Goal: Answer question/provide support

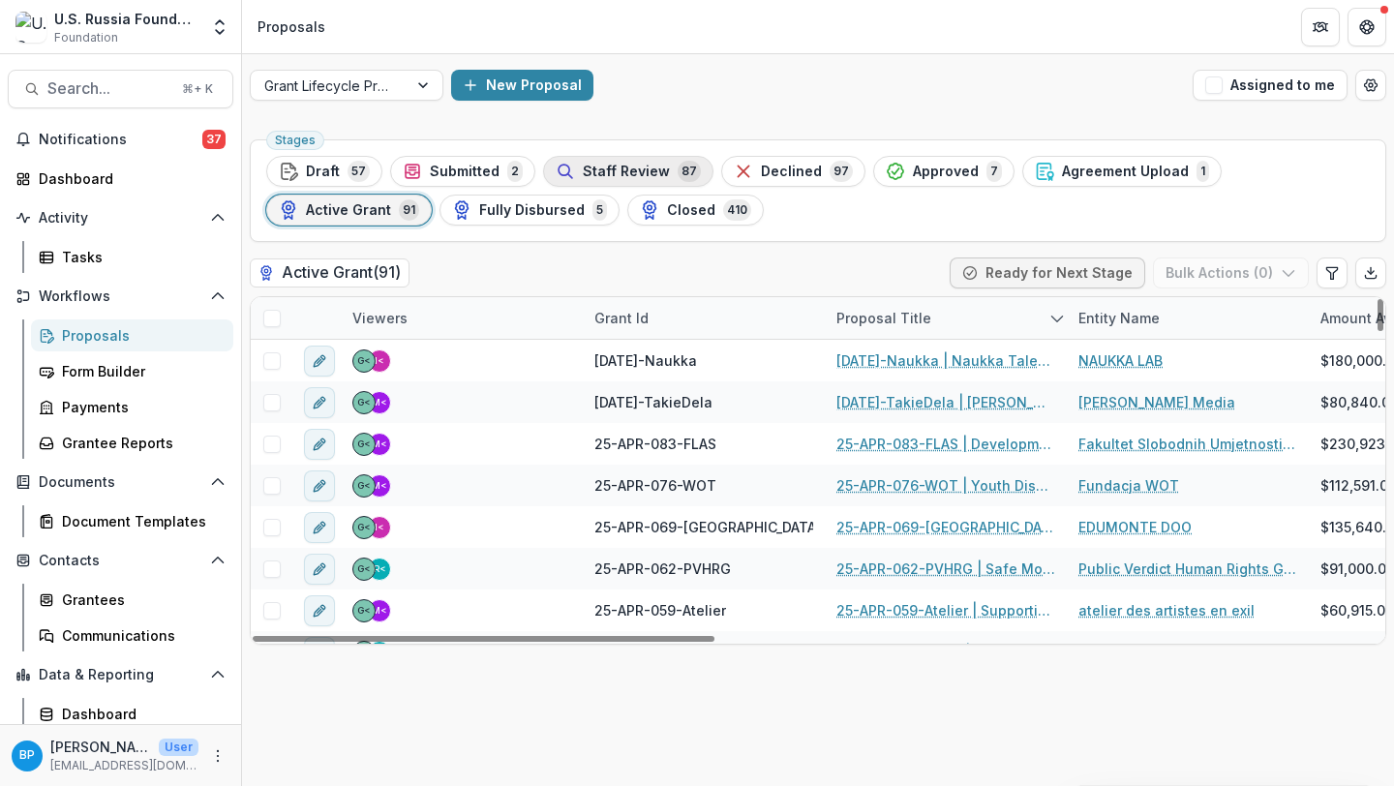
click at [624, 167] on span "Staff Review" at bounding box center [626, 172] width 87 height 16
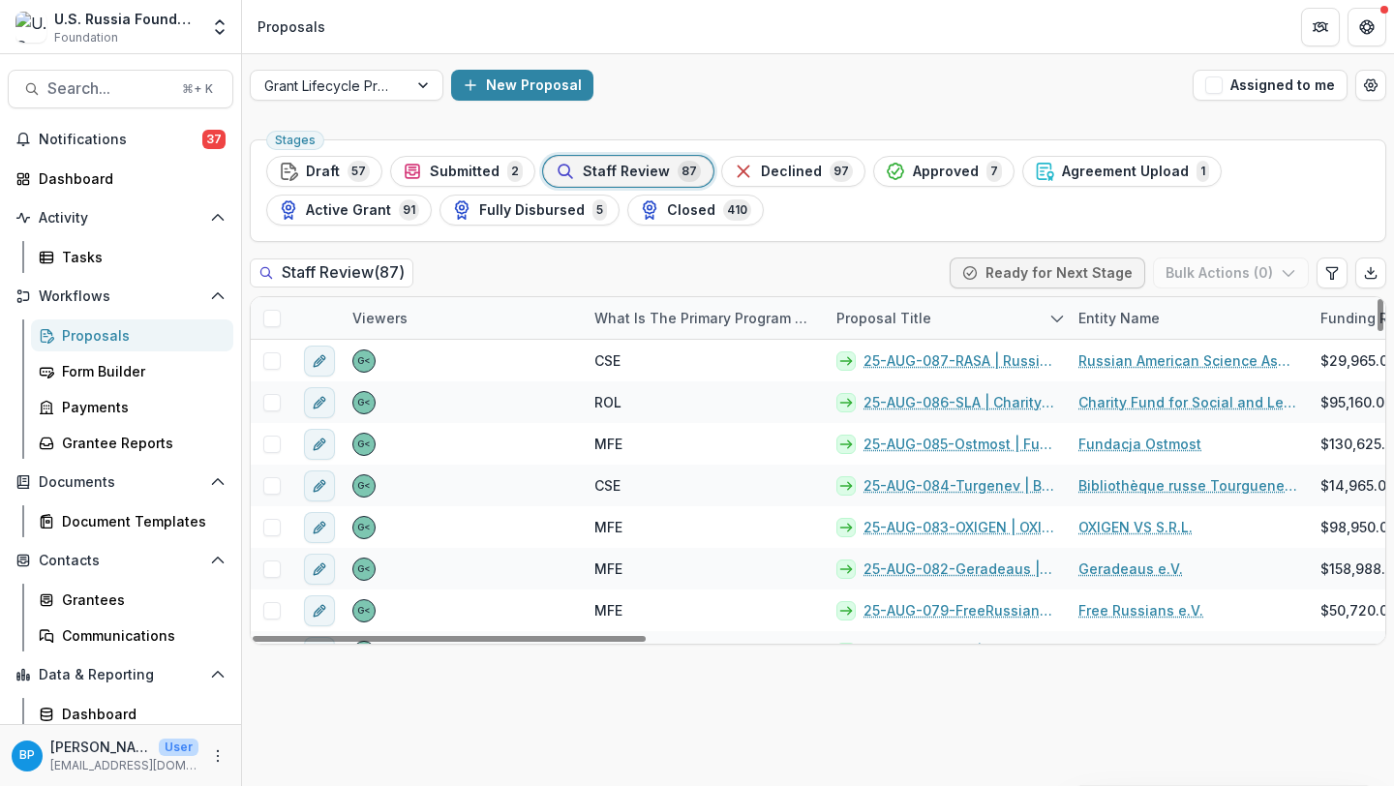
click at [271, 316] on span at bounding box center [271, 318] width 17 height 17
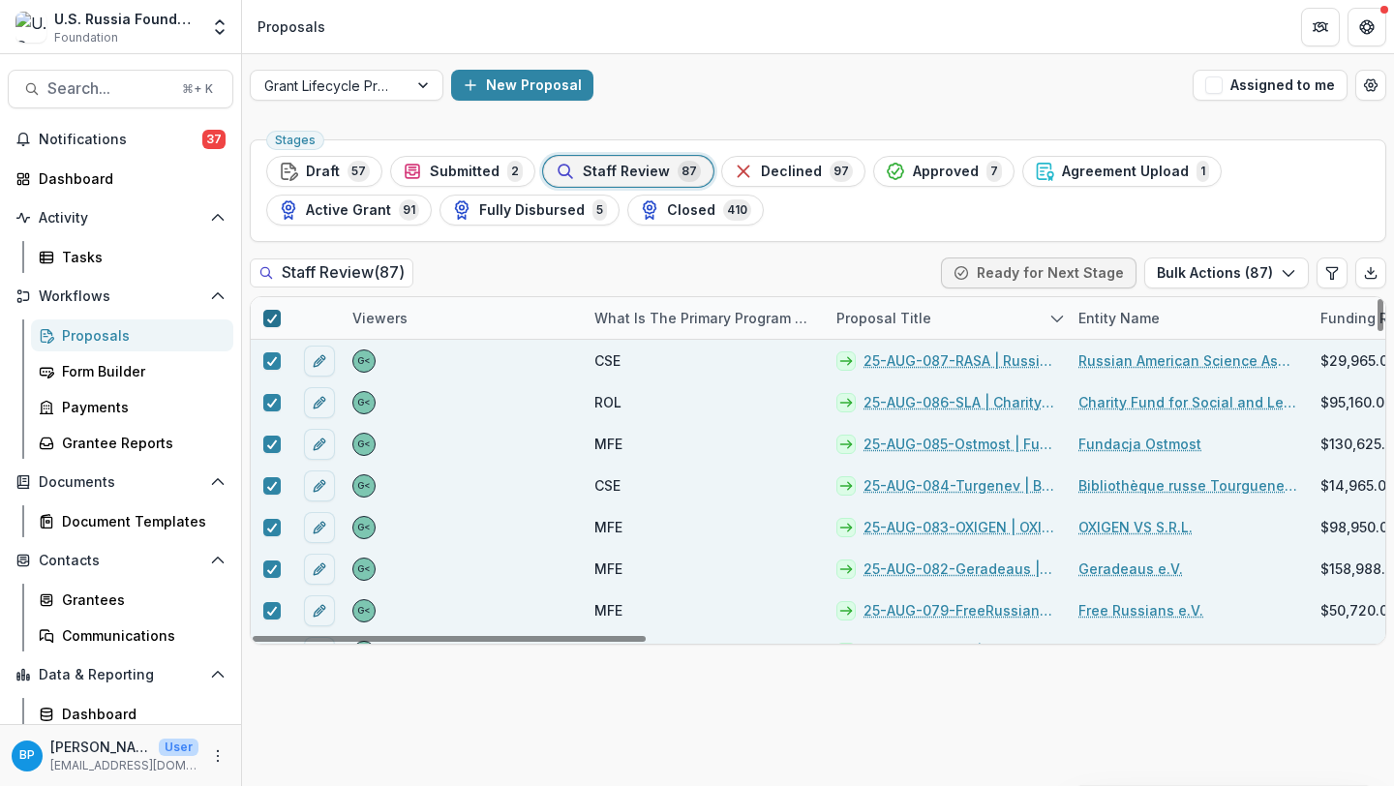
click at [274, 319] on icon at bounding box center [272, 319] width 12 height 10
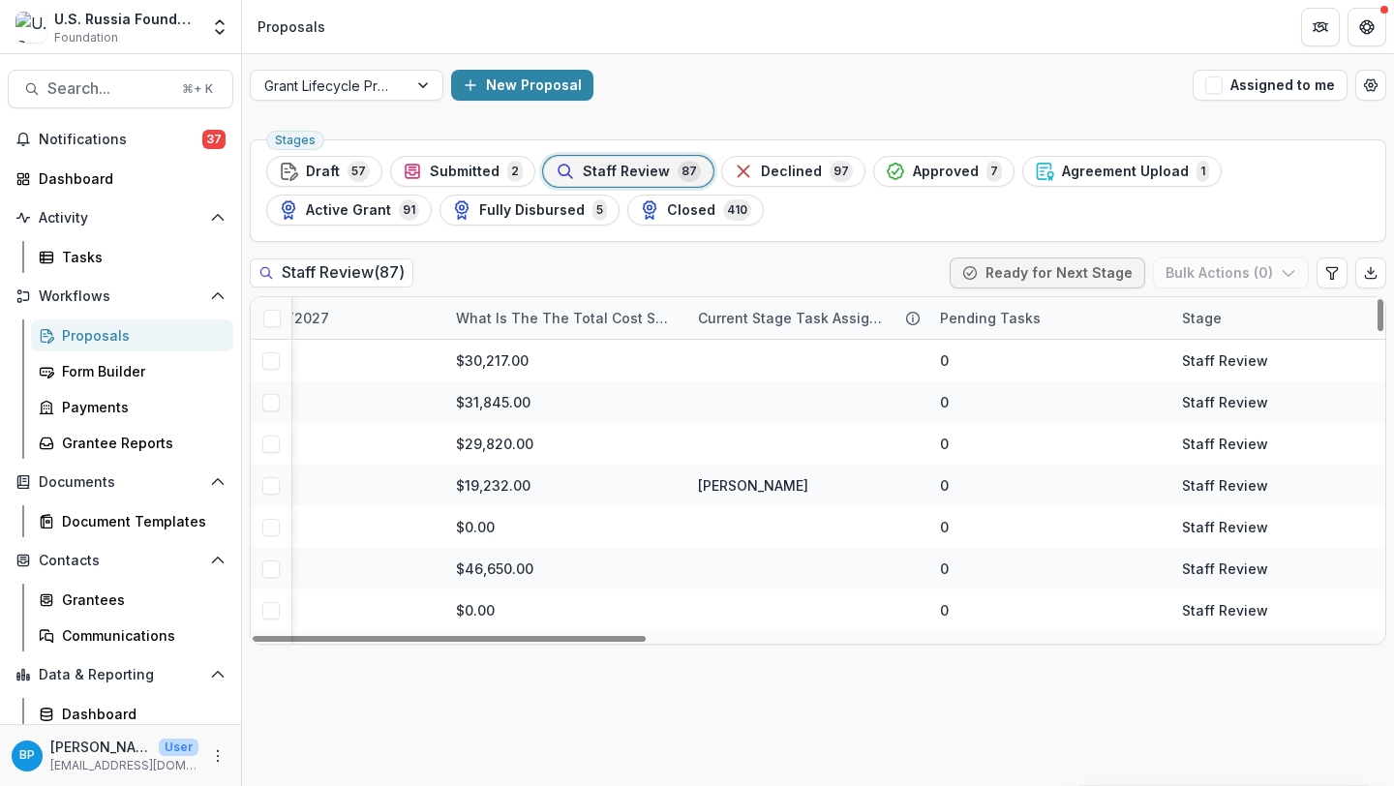
scroll to position [0, 2102]
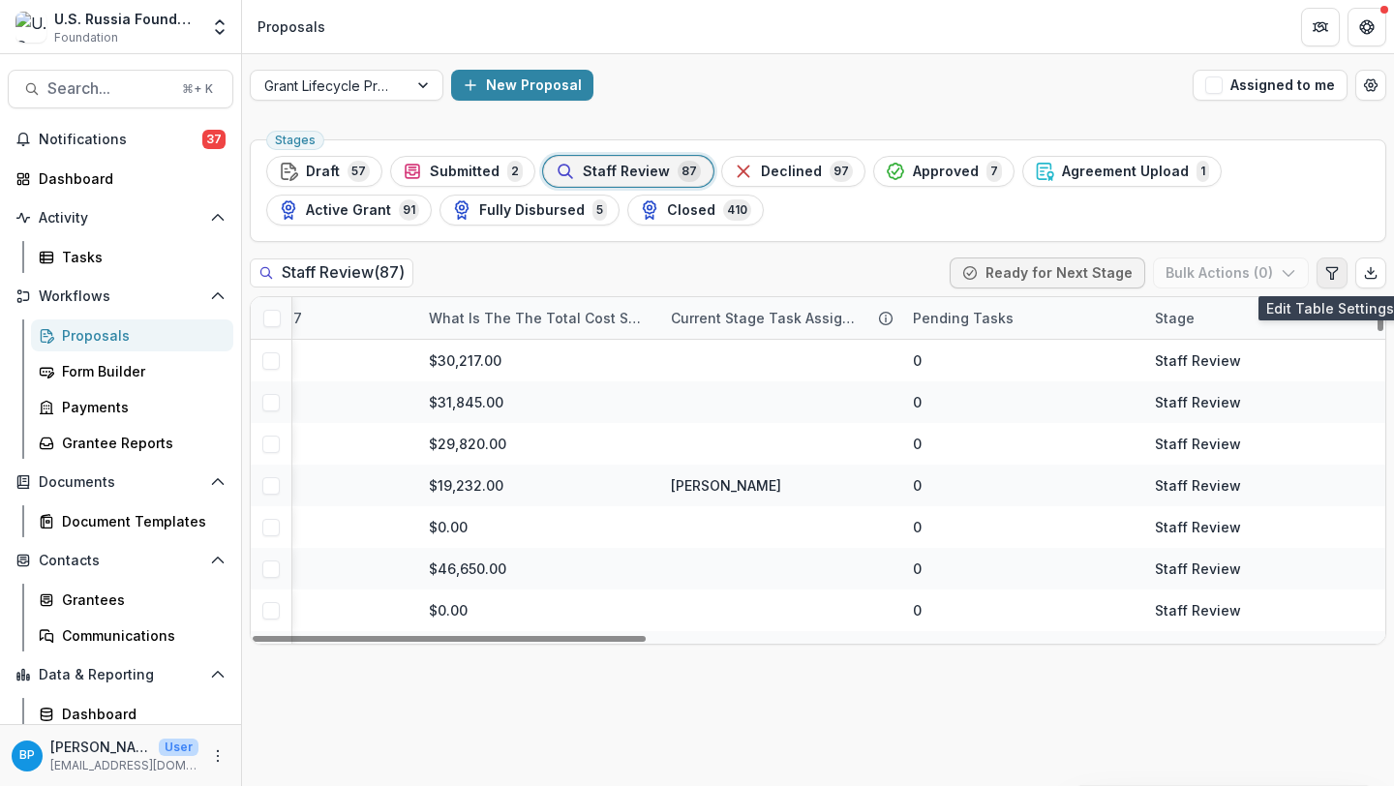
click at [1327, 268] on icon "Edit table settings" at bounding box center [1332, 272] width 15 height 15
select select "******"
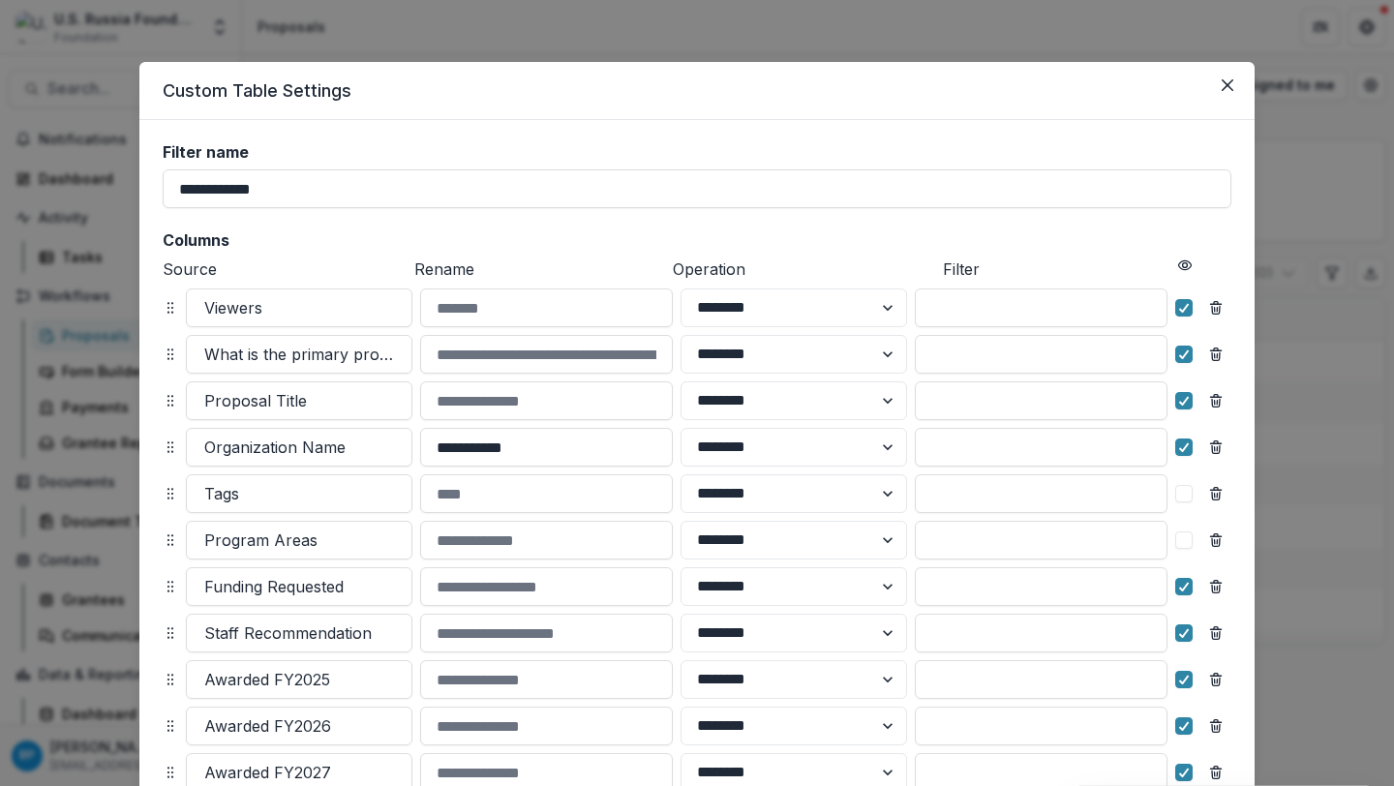
click at [1228, 103] on header "Custom Table Settings" at bounding box center [696, 91] width 1115 height 58
click at [1227, 91] on button "Close" at bounding box center [1227, 85] width 31 height 31
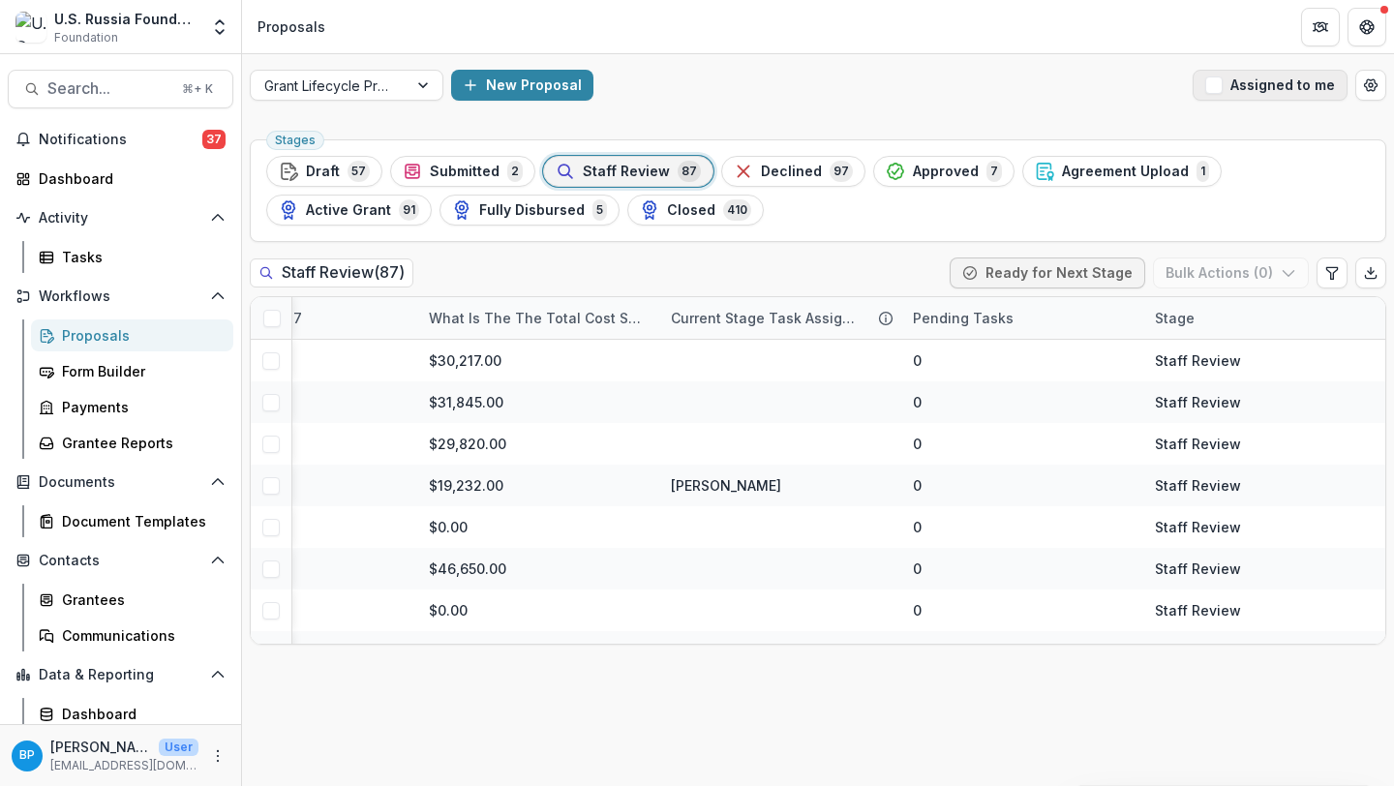
click at [1216, 83] on span "button" at bounding box center [1213, 84] width 17 height 17
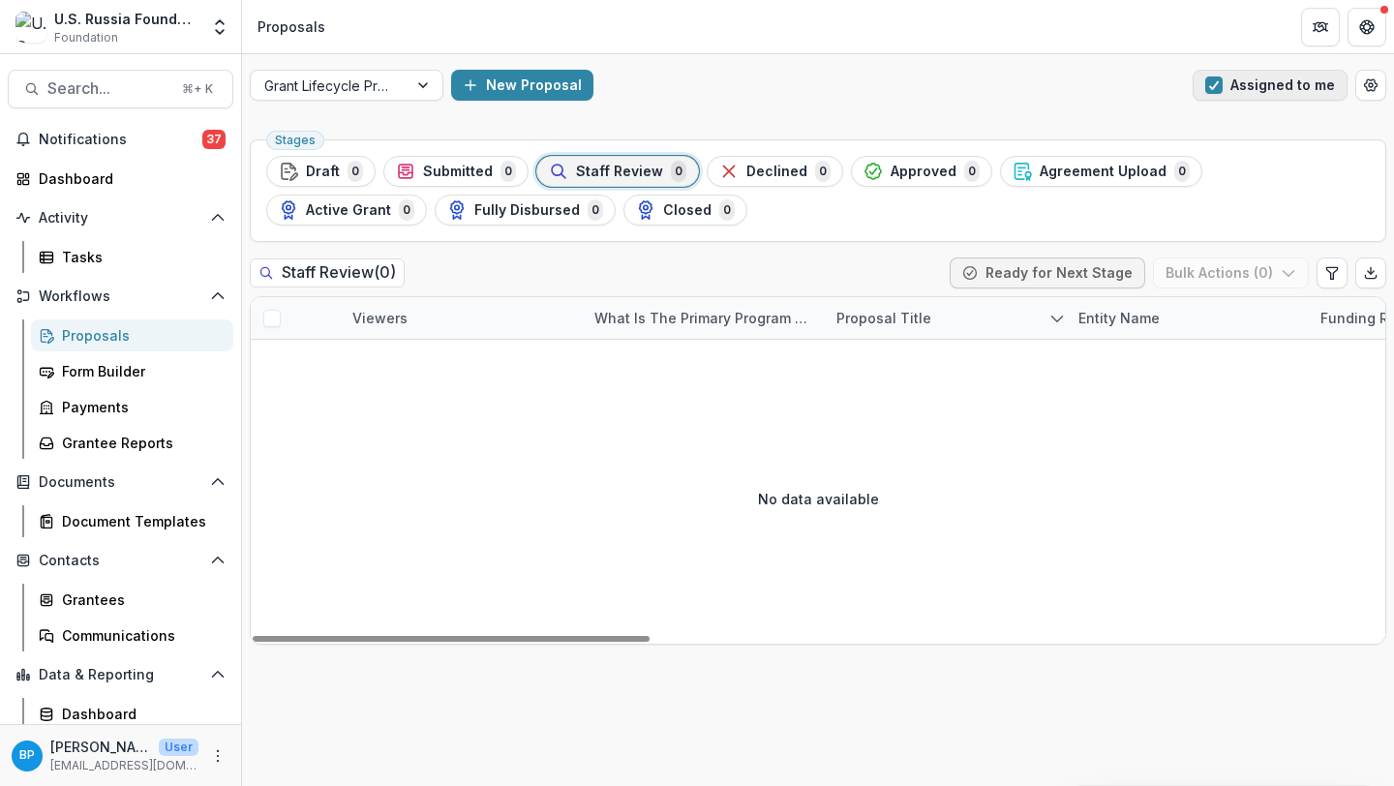
click at [1216, 83] on span "button" at bounding box center [1213, 84] width 17 height 17
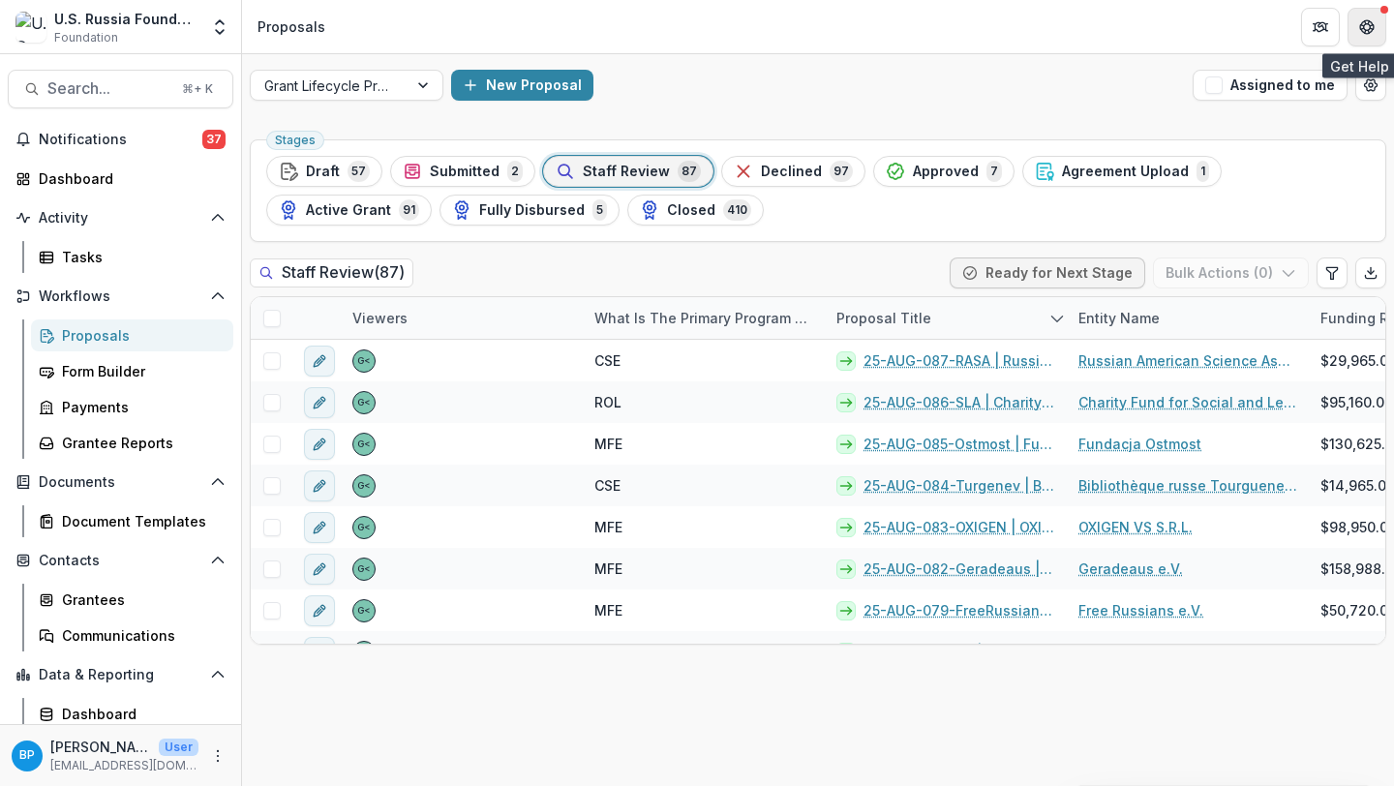
click at [1362, 29] on icon "Get Help" at bounding box center [1366, 26] width 15 height 15
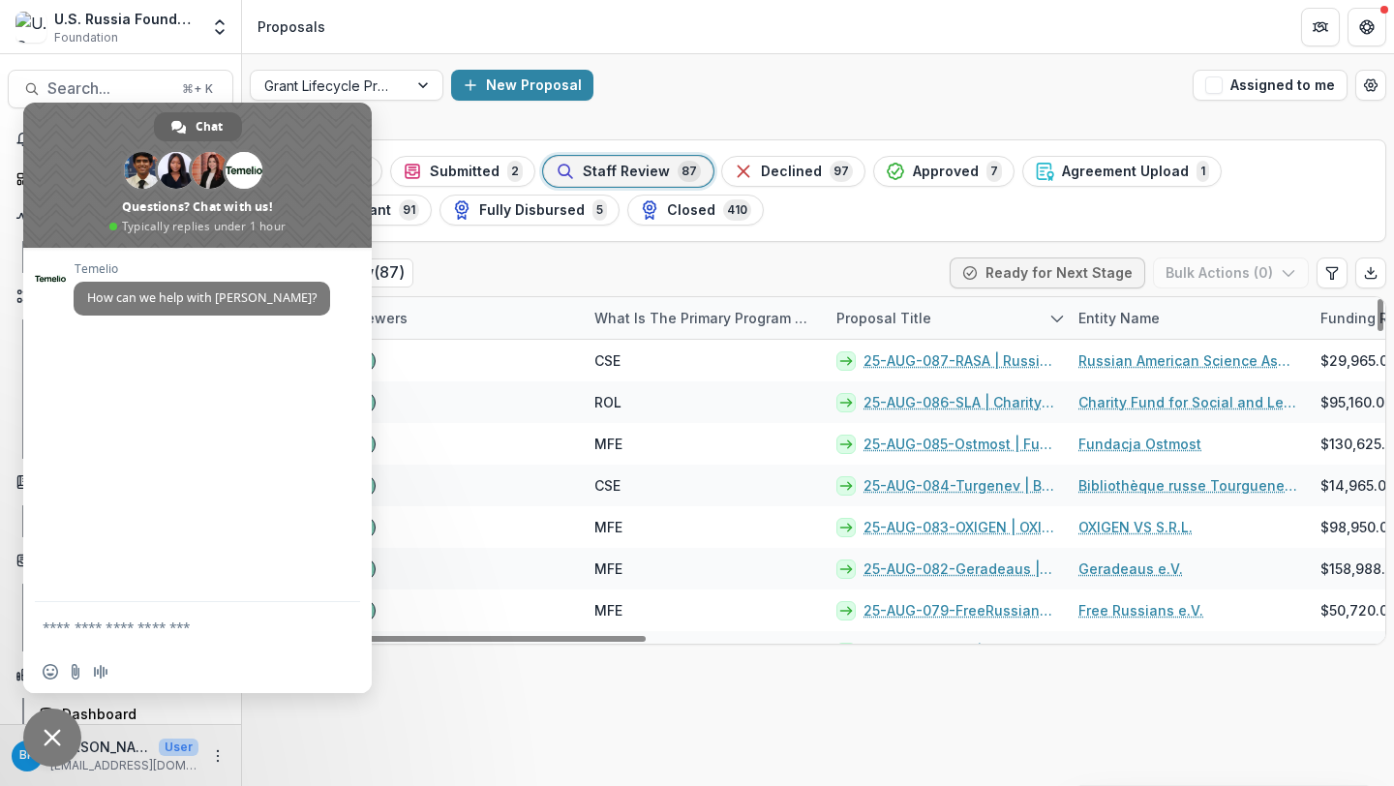
click at [124, 616] on textarea "Compose your message..." at bounding box center [178, 626] width 271 height 48
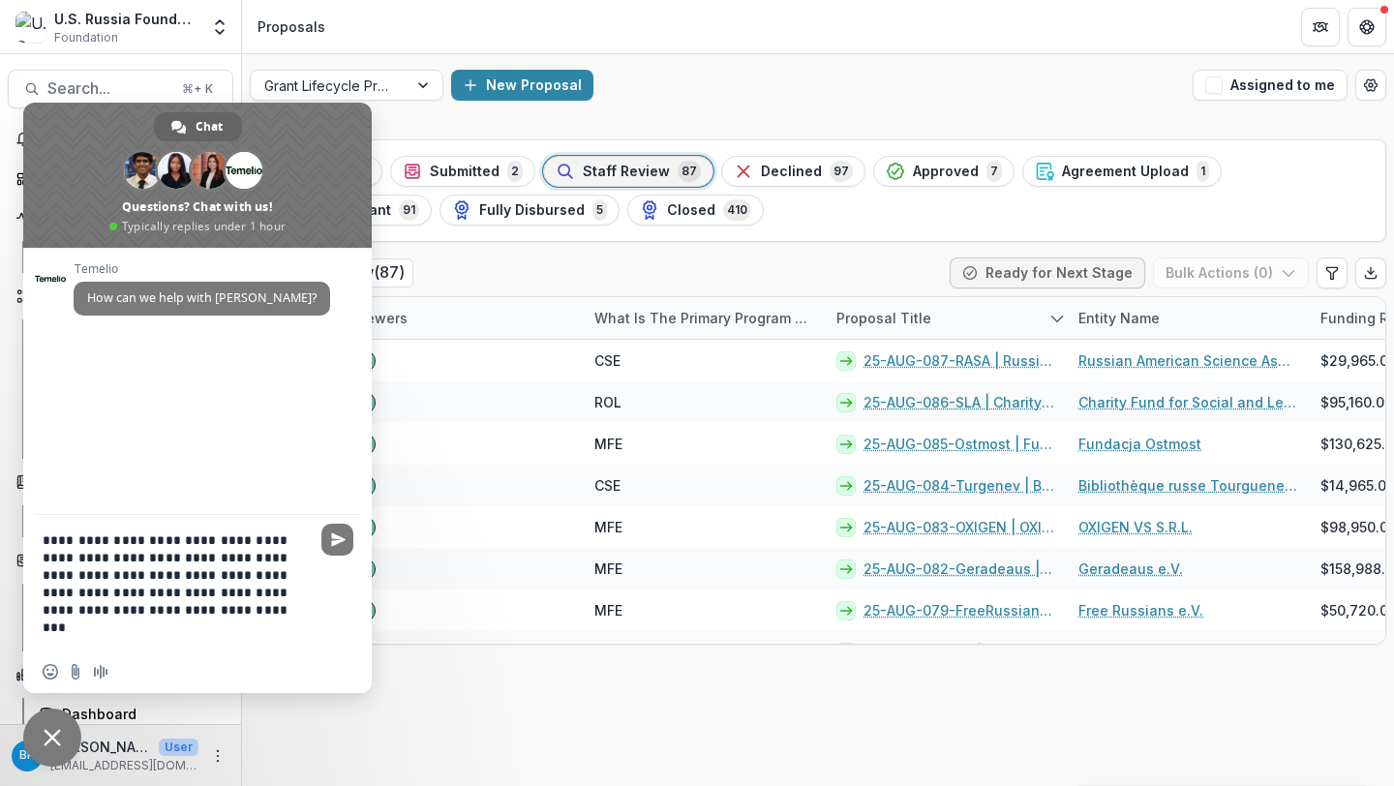
type textarea "**********"
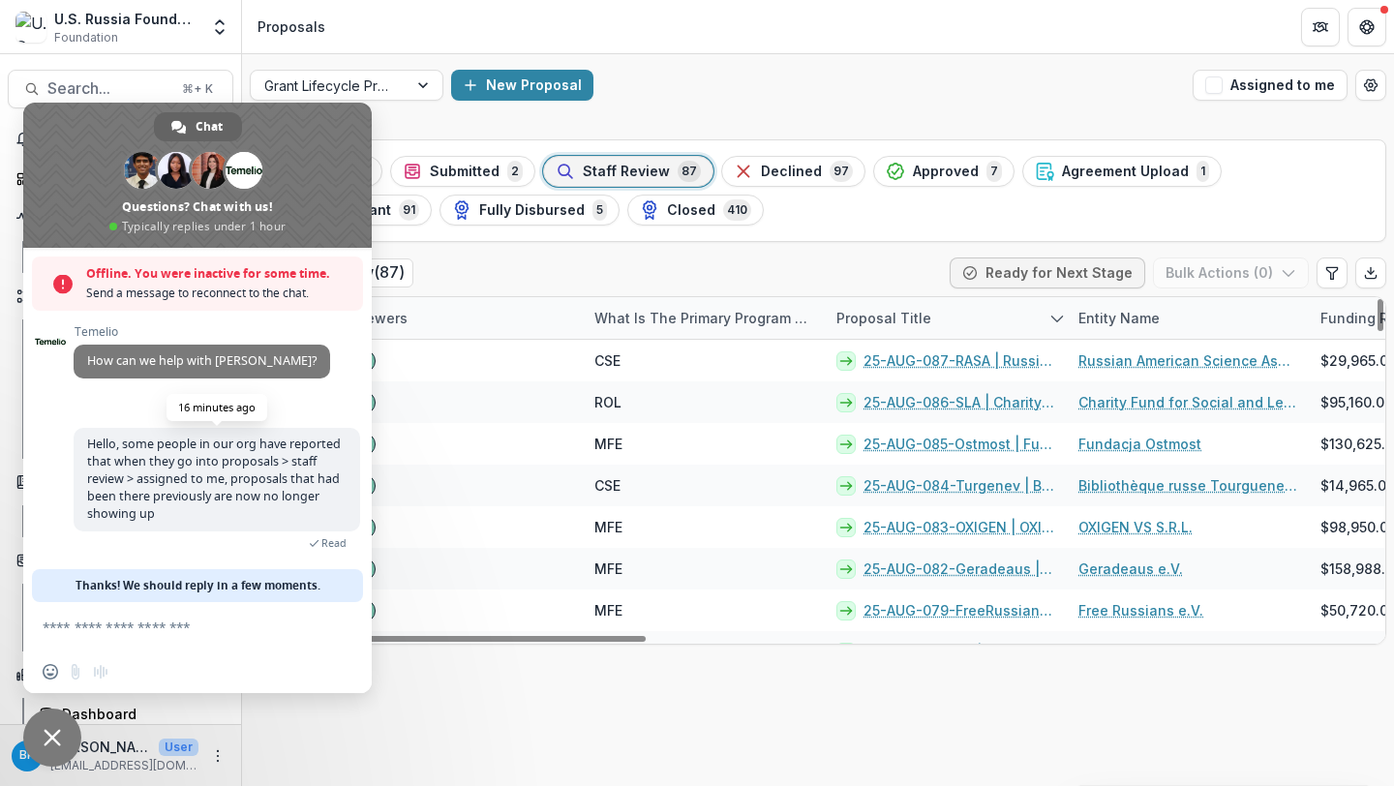
scroll to position [5, 0]
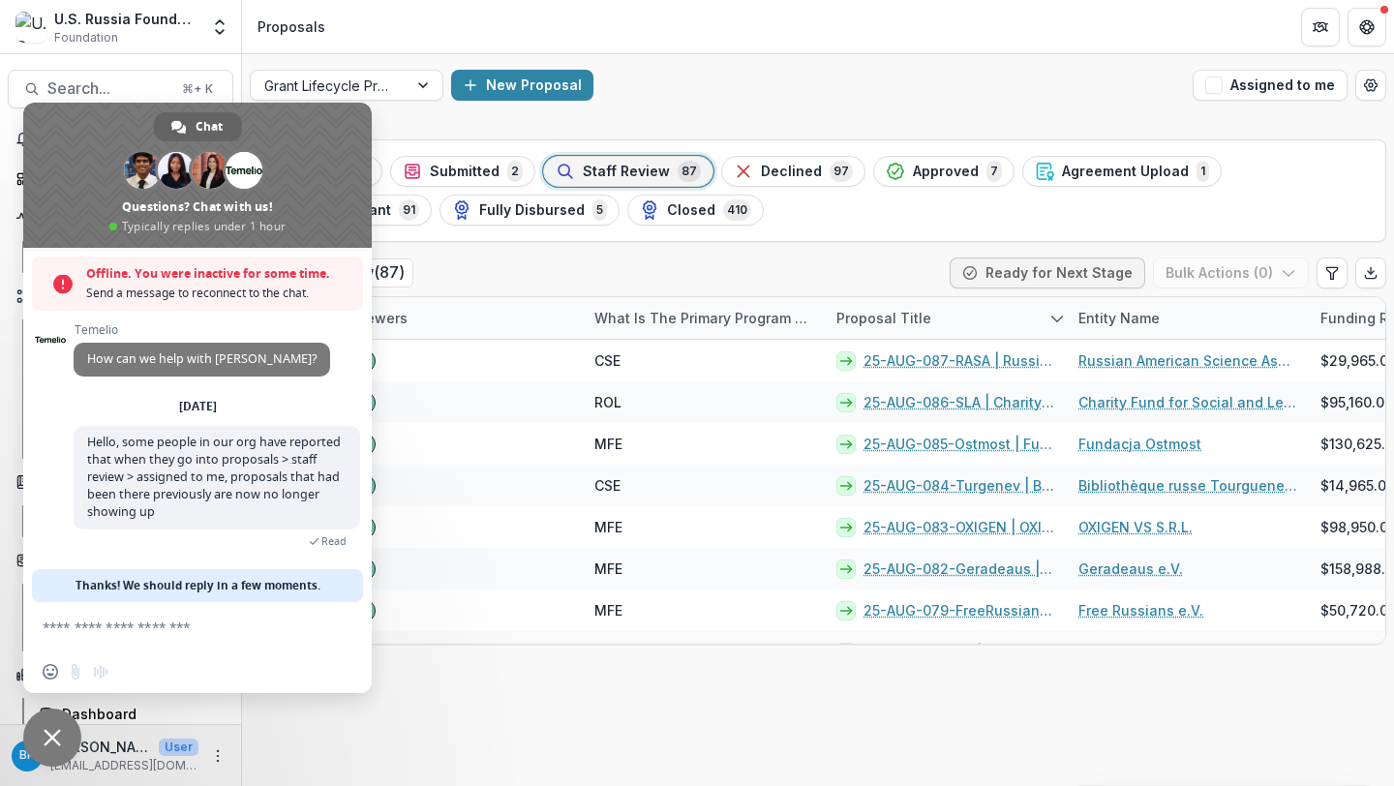
click at [81, 403] on div "[DATE]" at bounding box center [197, 407] width 325 height 12
click at [490, 712] on div "Stages Draft 57 Submitted 2 Staff Review 87 Declined 97 Approved 7 Agreement Up…" at bounding box center [818, 459] width 1152 height 655
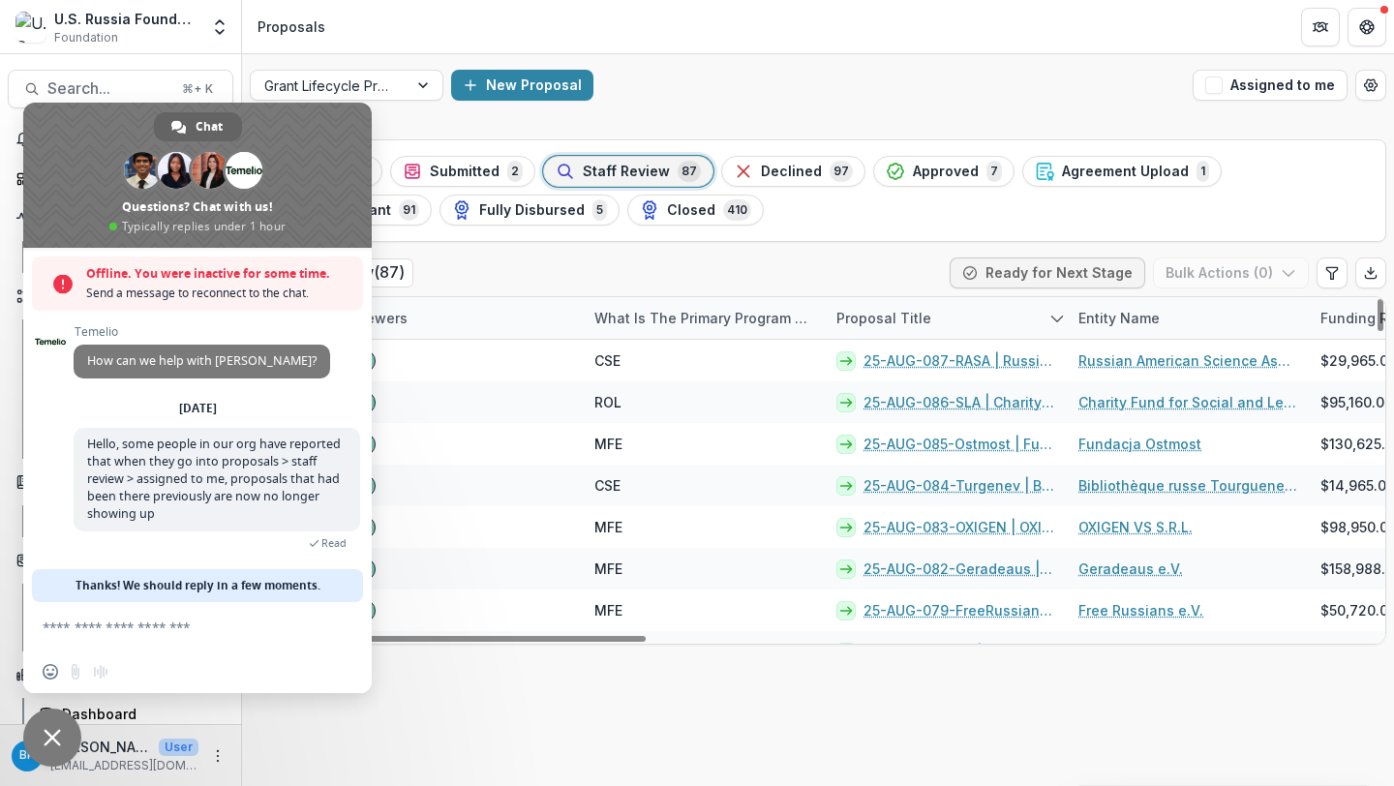
click at [1113, 80] on div "New Proposal" at bounding box center [818, 85] width 734 height 31
click at [1337, 15] on button "Partners" at bounding box center [1320, 27] width 39 height 39
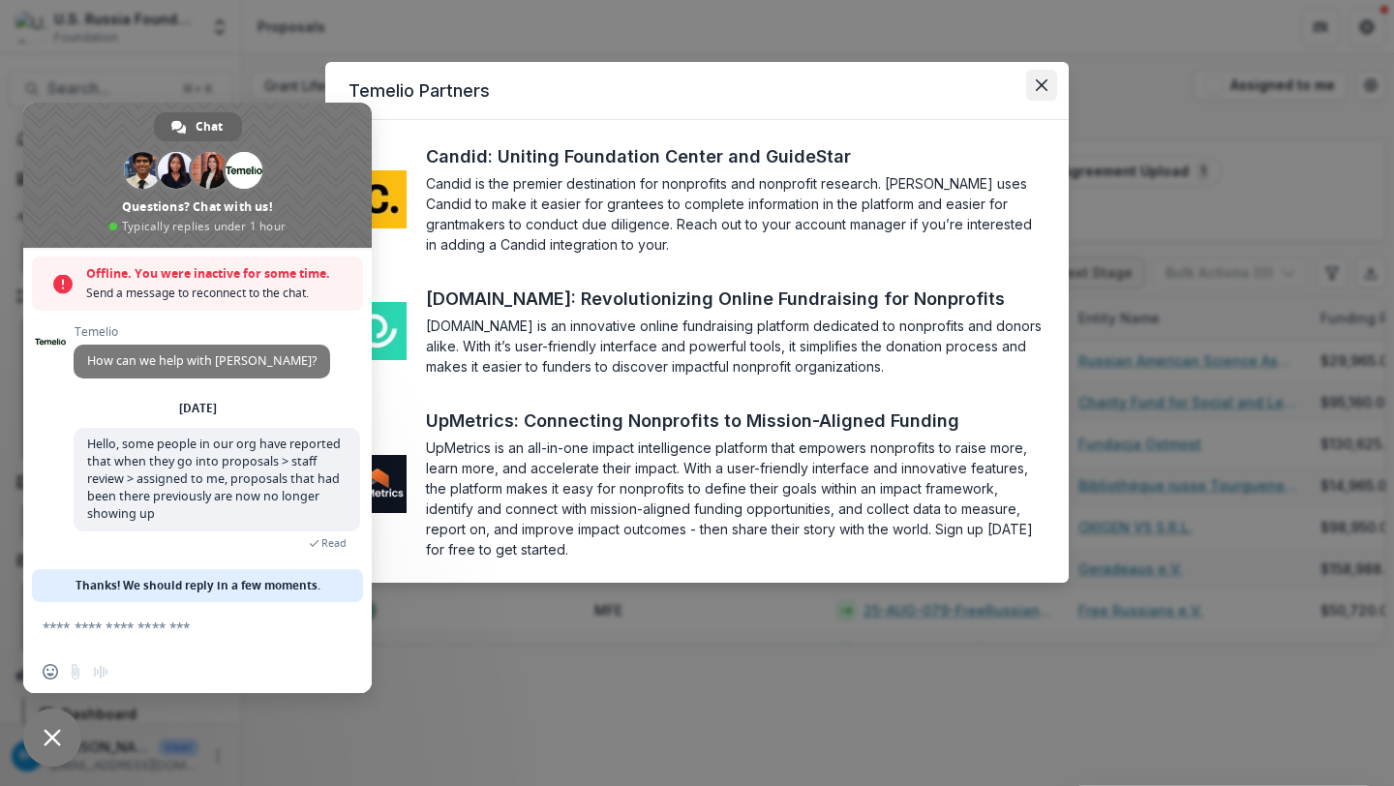
click at [1051, 86] on button "Close" at bounding box center [1041, 85] width 31 height 31
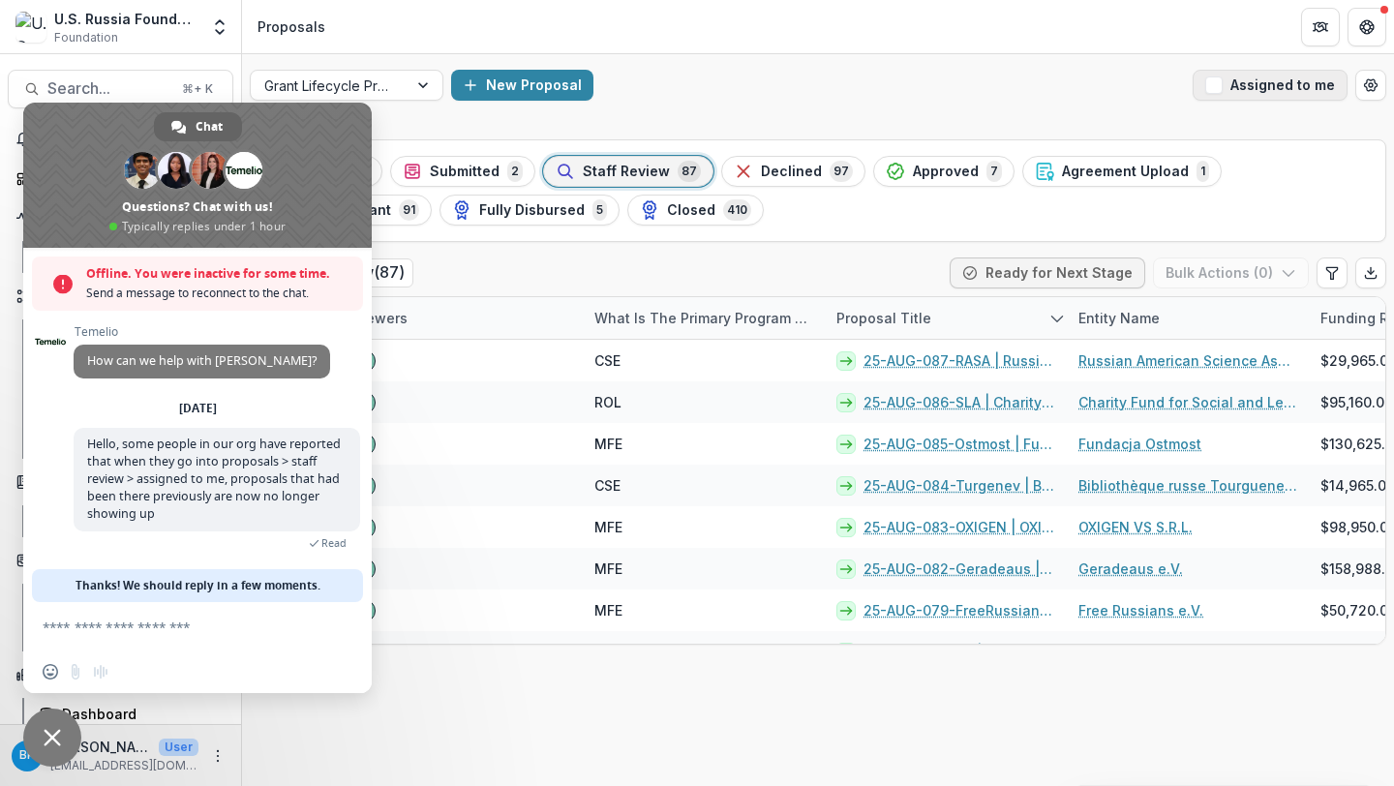
click at [1231, 83] on button "Assigned to me" at bounding box center [1270, 85] width 155 height 31
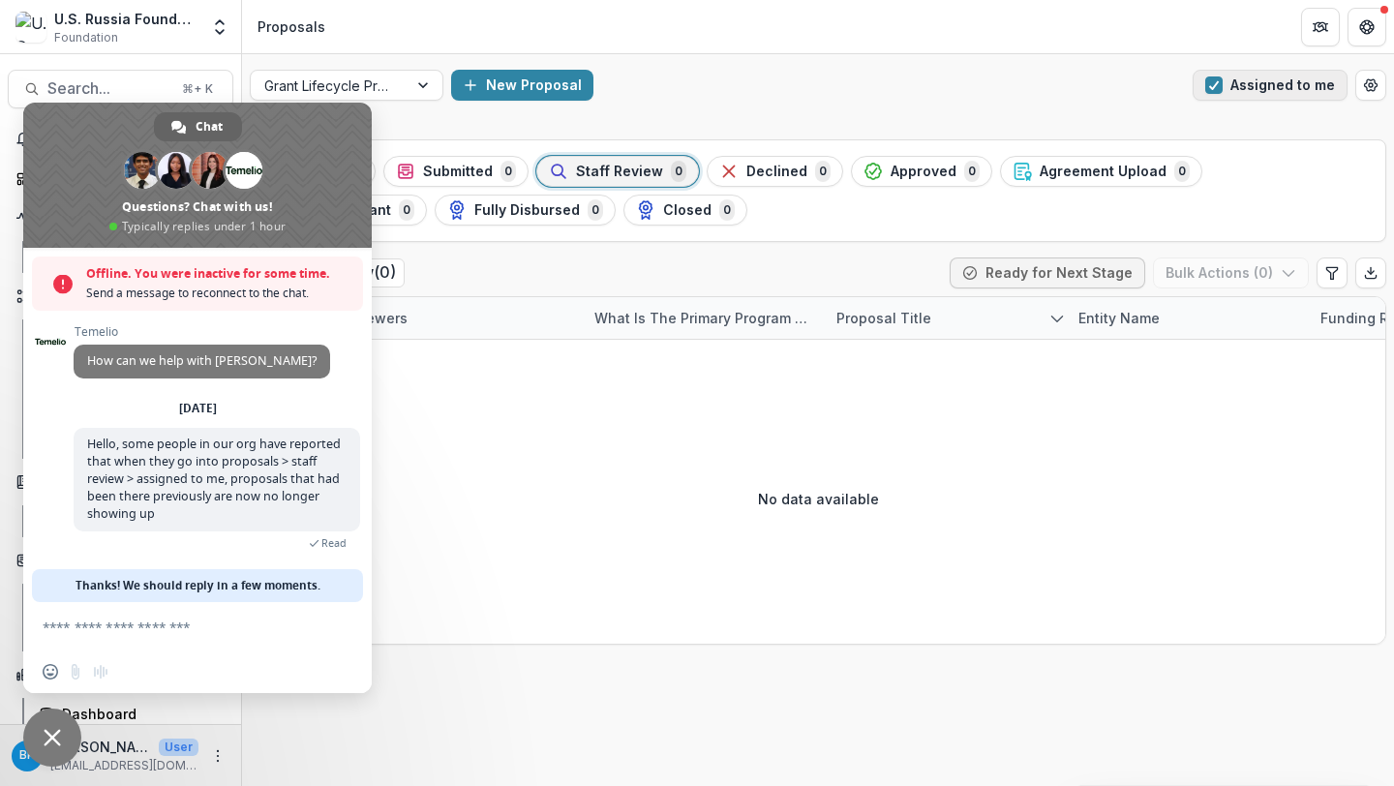
click at [1231, 83] on button "Assigned to me" at bounding box center [1270, 85] width 155 height 31
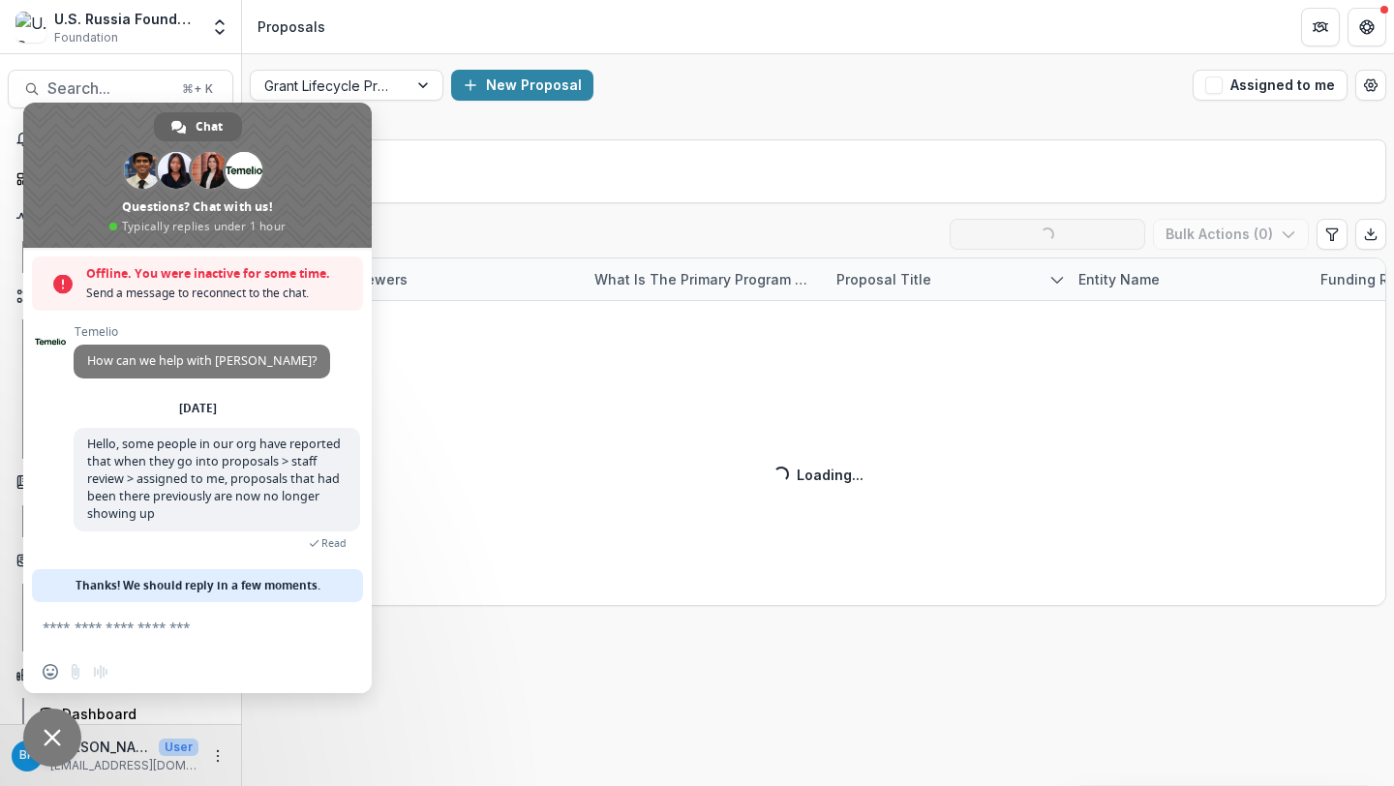
scroll to position [5, 0]
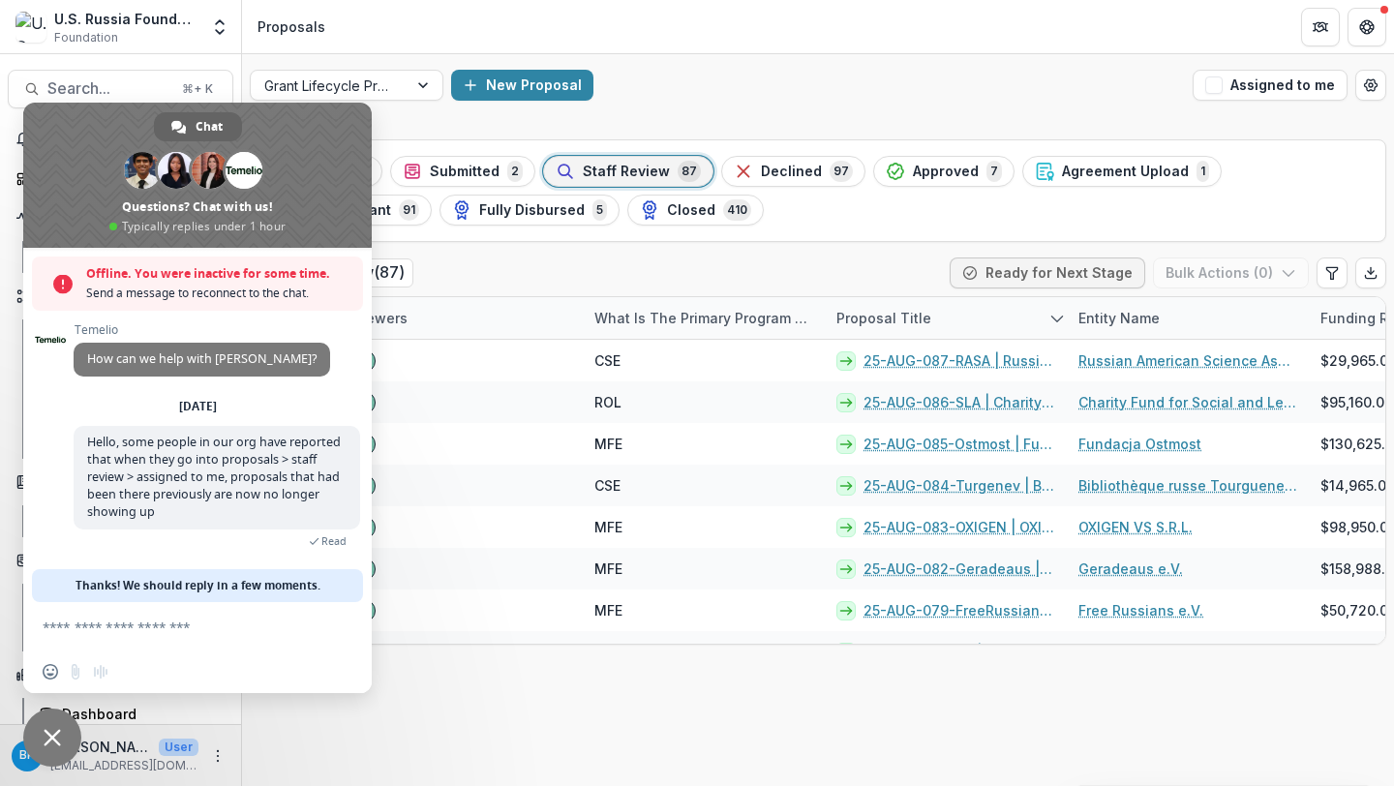
click at [43, 744] on span "Close chat" at bounding box center [52, 738] width 58 height 58
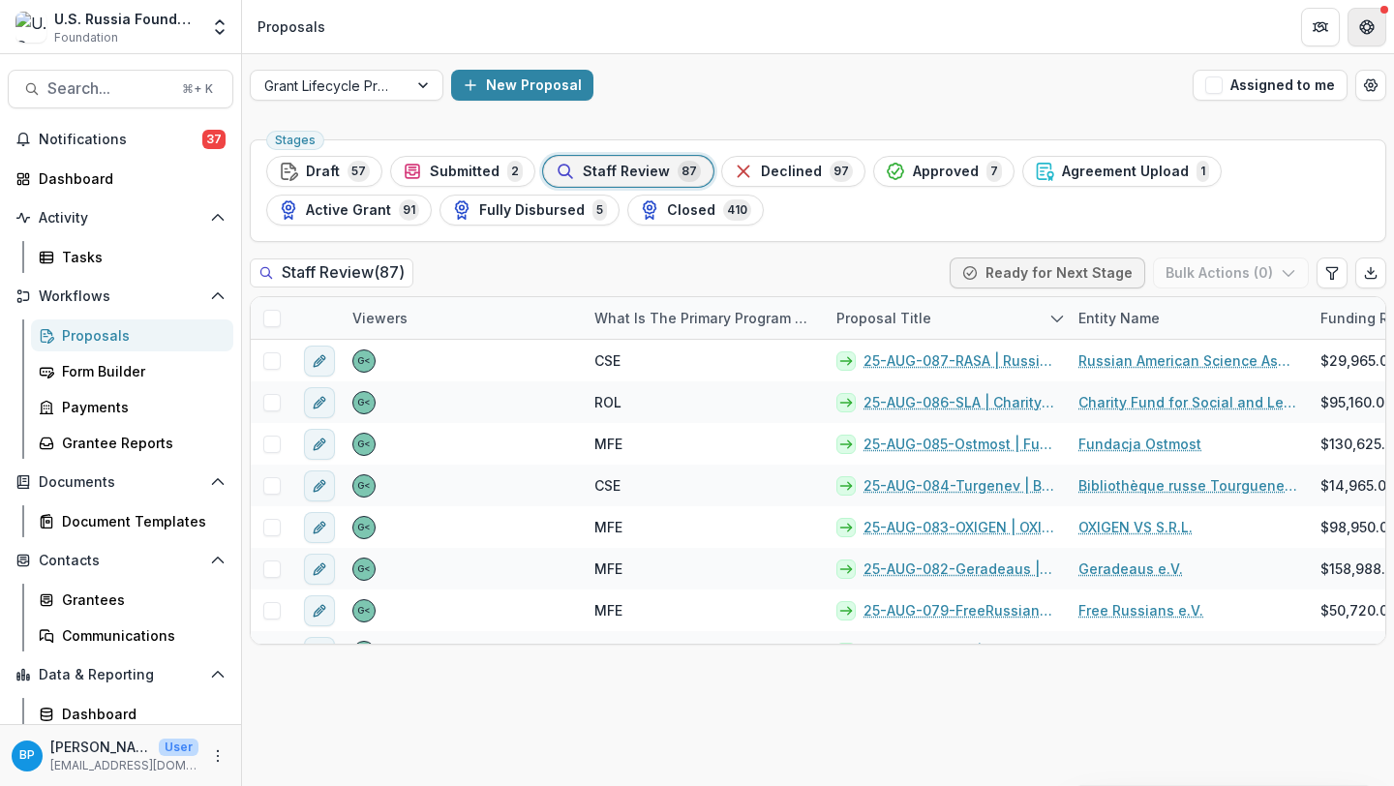
click at [1369, 31] on icon "Get Help" at bounding box center [1366, 26] width 15 height 15
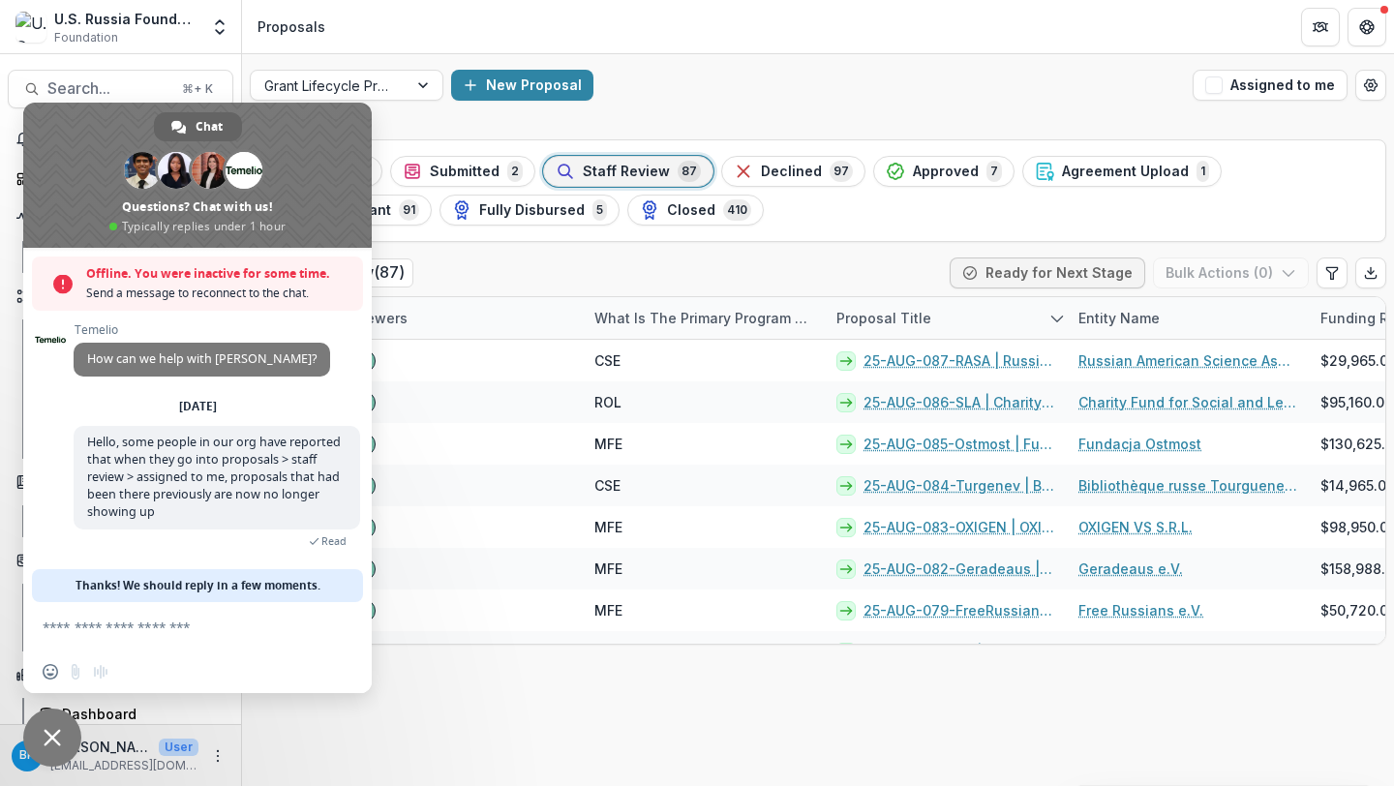
click at [189, 633] on textarea "Compose your message..." at bounding box center [178, 626] width 271 height 48
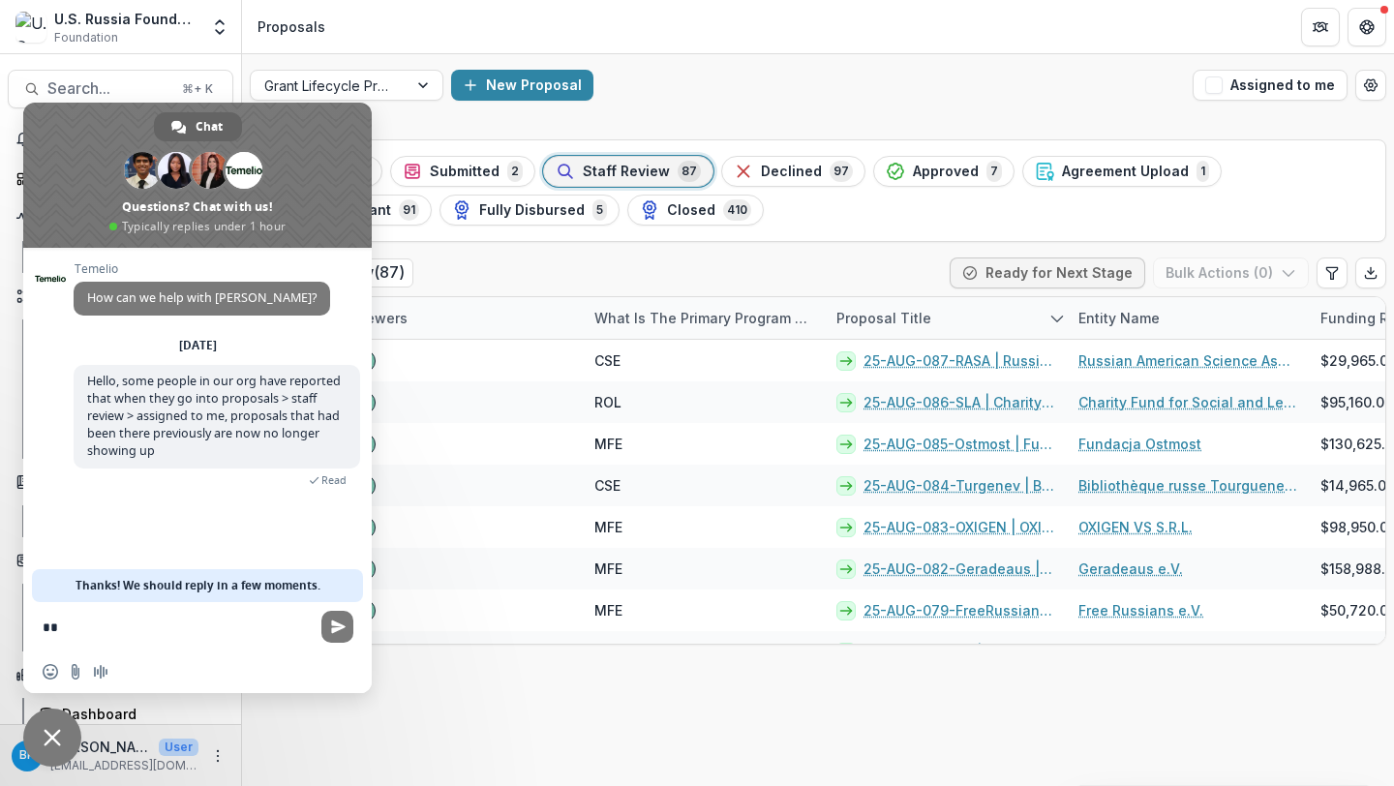
type textarea "*"
click at [527, 699] on div "Stages Draft 57 Submitted 2 Staff Review 87 Declined 97 Approved 7 Agreement Up…" at bounding box center [818, 459] width 1152 height 655
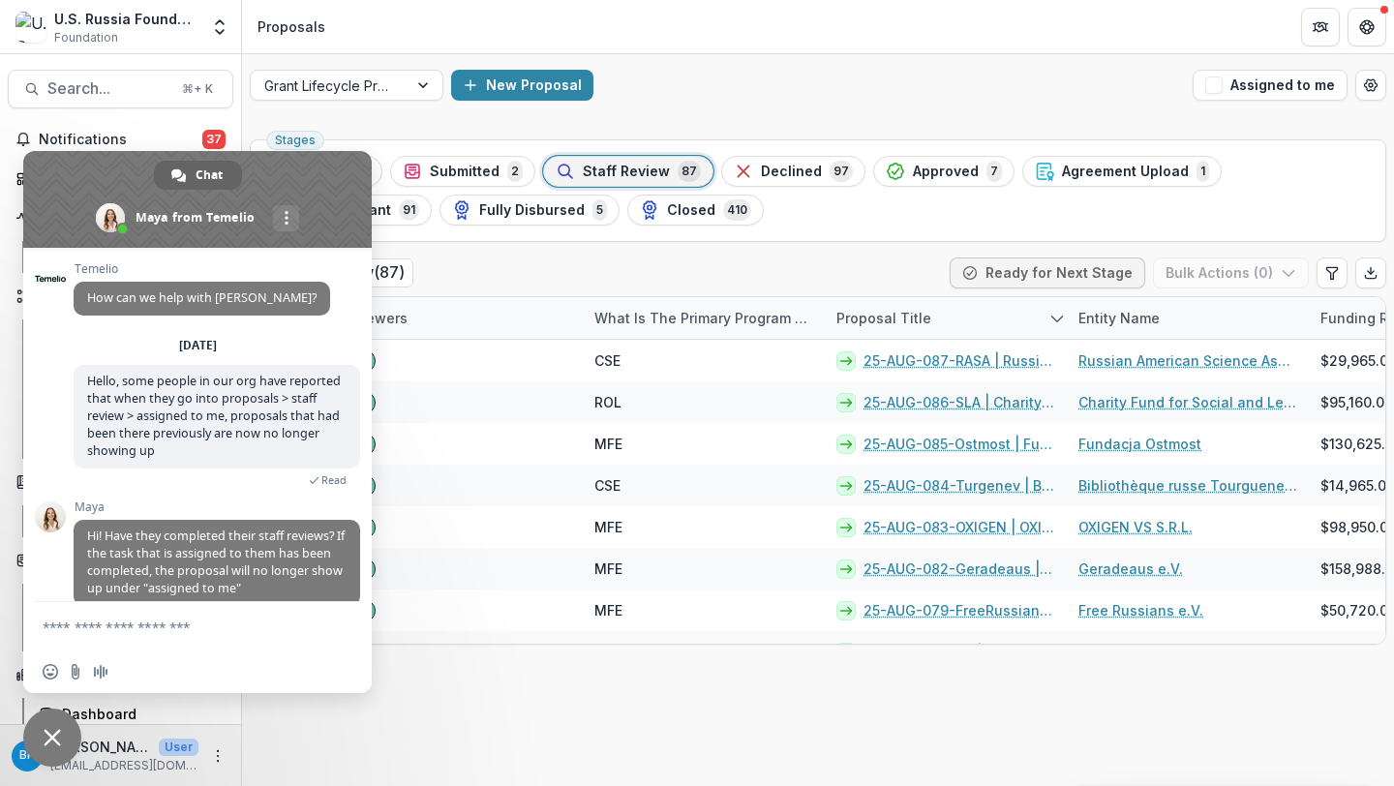
scroll to position [69, 0]
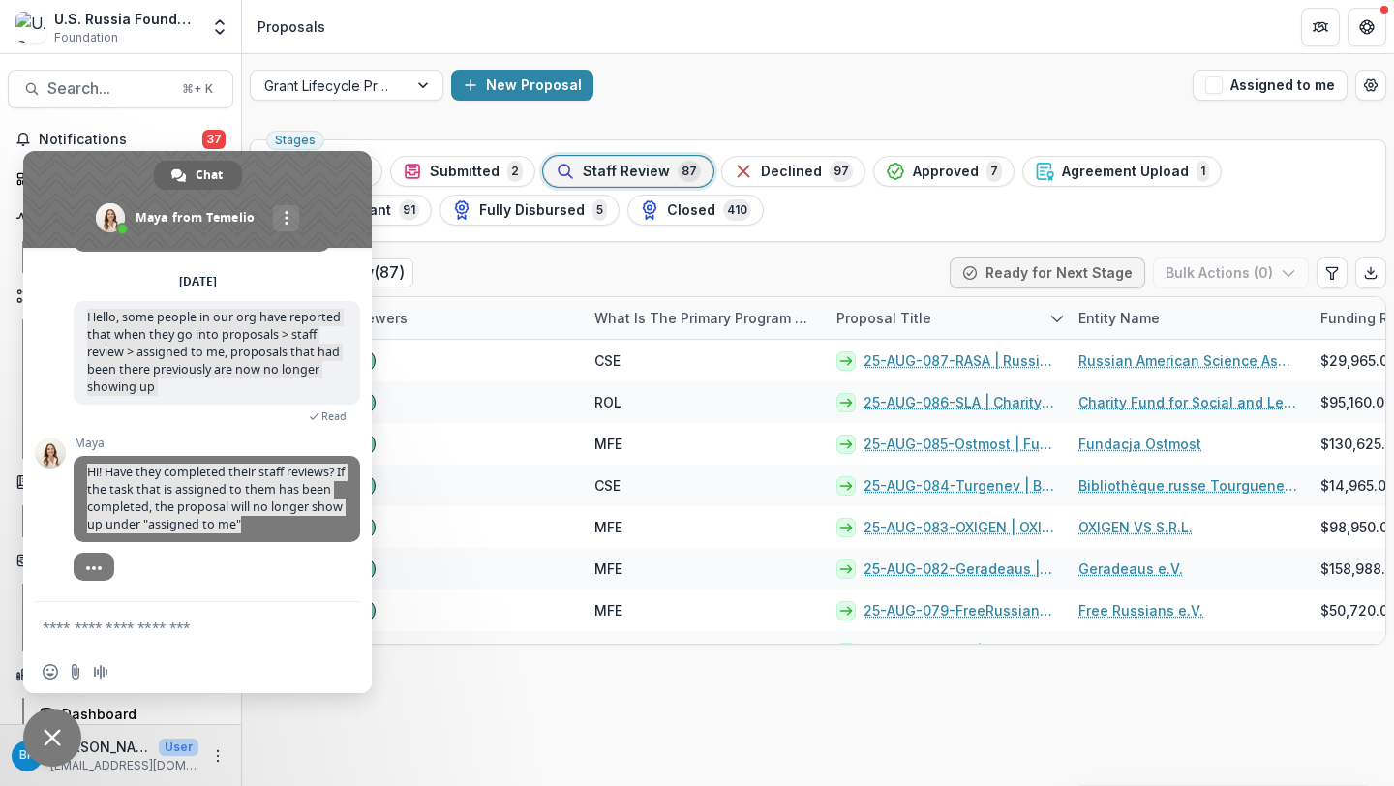
drag, startPoint x: 293, startPoint y: 522, endPoint x: 70, endPoint y: 455, distance: 233.4
click at [70, 455] on div "[PERSON_NAME] How can we help with [PERSON_NAME]? [DATE] Hello, some people in …" at bounding box center [197, 425] width 349 height 354
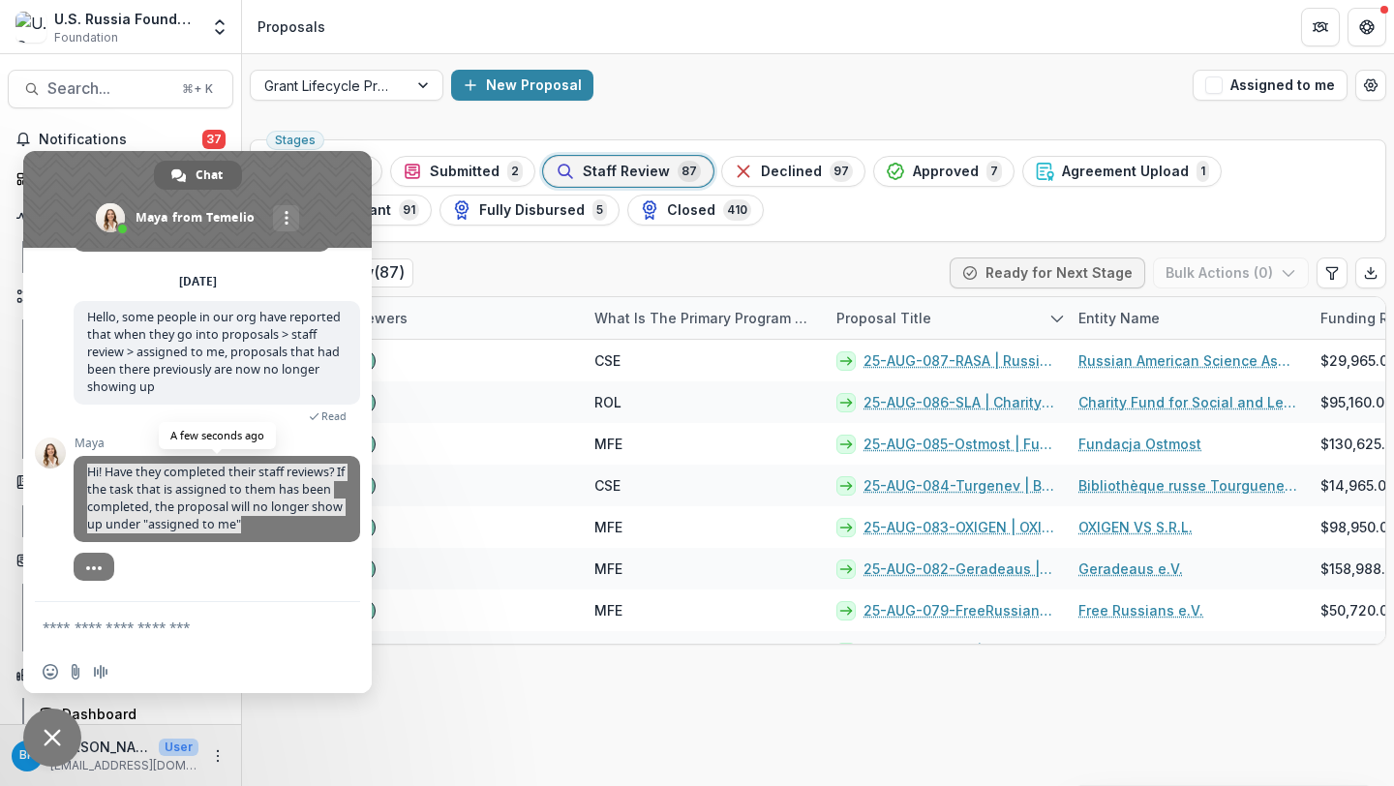
drag, startPoint x: 284, startPoint y: 522, endPoint x: 86, endPoint y: 466, distance: 205.3
click at [86, 466] on span "Hi! Have they completed their staff reviews? If the task that is assigned to th…" at bounding box center [217, 499] width 287 height 86
copy span "Hi! Have they completed their staff reviews? If the task that is assigned to th…"
click at [228, 548] on div "[PERSON_NAME] Hi! Have they completed their staff reviews? If the task that is …" at bounding box center [217, 500] width 287 height 127
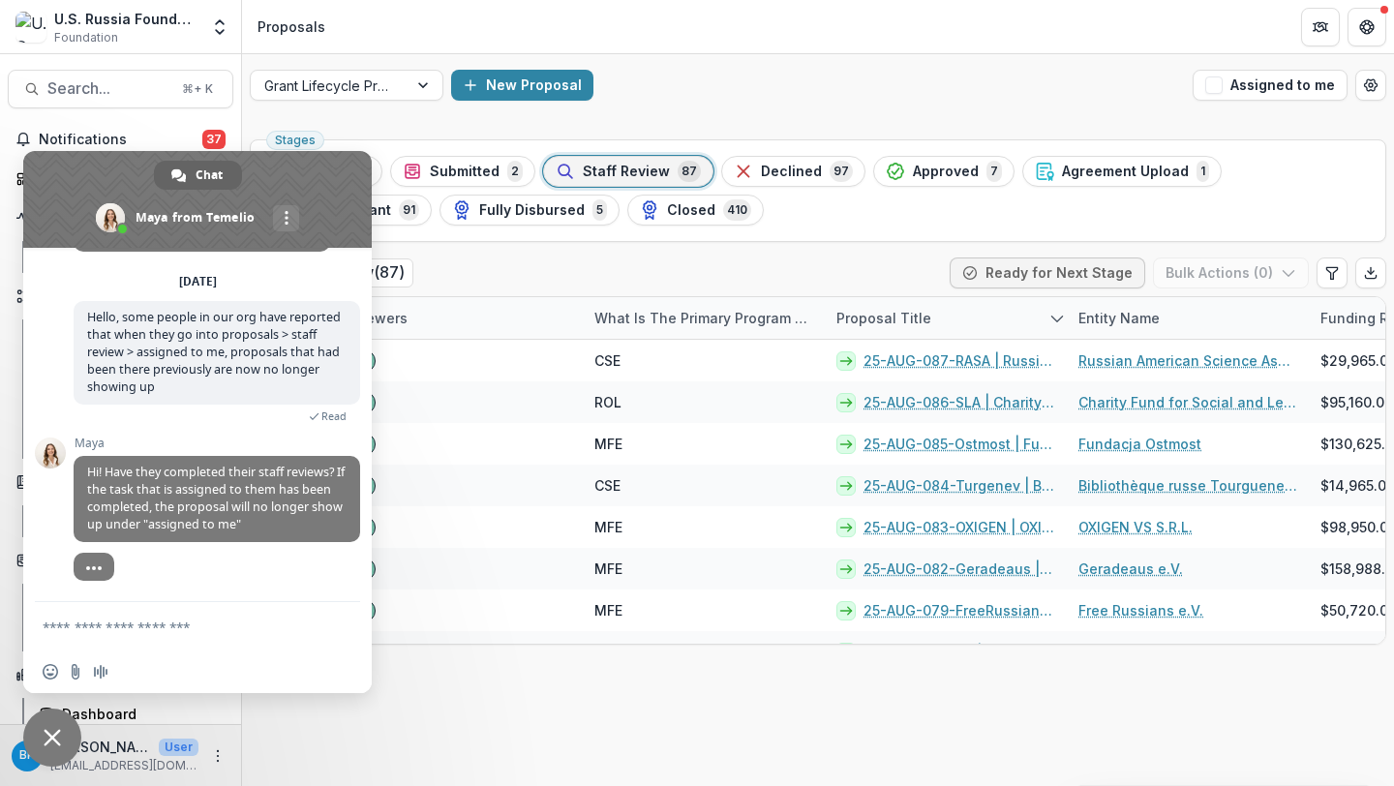
click at [211, 605] on textarea "Compose your message..." at bounding box center [178, 626] width 271 height 48
click at [172, 634] on textarea "Compose your message..." at bounding box center [178, 626] width 271 height 48
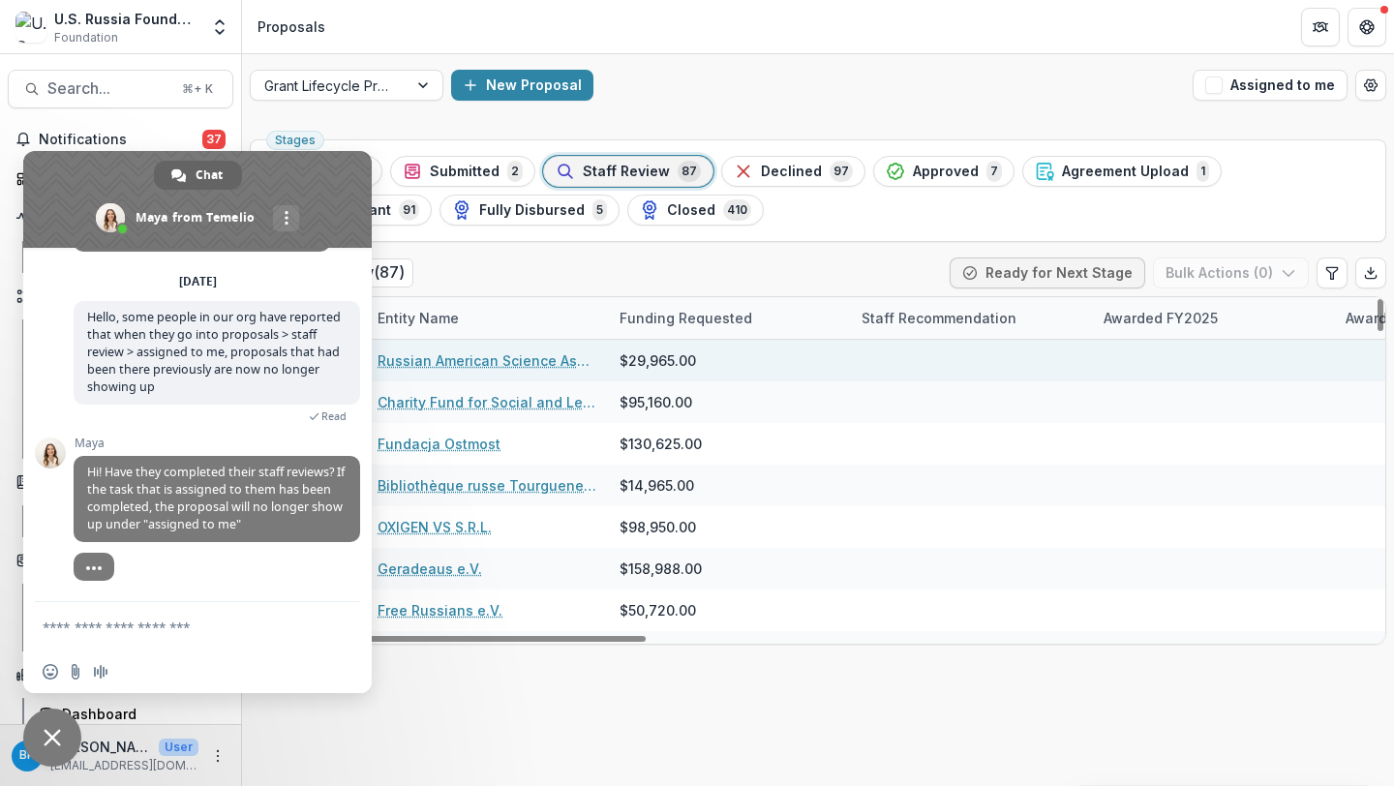
click at [907, 354] on div at bounding box center [971, 361] width 242 height 42
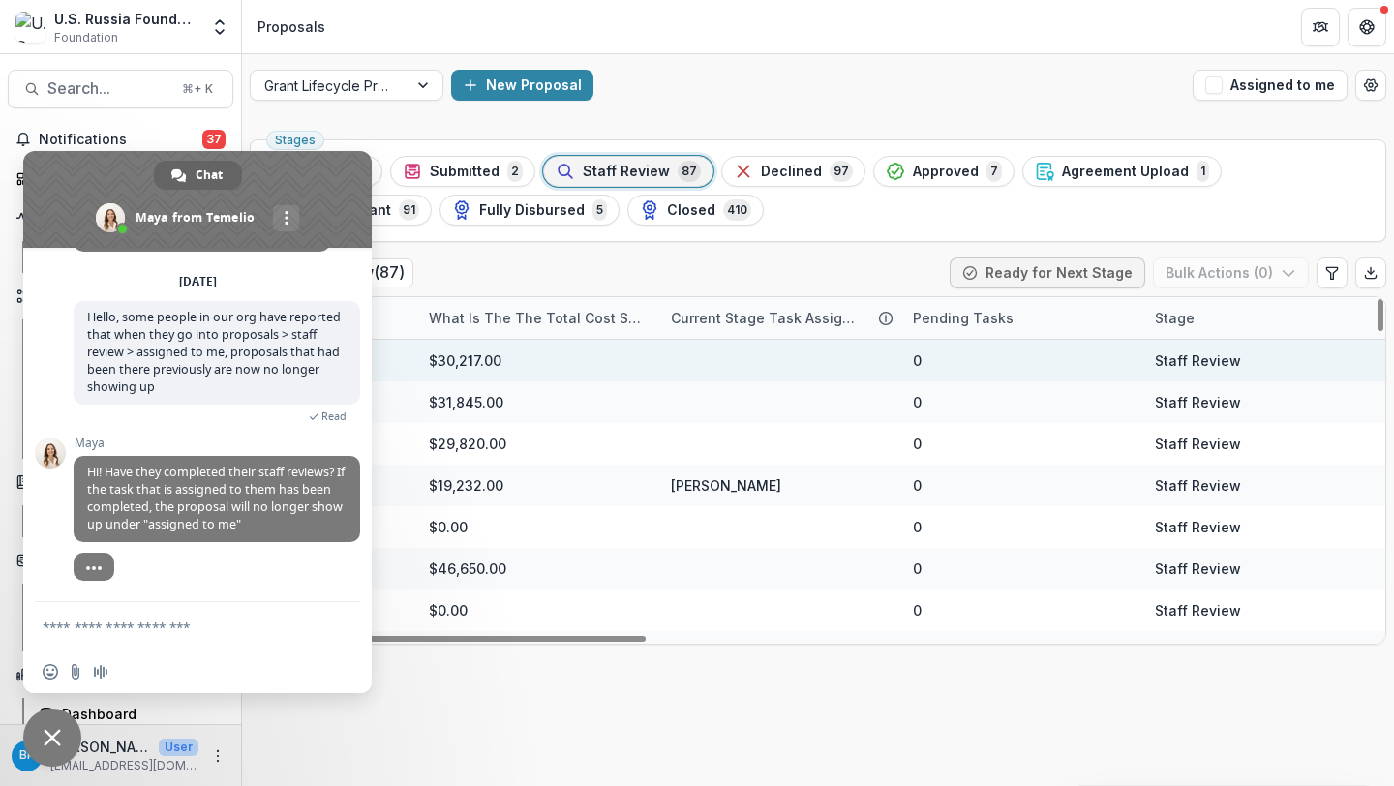
scroll to position [0, 0]
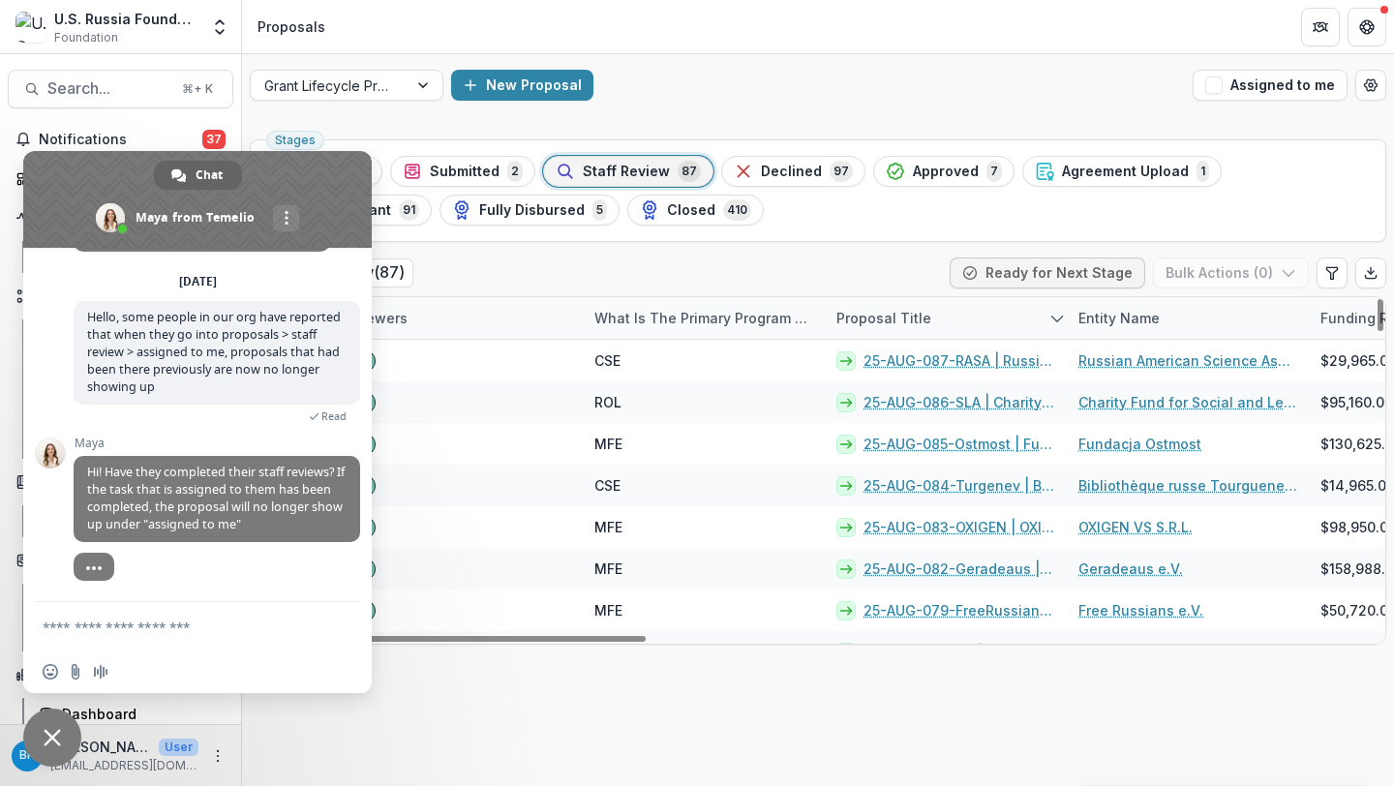
drag, startPoint x: 335, startPoint y: 173, endPoint x: 343, endPoint y: 785, distance: 612.0
click at [383, 785] on body "Skip to content U.S. Russia Foundation Foundation Team Settings Proposals Searc…" at bounding box center [697, 393] width 1394 height 786
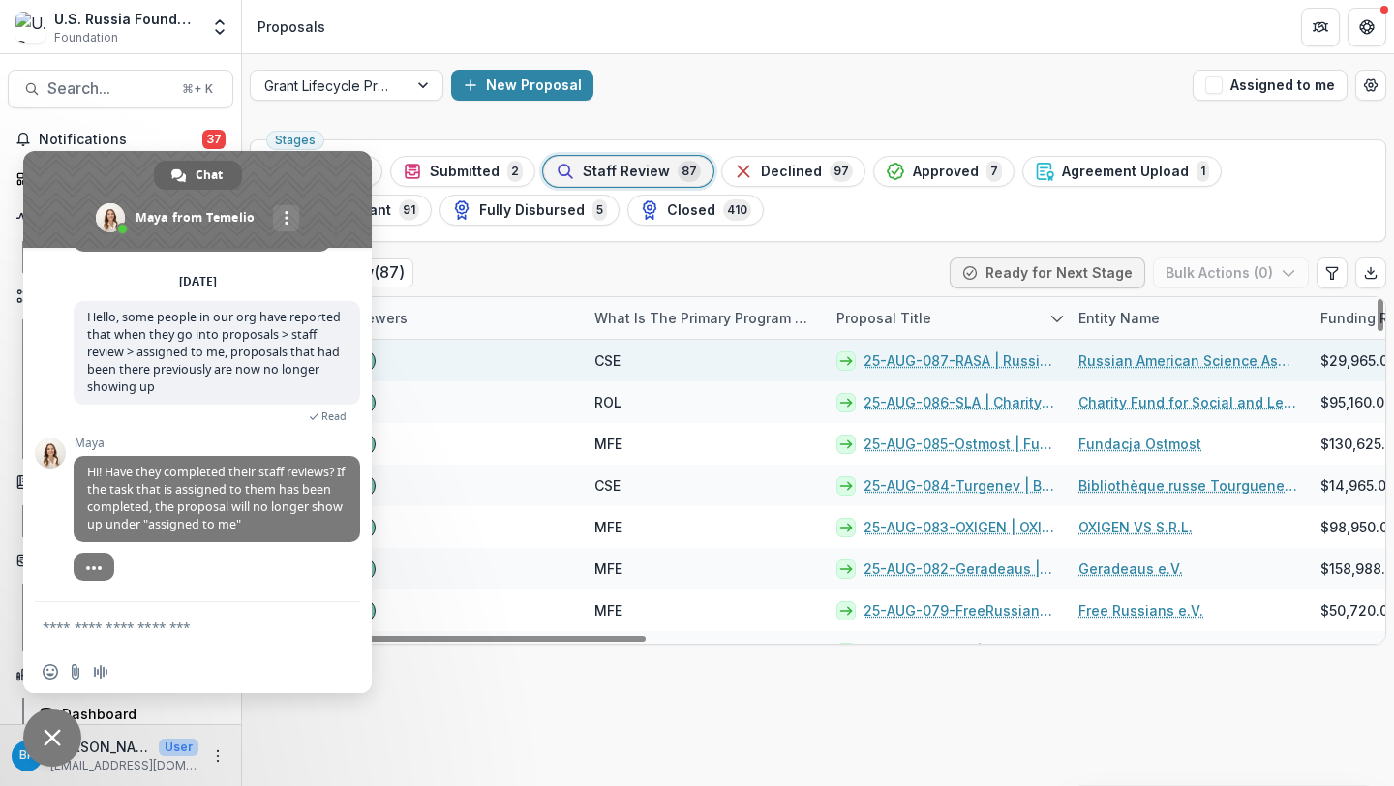
click at [1131, 356] on link "Russian American Science Association" at bounding box center [1188, 360] width 219 height 20
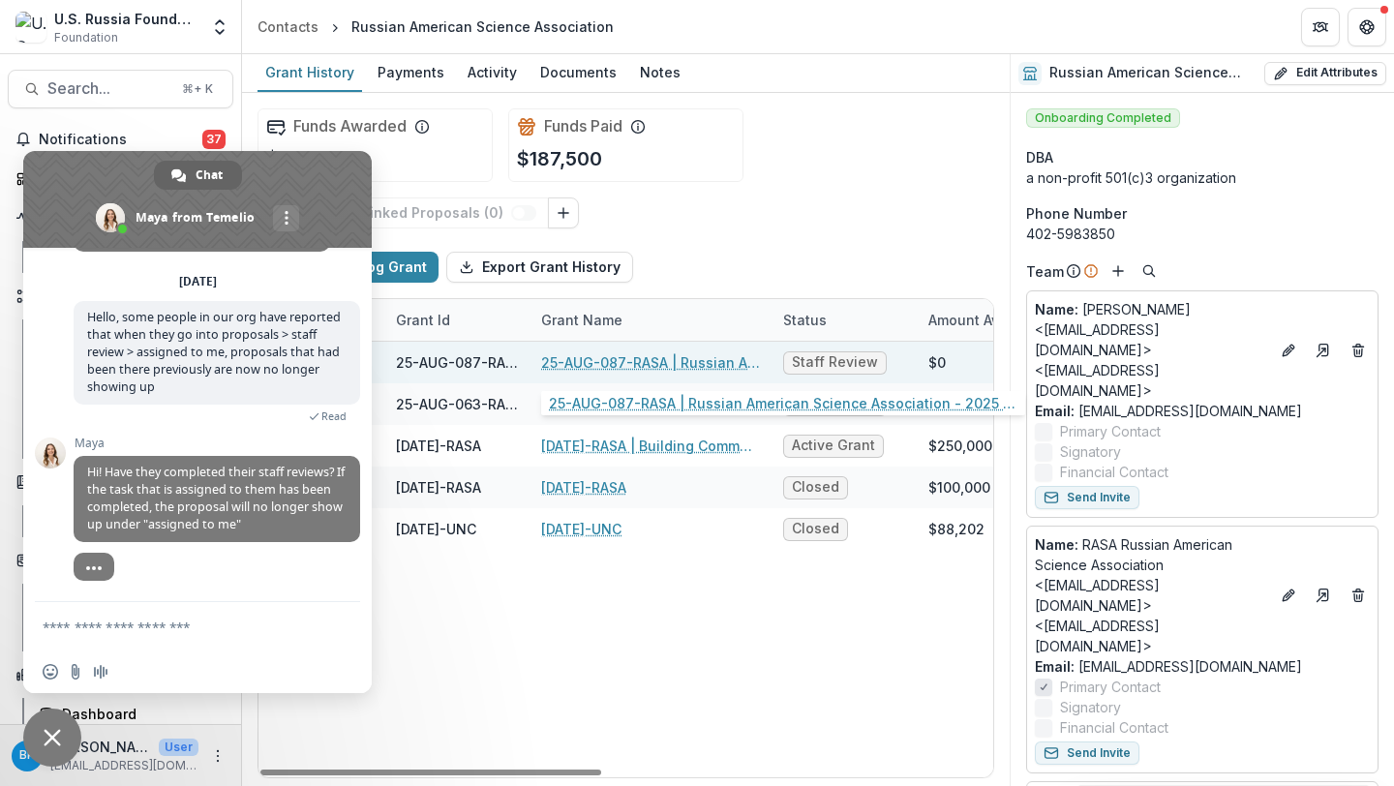
click at [715, 367] on link "25-AUG-087-RASA | Russian American Science Association - 2025 - Grant Proposal …" at bounding box center [650, 362] width 219 height 20
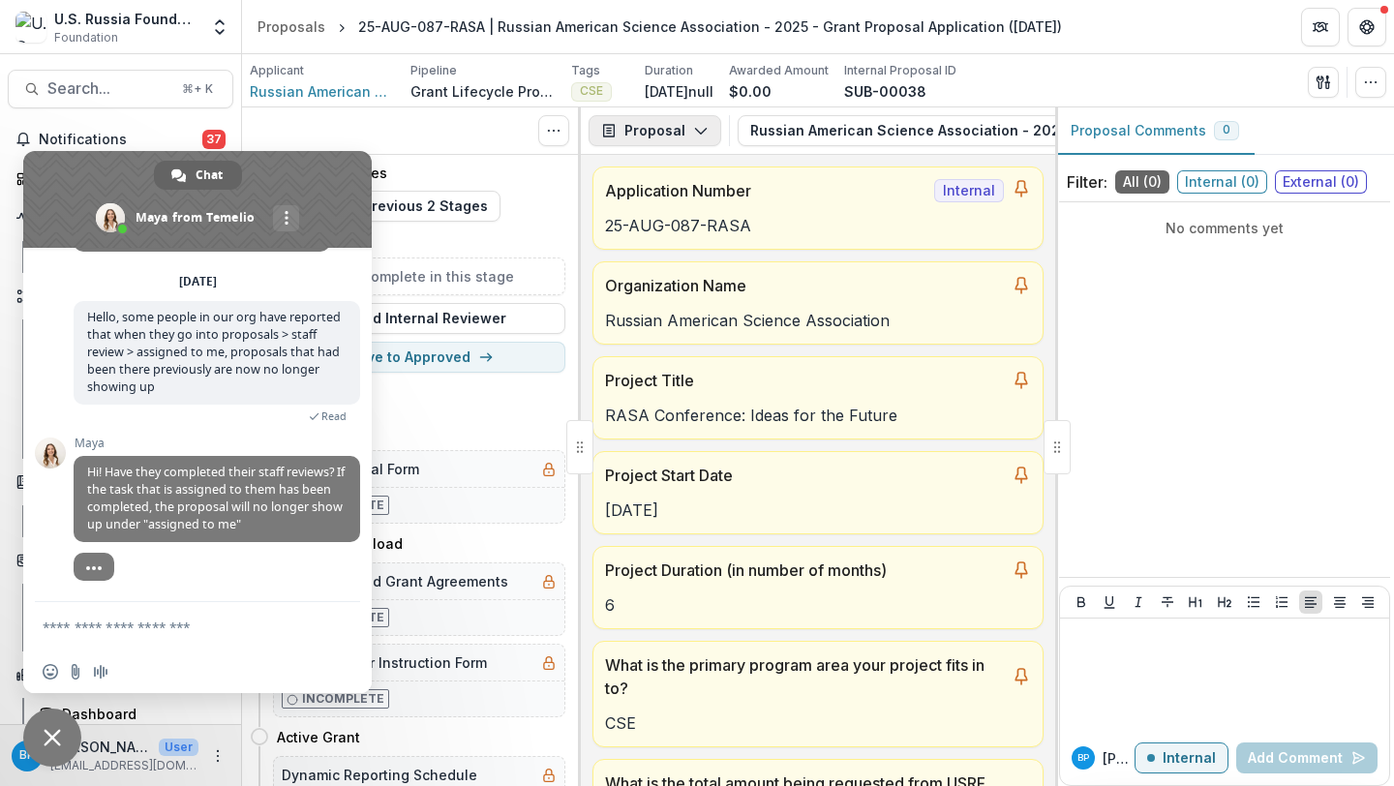
click at [660, 121] on button "Proposal" at bounding box center [655, 130] width 133 height 31
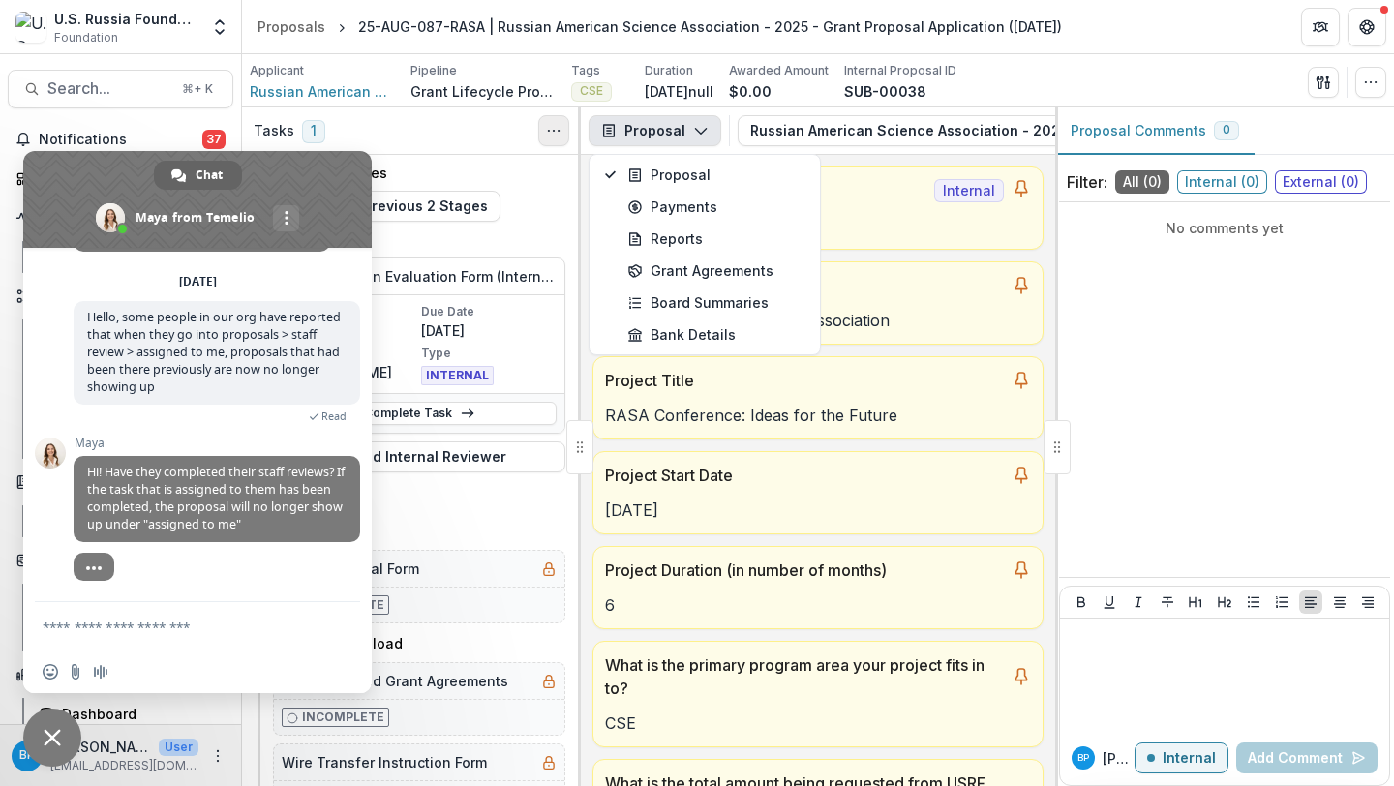
click at [554, 131] on circle "Toggle View Cancelled Tasks" at bounding box center [554, 131] width 1 height 1
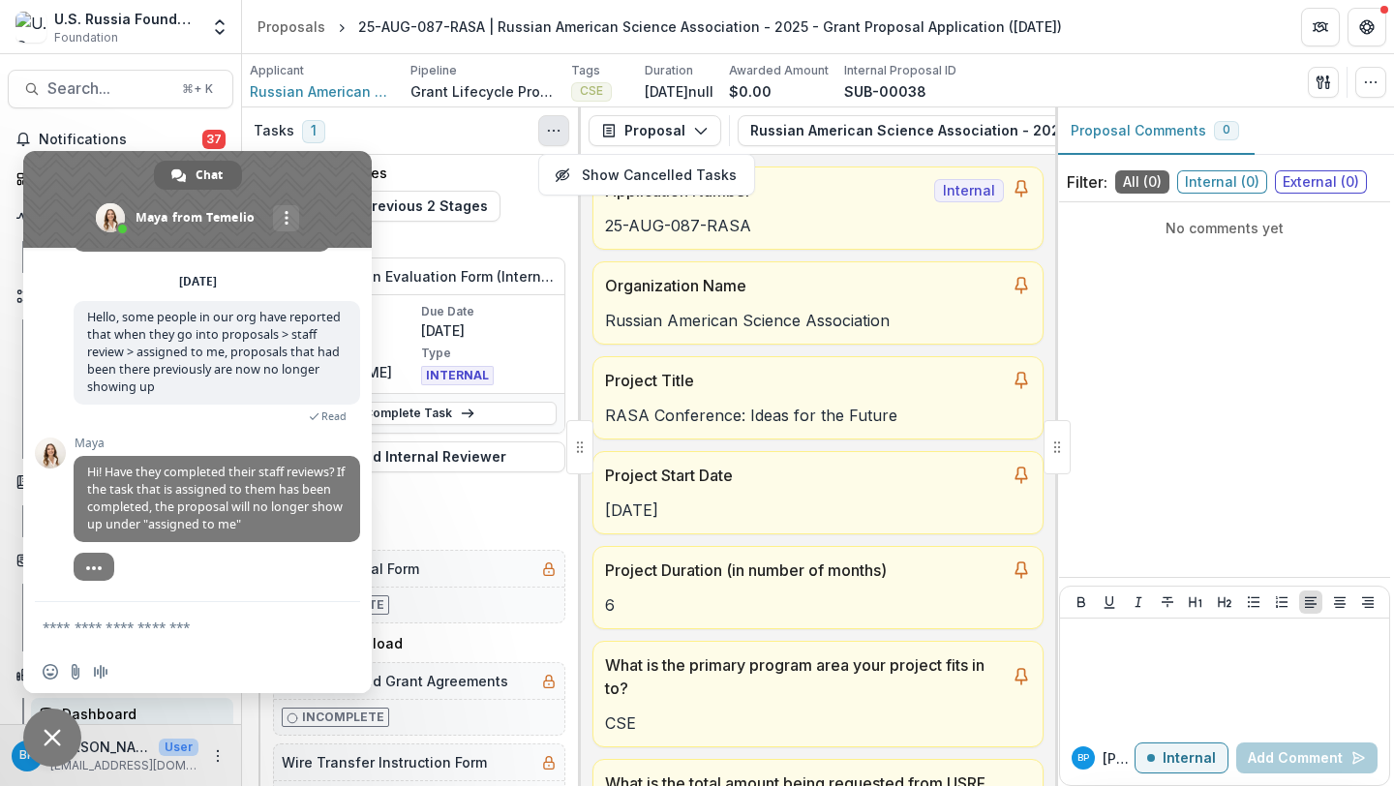
drag, startPoint x: 249, startPoint y: 171, endPoint x: 225, endPoint y: 715, distance: 543.7
click at [225, 715] on body "Skip to content U.S. Russia Foundation Foundation Team Settings Proposals 25-AU…" at bounding box center [697, 393] width 1394 height 786
click at [46, 738] on span "Close chat" at bounding box center [52, 737] width 17 height 17
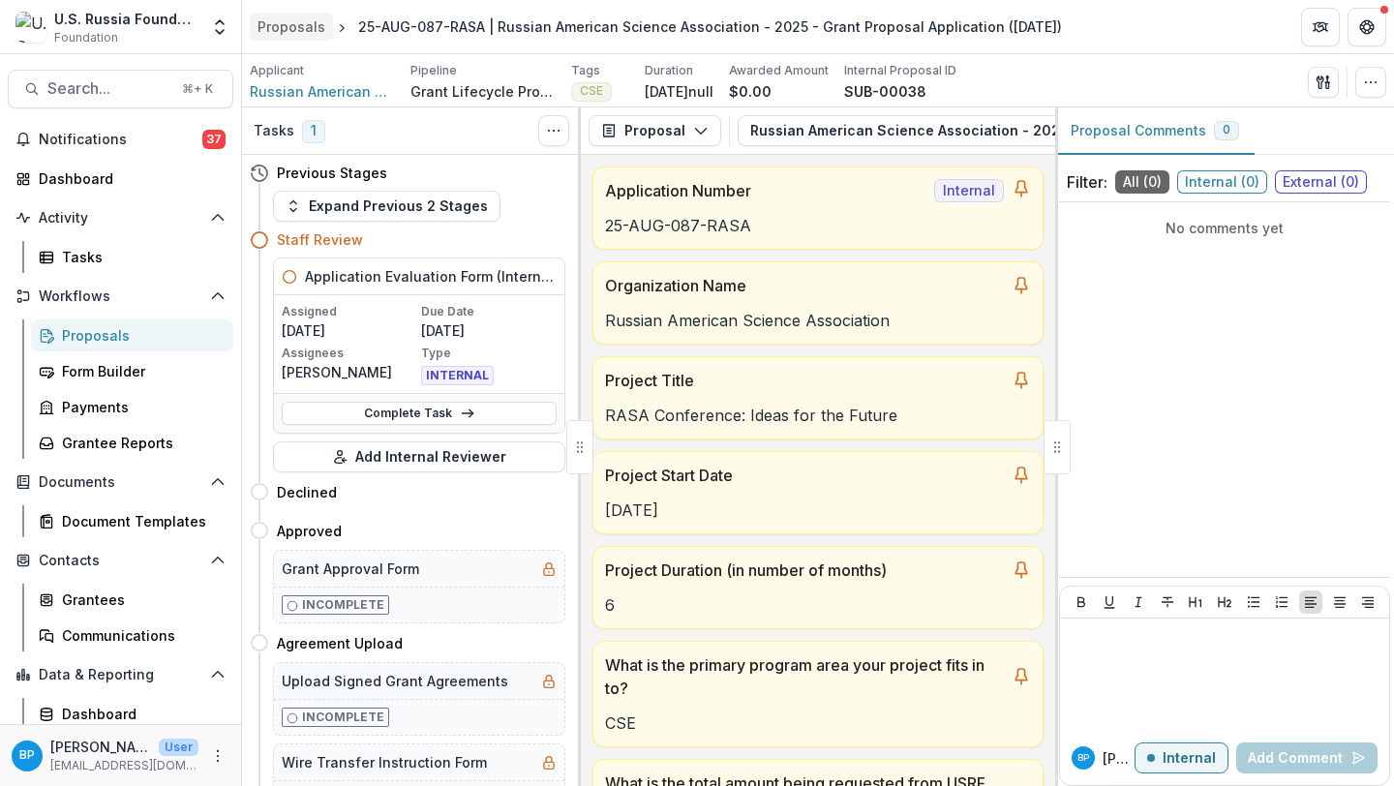
click at [293, 39] on link "Proposals" at bounding box center [291, 27] width 83 height 28
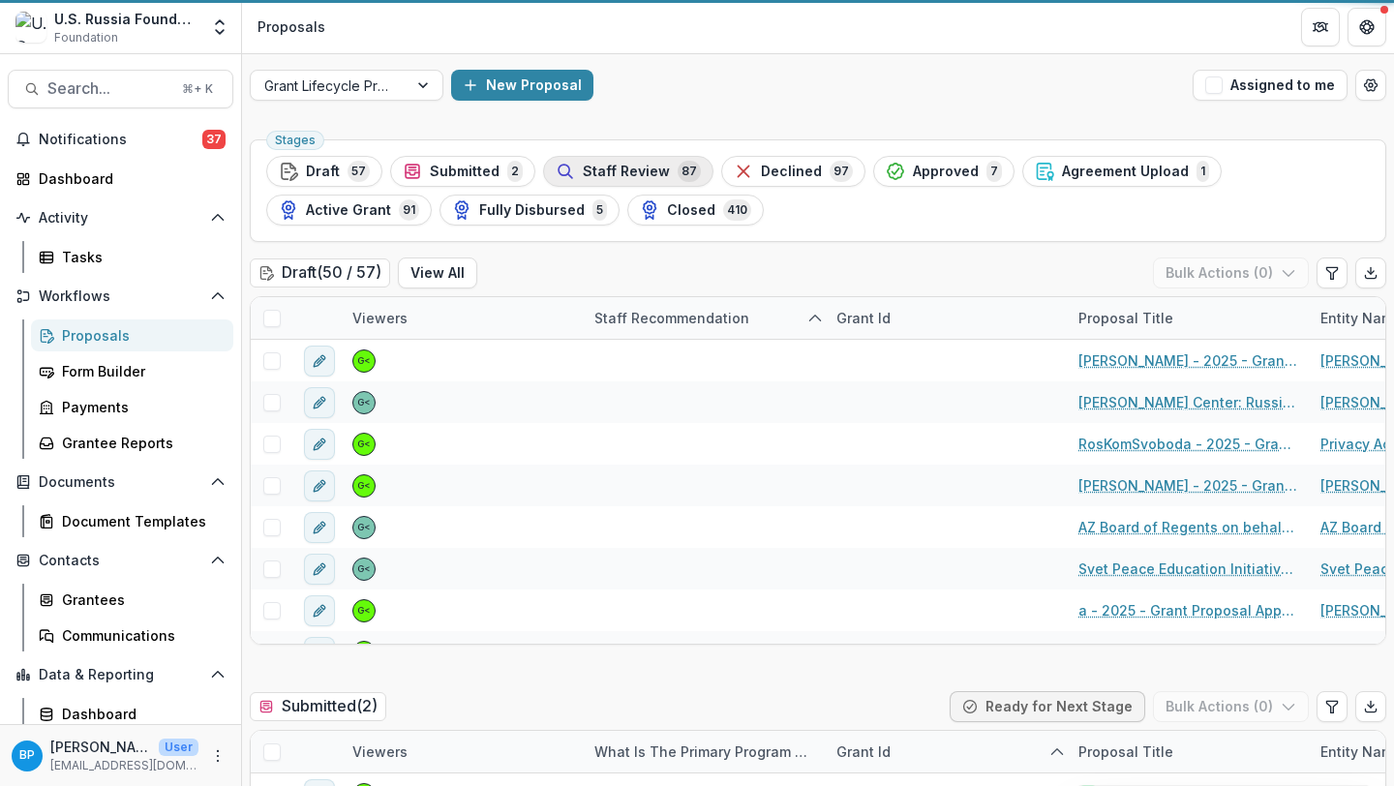
click at [632, 189] on ul "Stages Draft 57 Submitted 2 Staff Review 87 Declined 97 Approved 7 Agreement Up…" at bounding box center [818, 191] width 1104 height 70
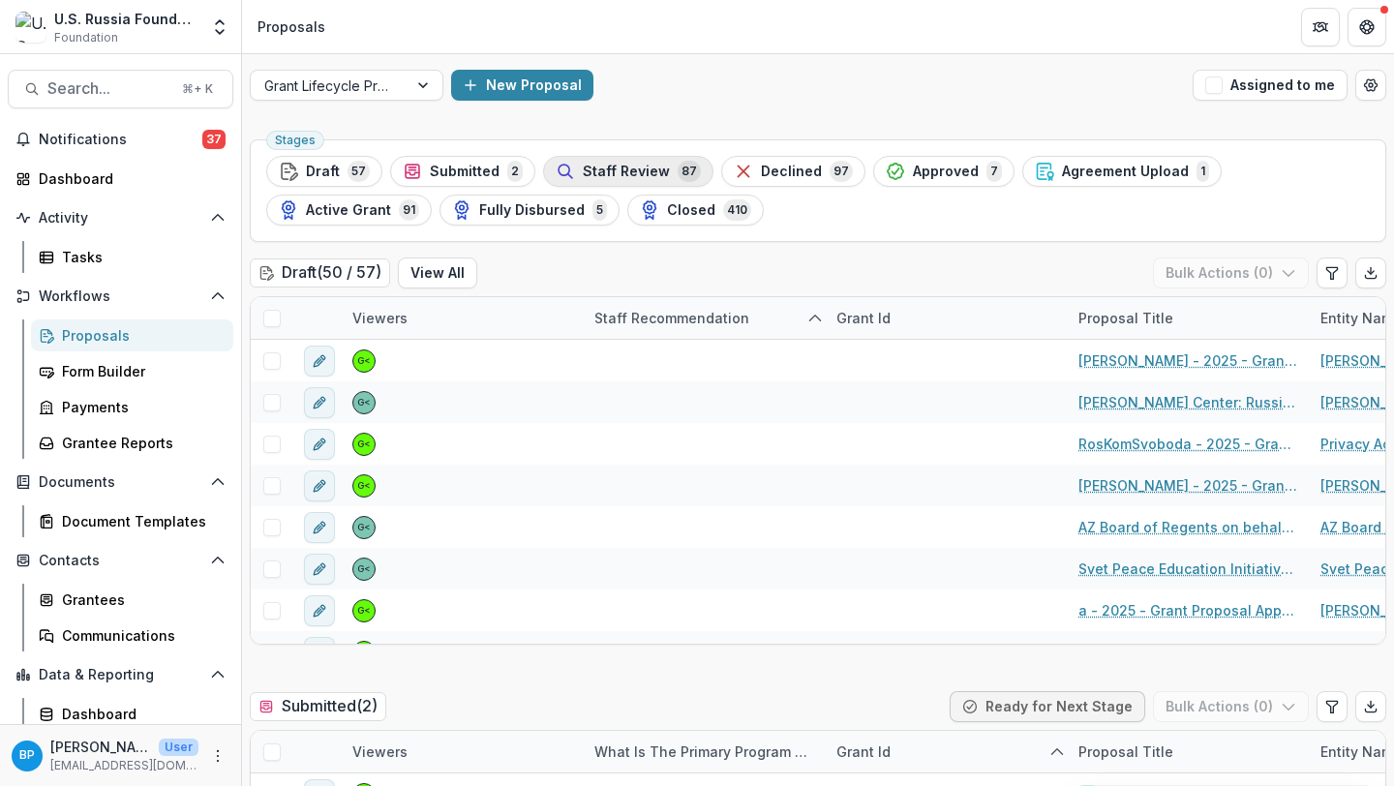
click at [632, 168] on span "Staff Review" at bounding box center [626, 172] width 87 height 16
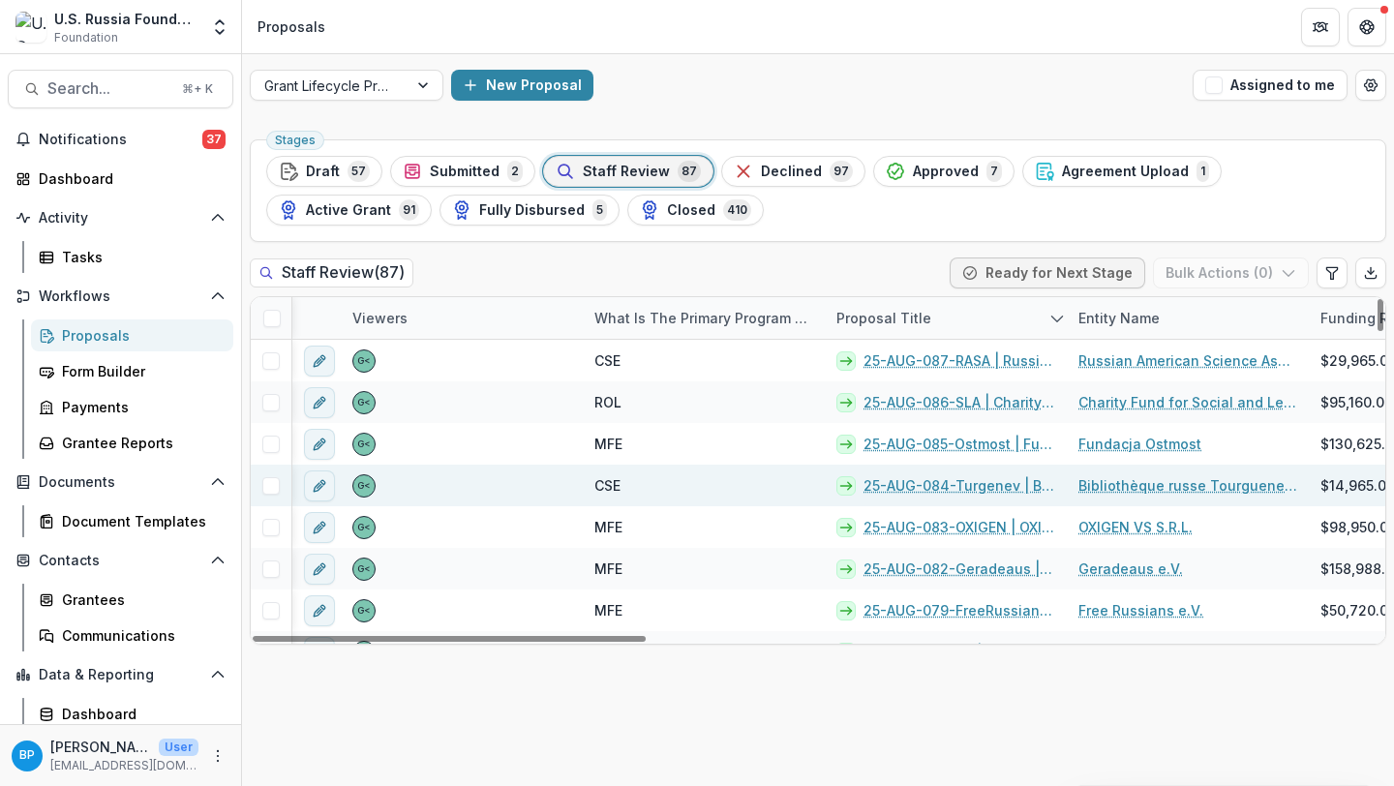
scroll to position [0, 123]
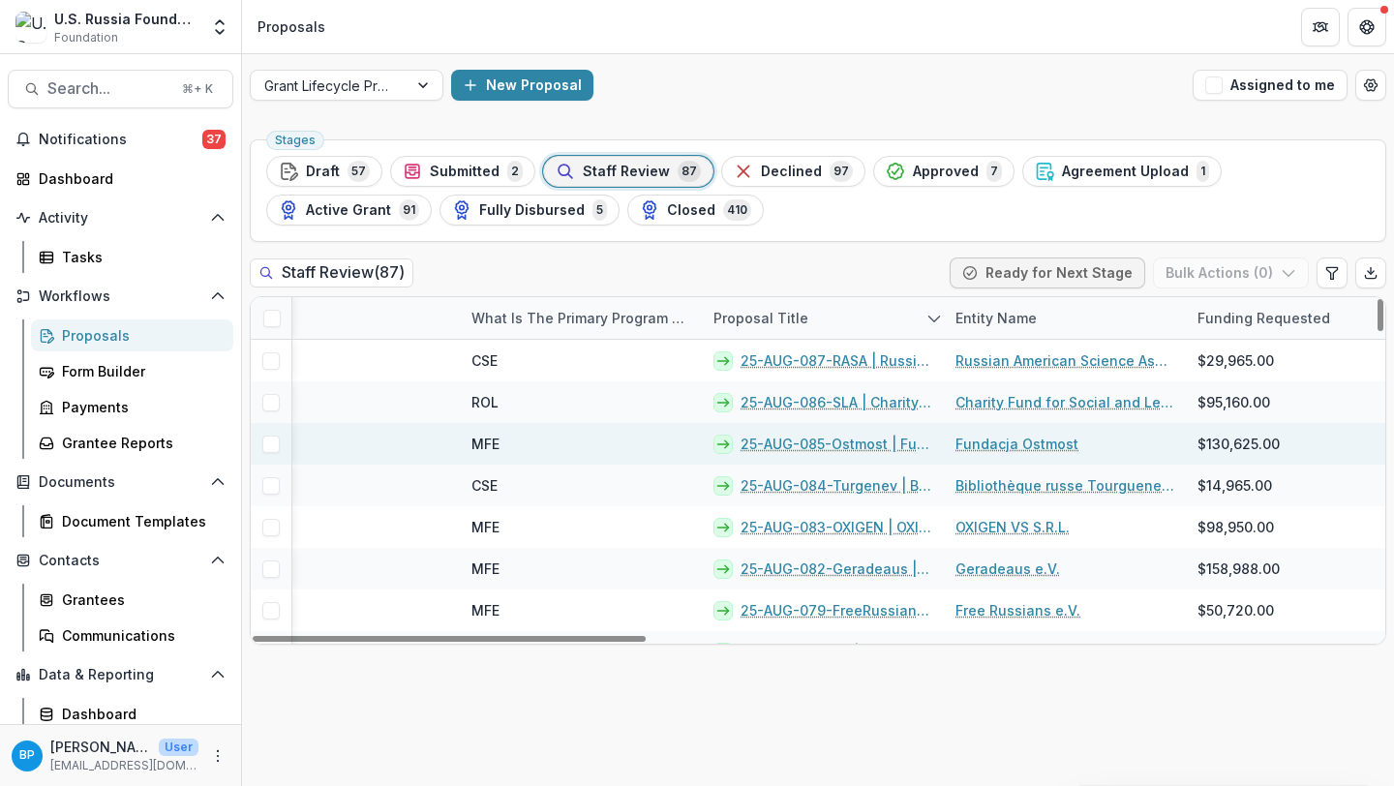
click at [838, 443] on link "25-AUG-085-Ostmost | Fundacja Ostmost - 2025 - Grant Proposal Application ([DAT…" at bounding box center [837, 444] width 192 height 20
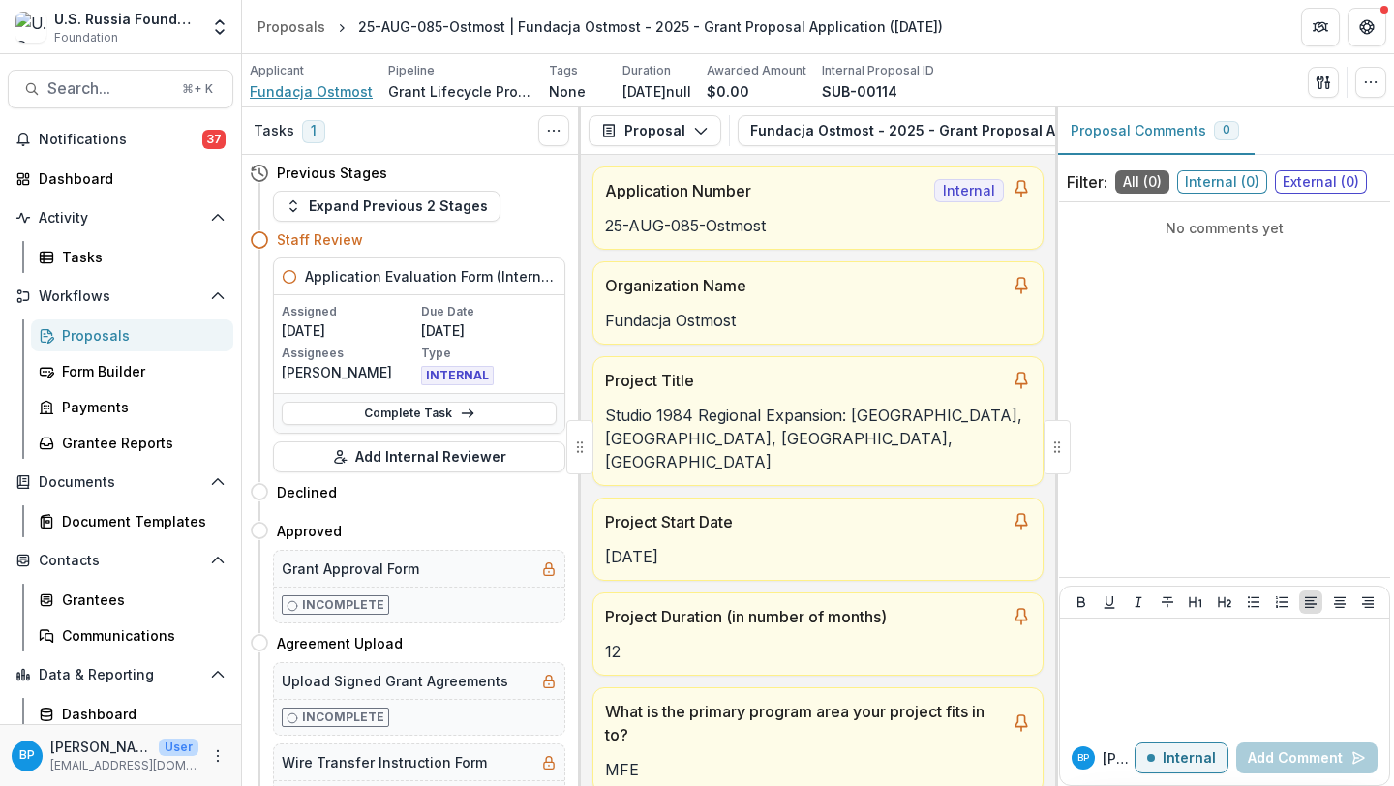
click at [304, 86] on span "Fundacja Ostmost" at bounding box center [311, 91] width 123 height 20
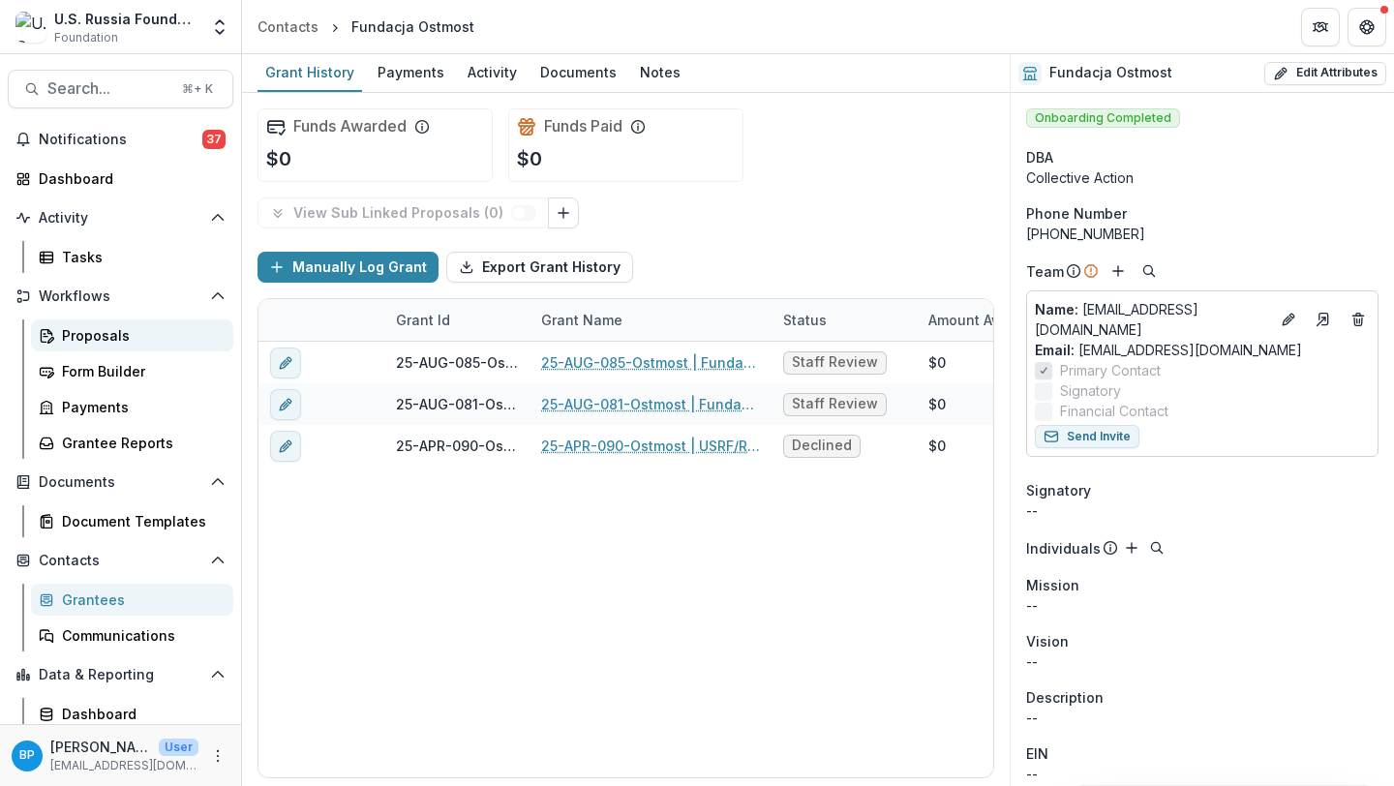
click at [82, 325] on div "Proposals" at bounding box center [140, 335] width 156 height 20
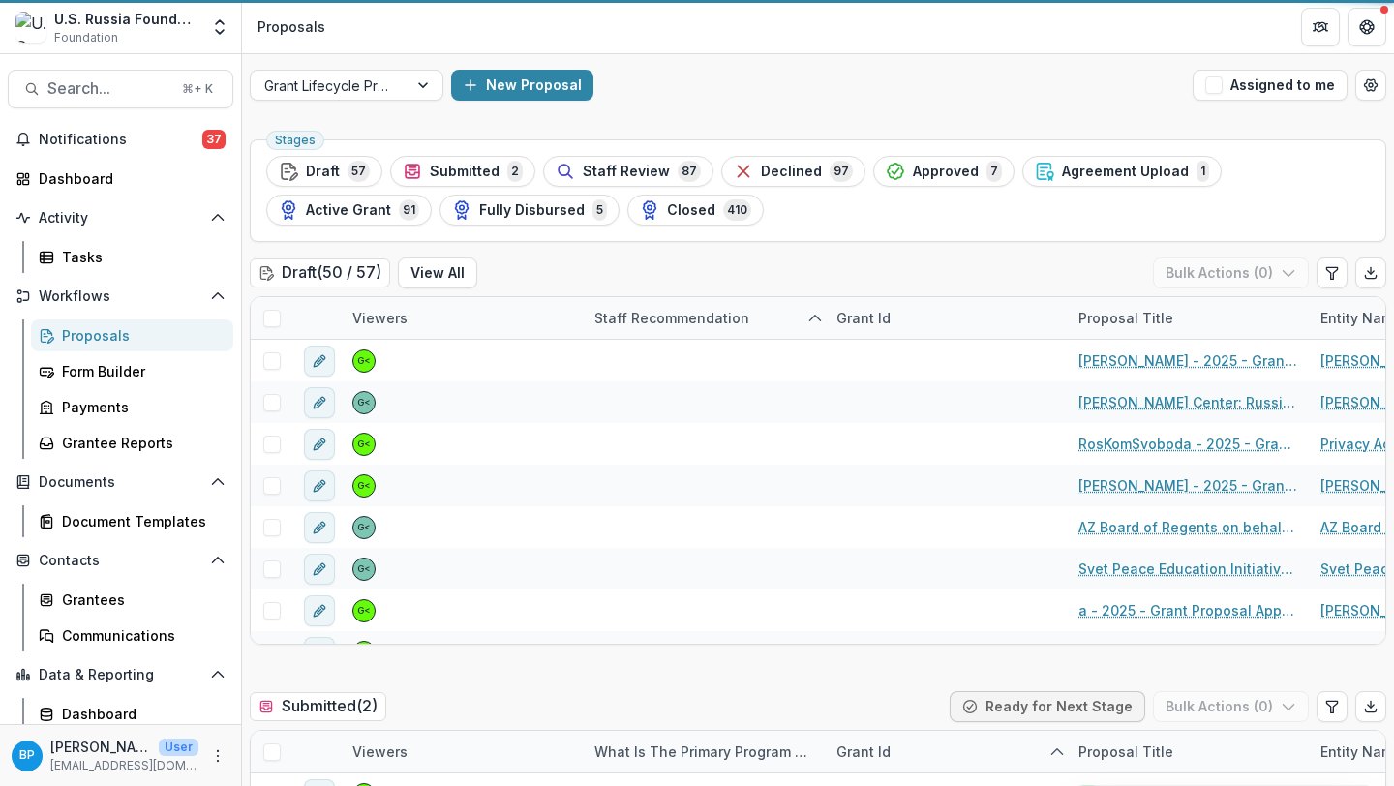
click at [648, 157] on button "Staff Review 87" at bounding box center [628, 171] width 170 height 31
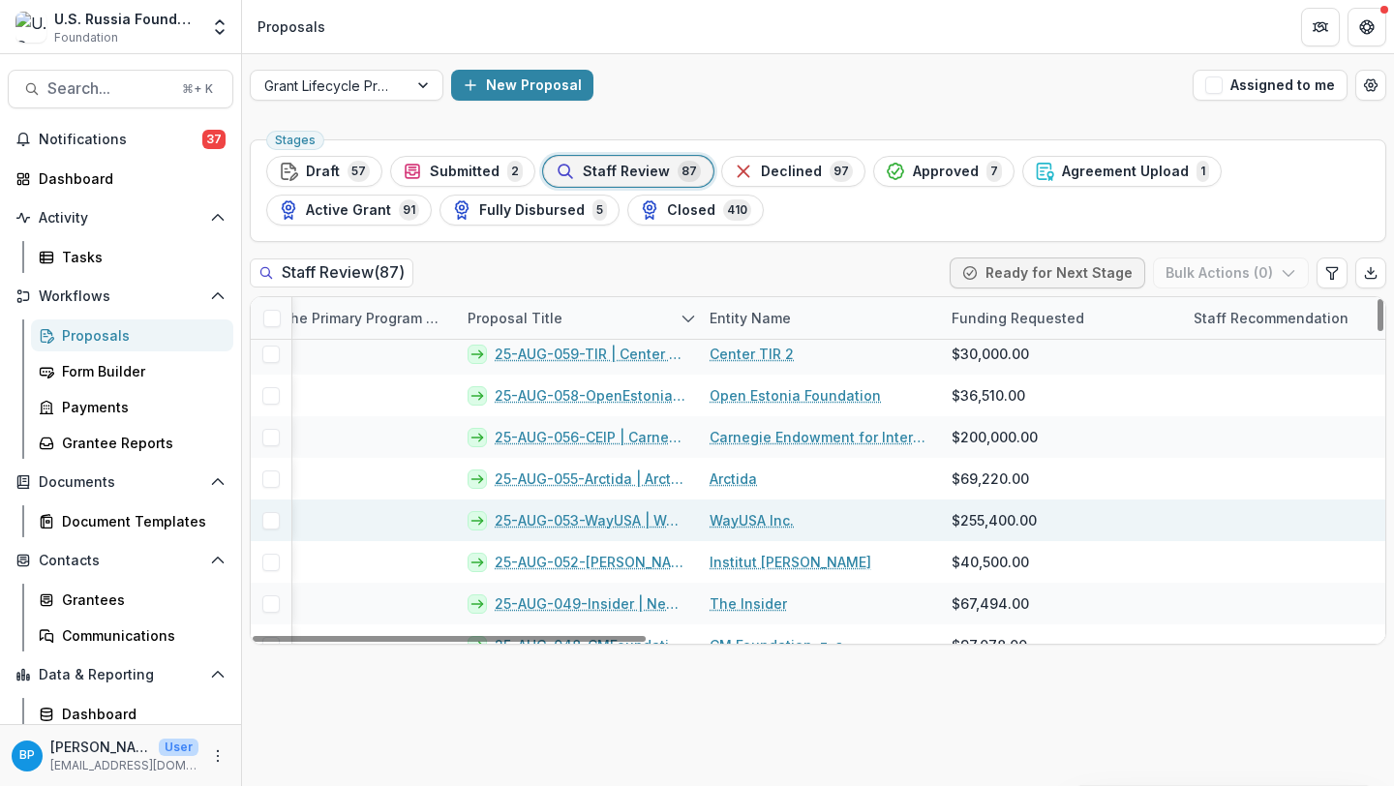
scroll to position [935, 369]
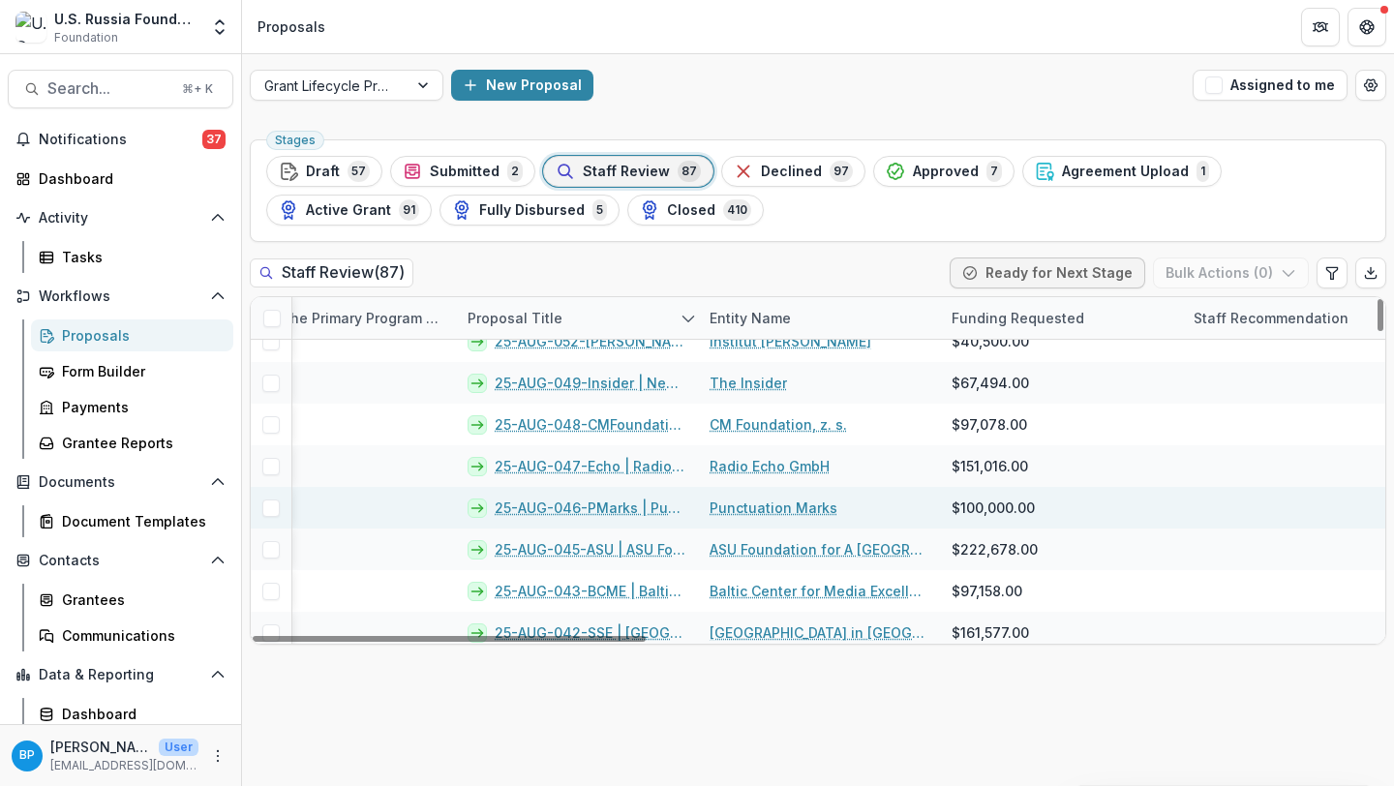
click at [587, 513] on link "25-AUG-046-PMarks | Punctuation Marks - 2025 - Grant Proposal Application ([DAT…" at bounding box center [591, 508] width 192 height 20
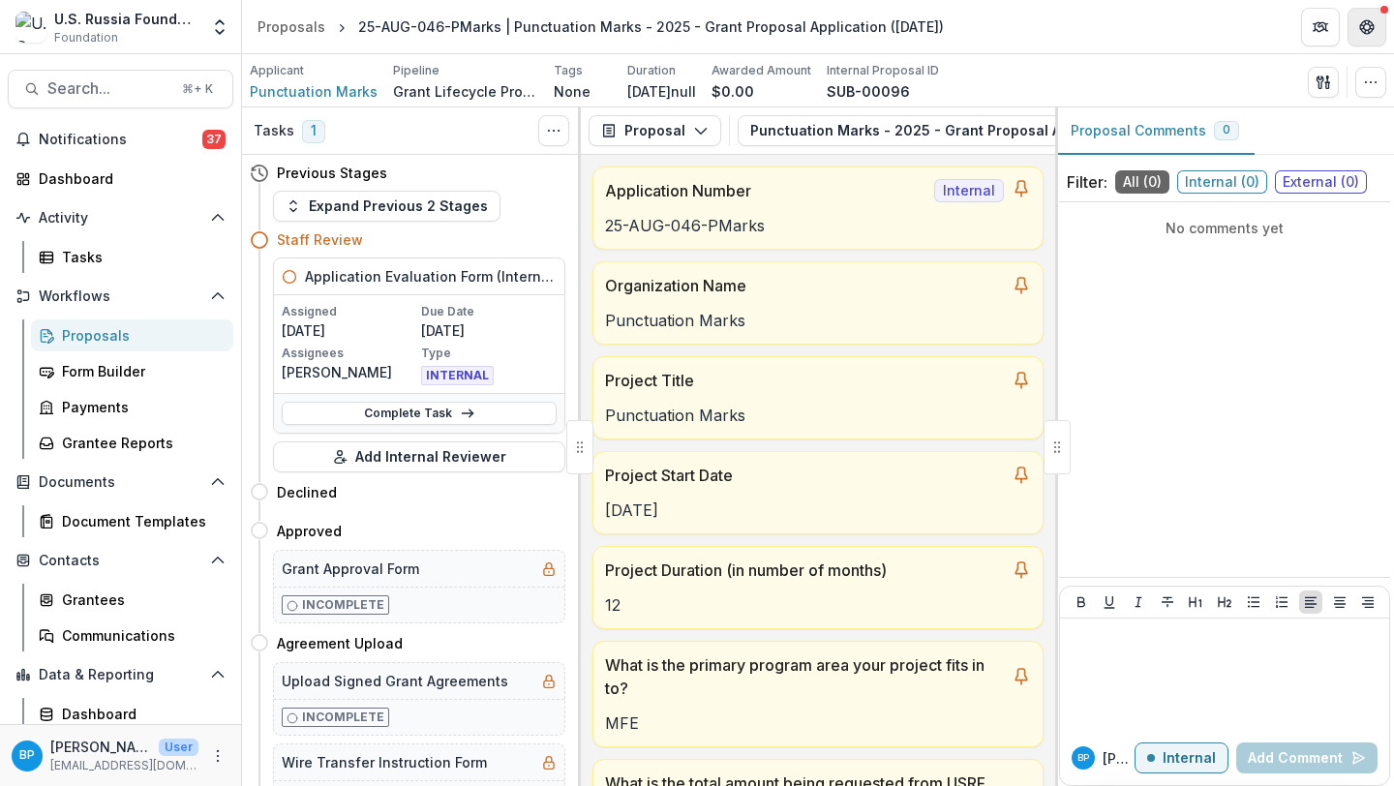
click at [1363, 28] on icon "Get Help" at bounding box center [1362, 26] width 4 height 5
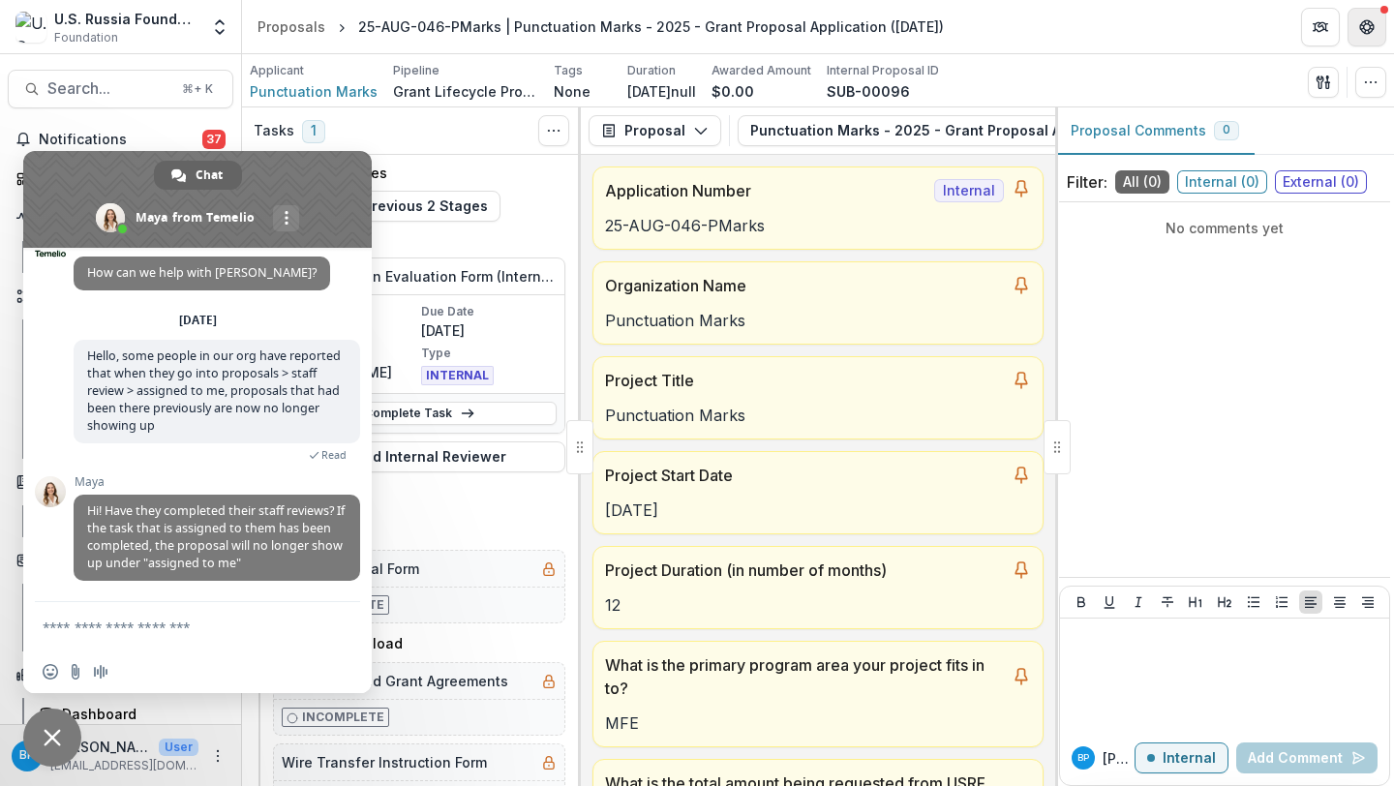
scroll to position [30, 0]
click at [98, 628] on textarea "Compose your message..." at bounding box center [178, 626] width 271 height 48
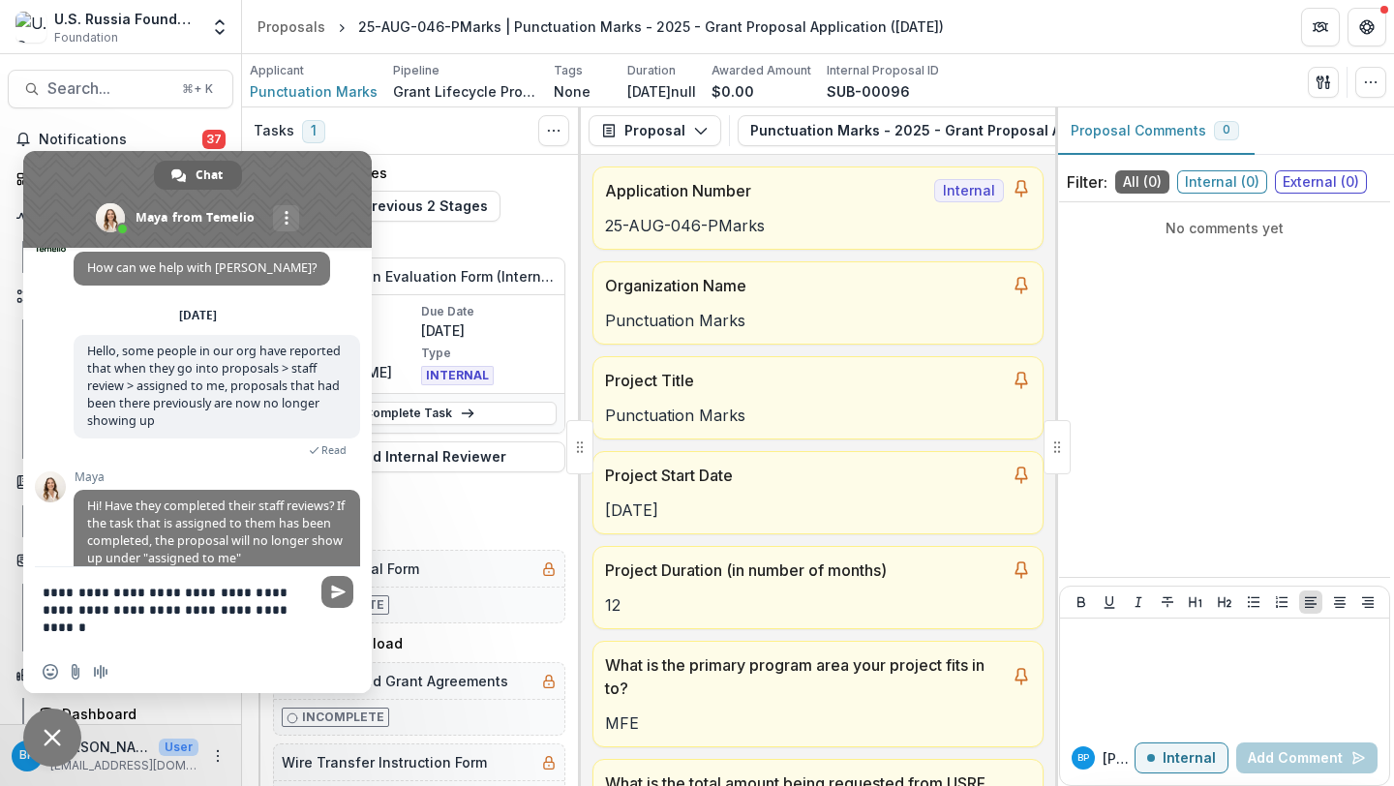
click at [244, 585] on textarea "**********" at bounding box center [178, 608] width 271 height 83
type textarea "**********"
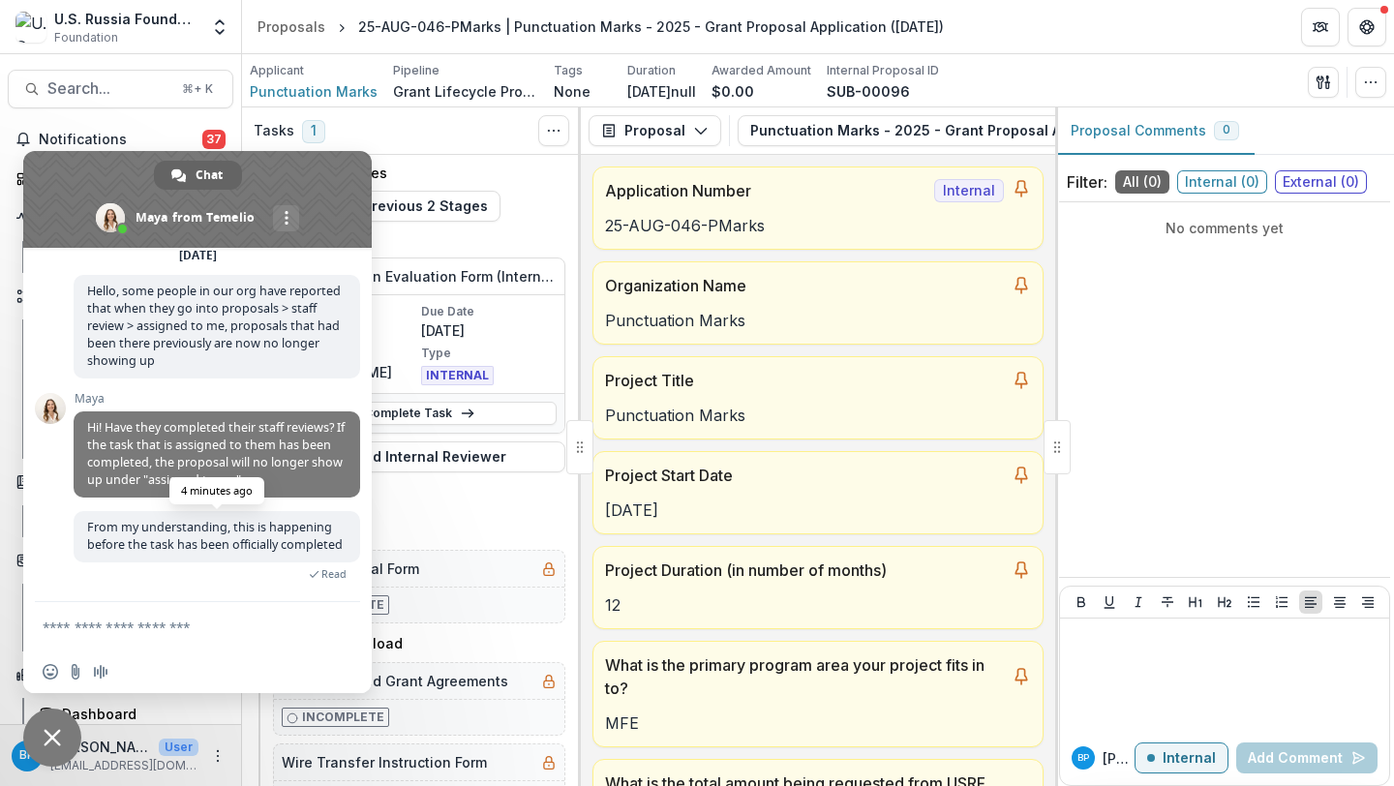
scroll to position [0, 0]
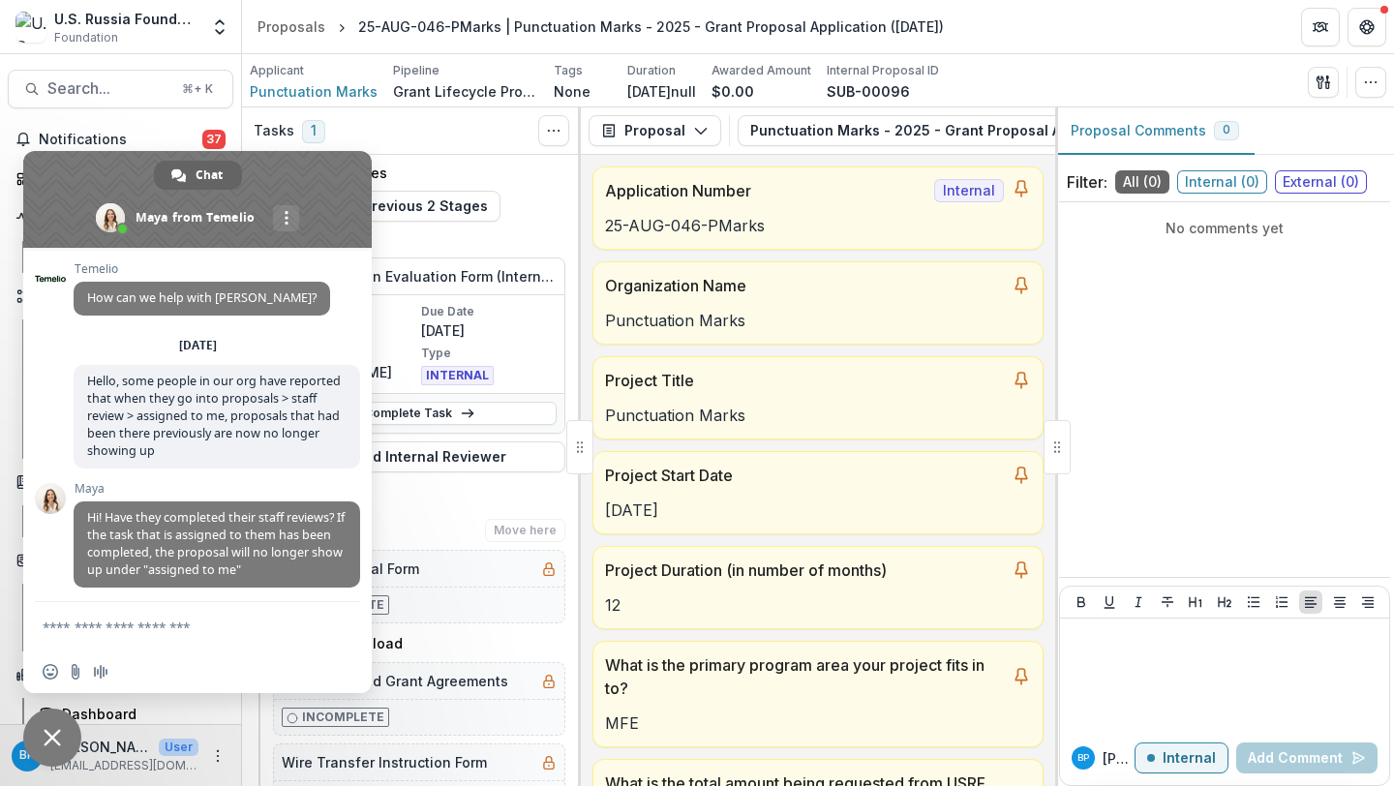
click at [435, 519] on div "Approved Move here" at bounding box center [421, 530] width 289 height 23
click at [57, 746] on span "Close chat" at bounding box center [52, 737] width 17 height 17
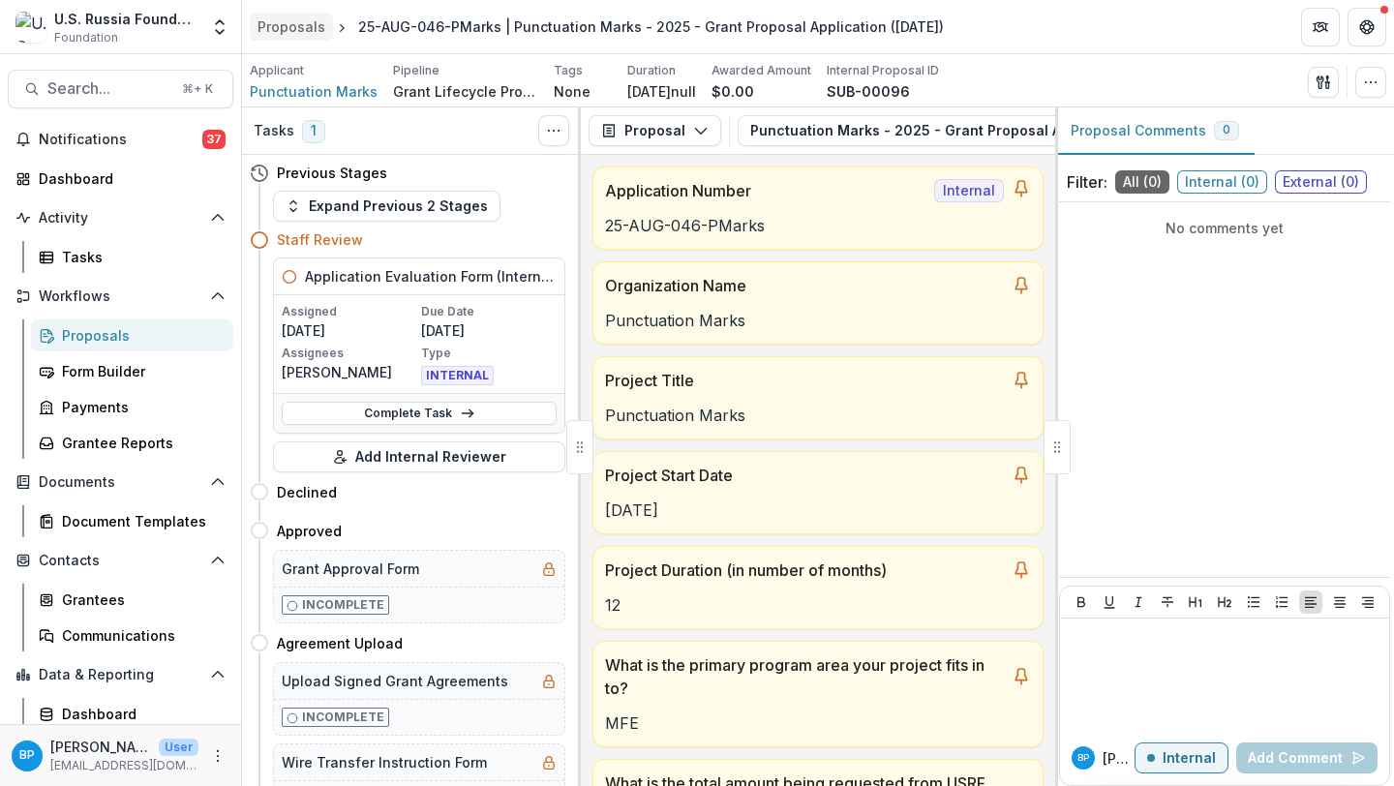
click at [313, 27] on div "Proposals" at bounding box center [292, 26] width 68 height 20
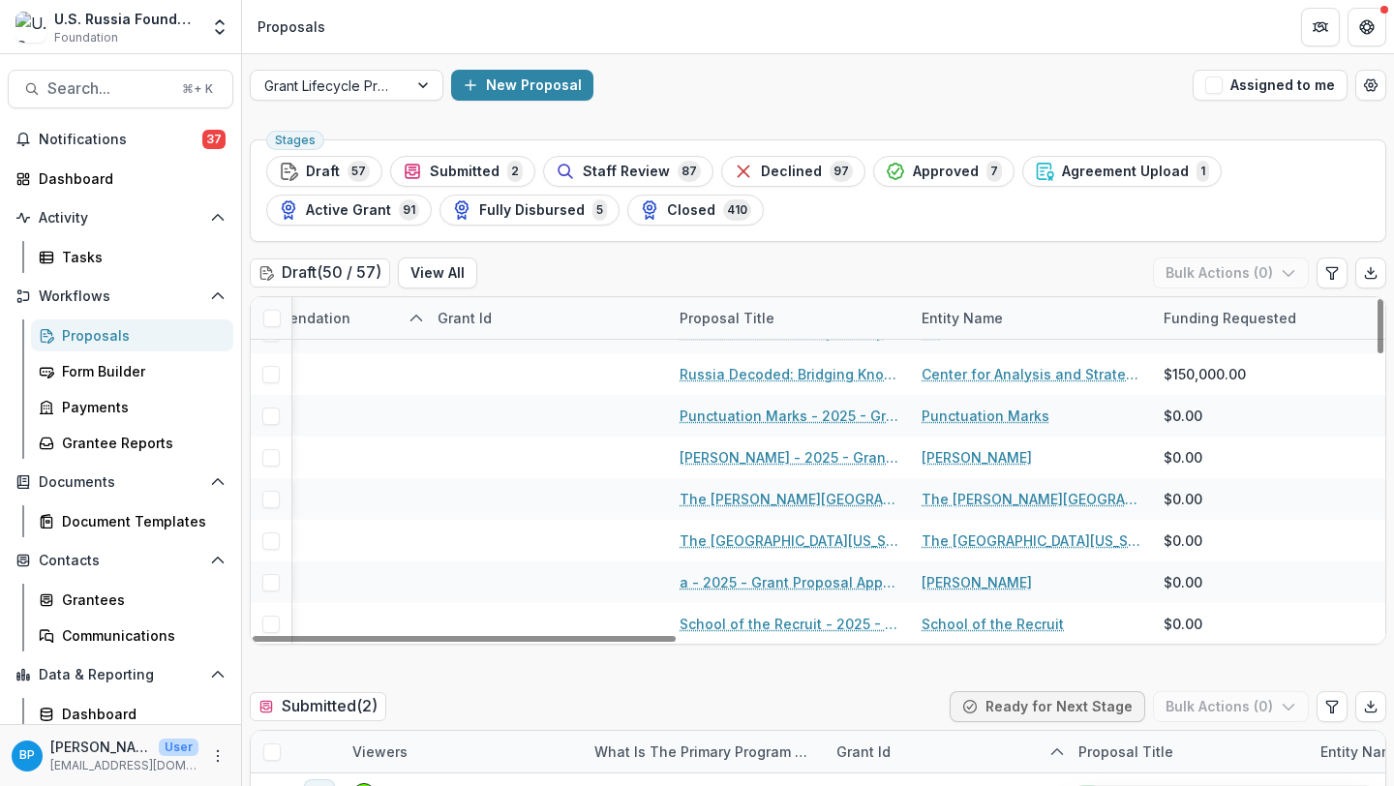
scroll to position [486, 399]
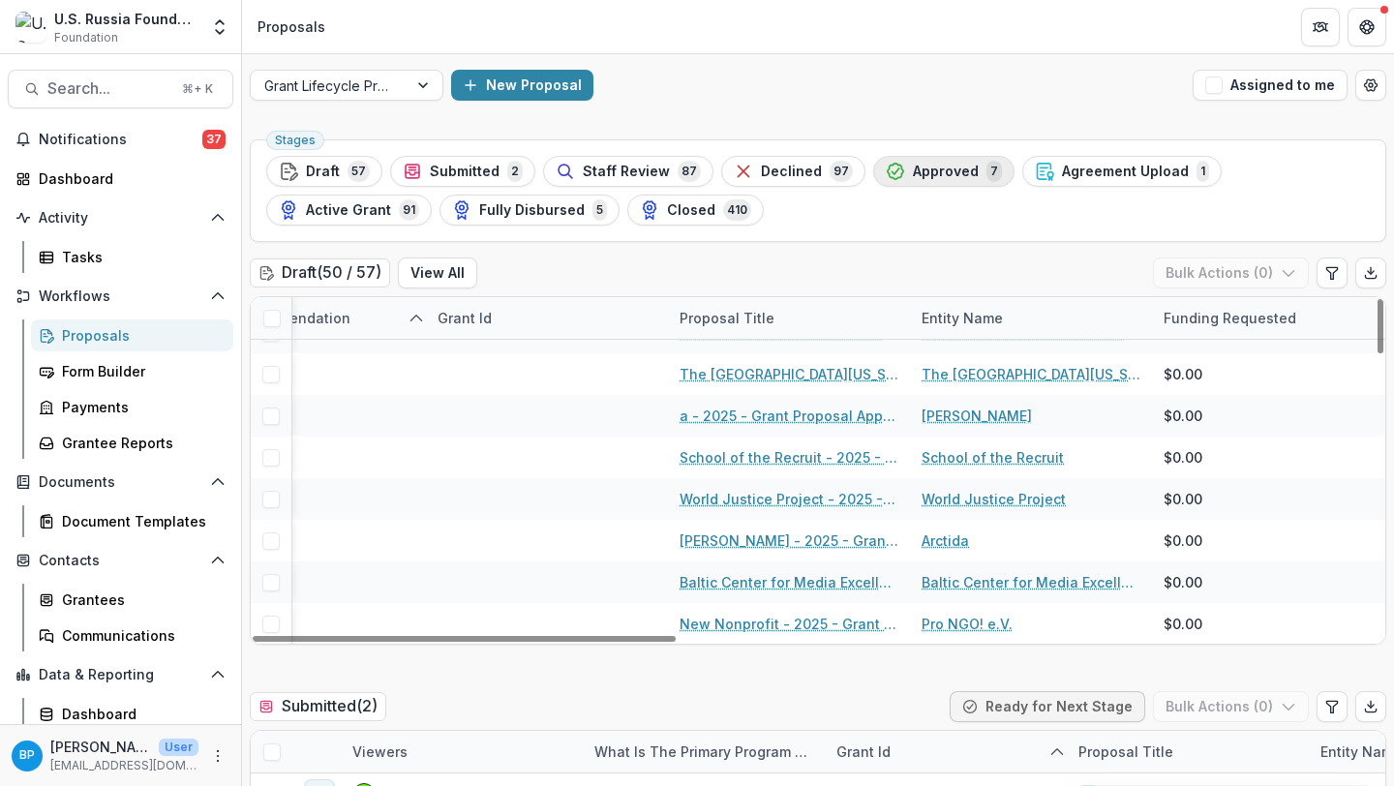
click at [924, 167] on span "Approved" at bounding box center [946, 172] width 66 height 16
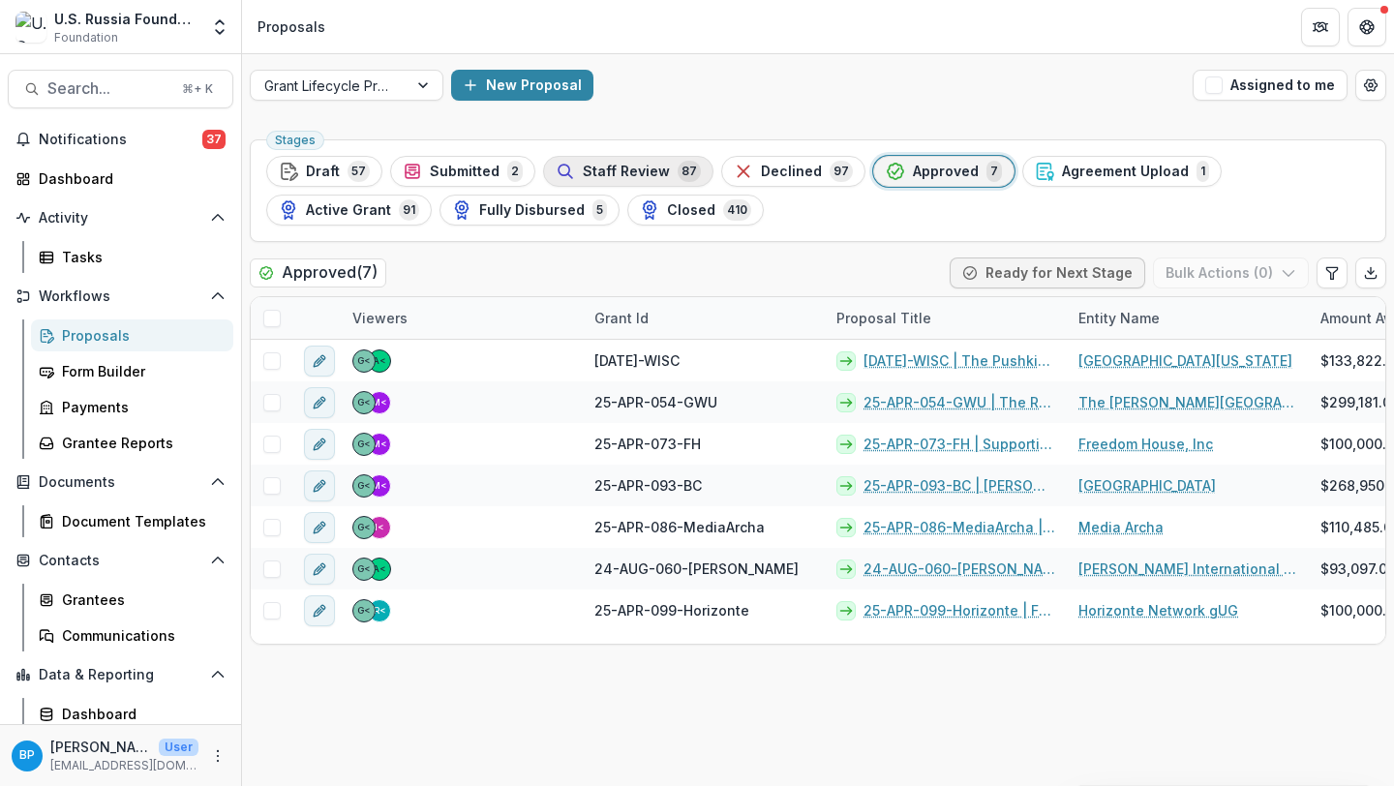
click at [639, 168] on span "Staff Review" at bounding box center [626, 172] width 87 height 16
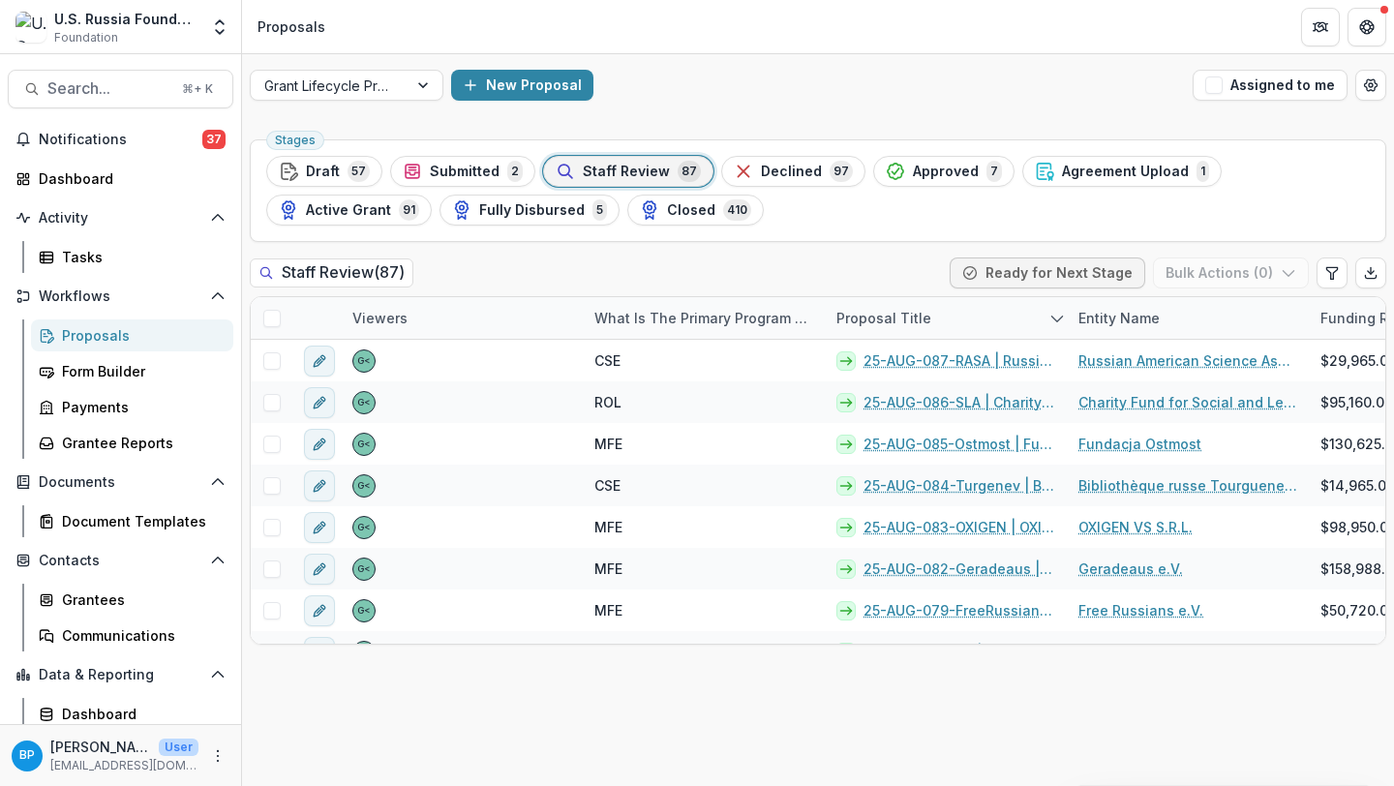
click at [1361, 46] on header "Proposals" at bounding box center [818, 26] width 1152 height 53
click at [1364, 40] on button "Get Help" at bounding box center [1367, 27] width 39 height 39
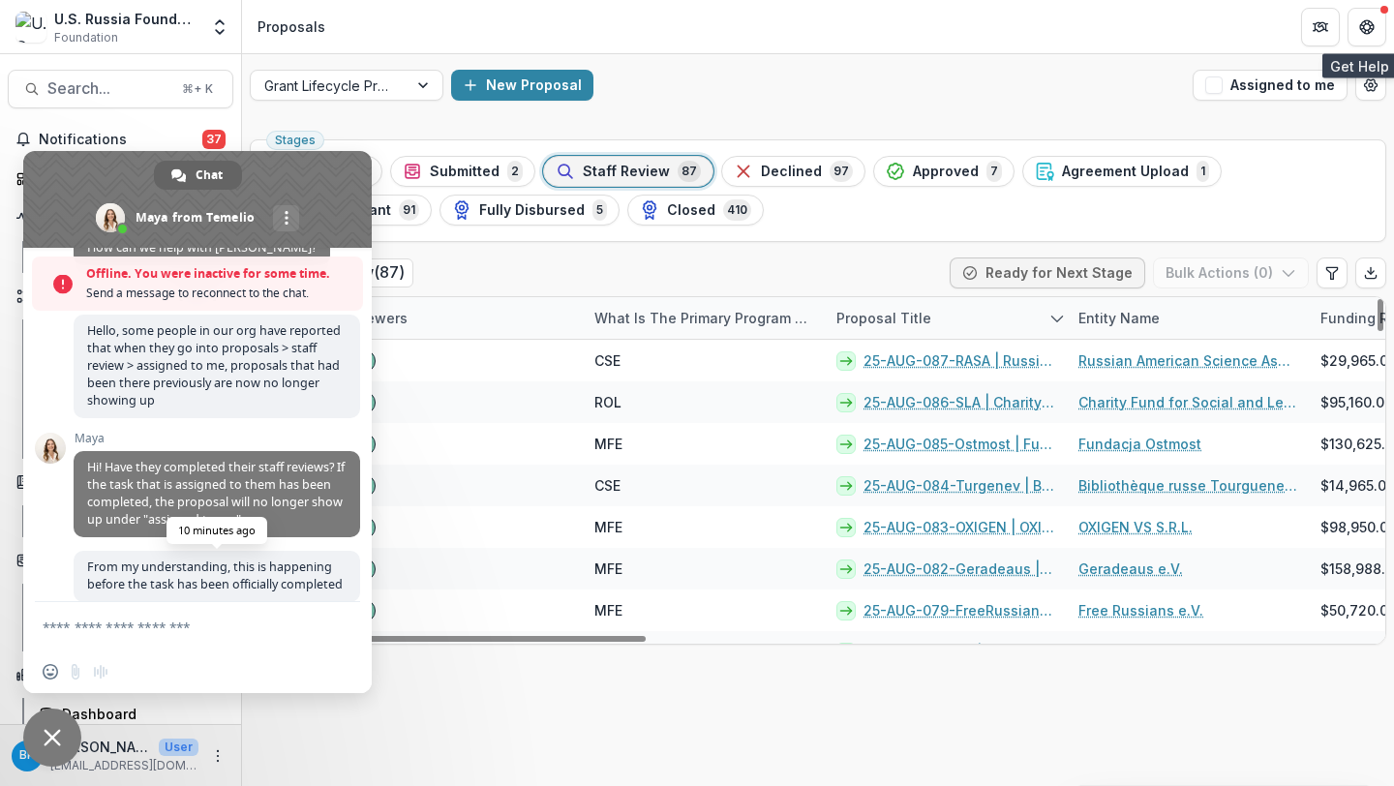
scroll to position [176, 0]
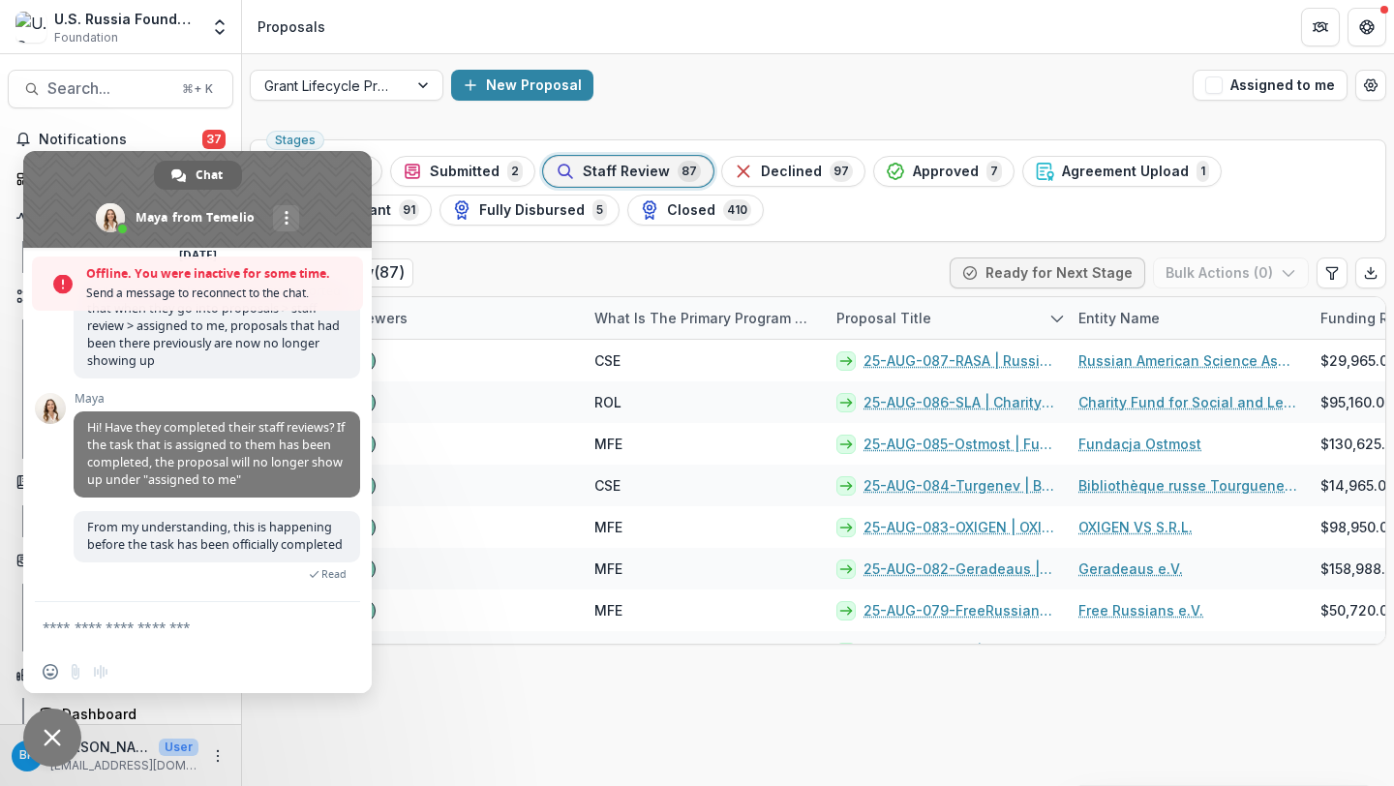
click at [50, 743] on span "Close chat" at bounding box center [52, 737] width 17 height 17
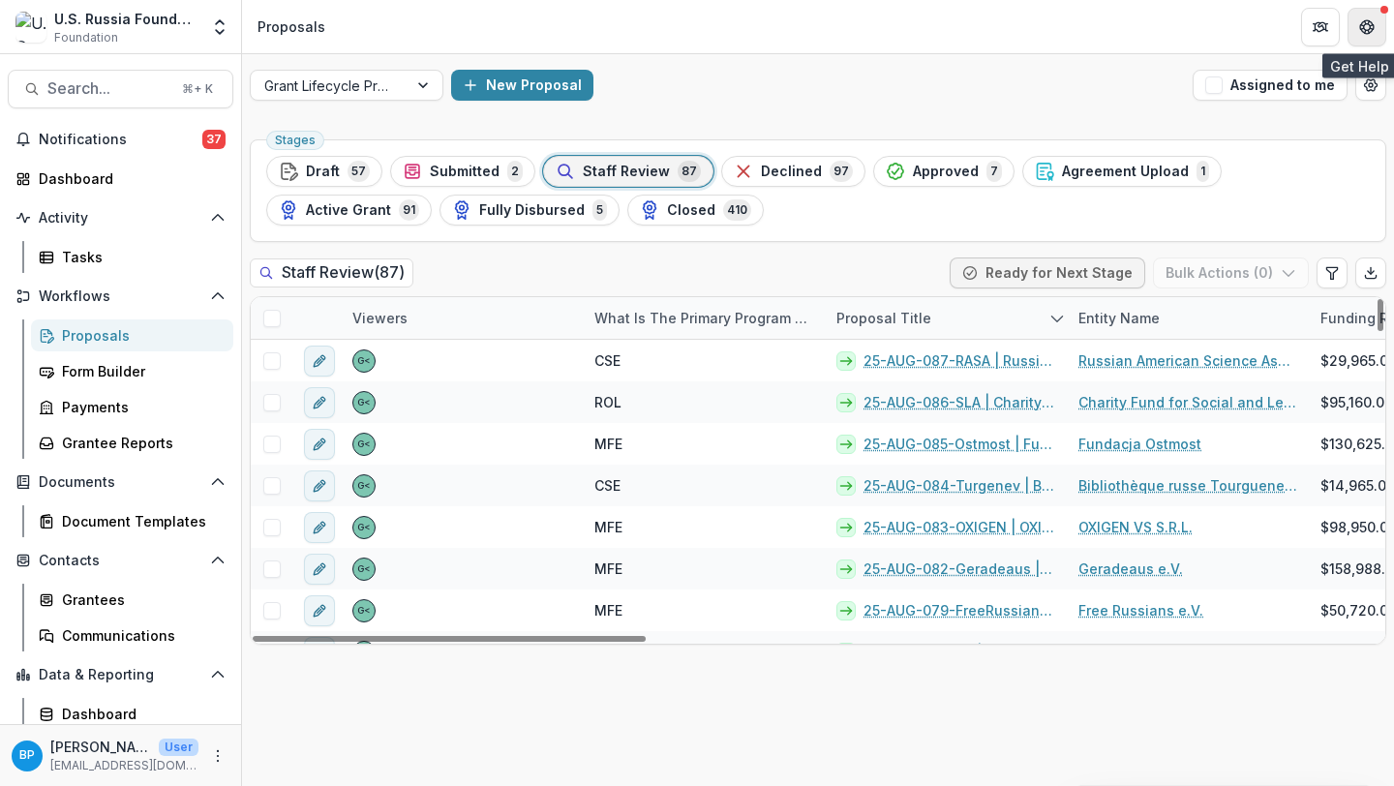
click at [1358, 25] on button "Get Help" at bounding box center [1367, 27] width 39 height 39
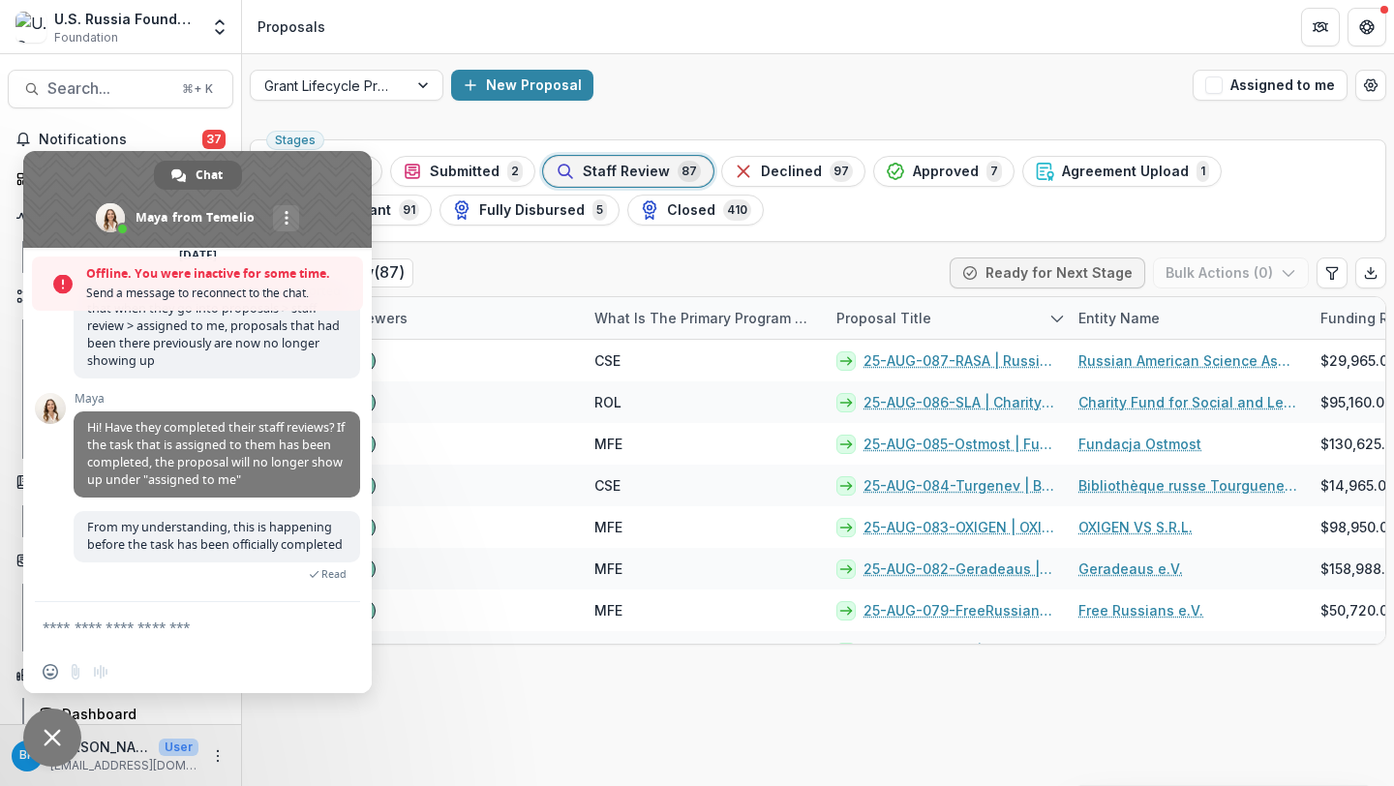
click at [213, 618] on textarea "Compose your message..." at bounding box center [178, 626] width 271 height 48
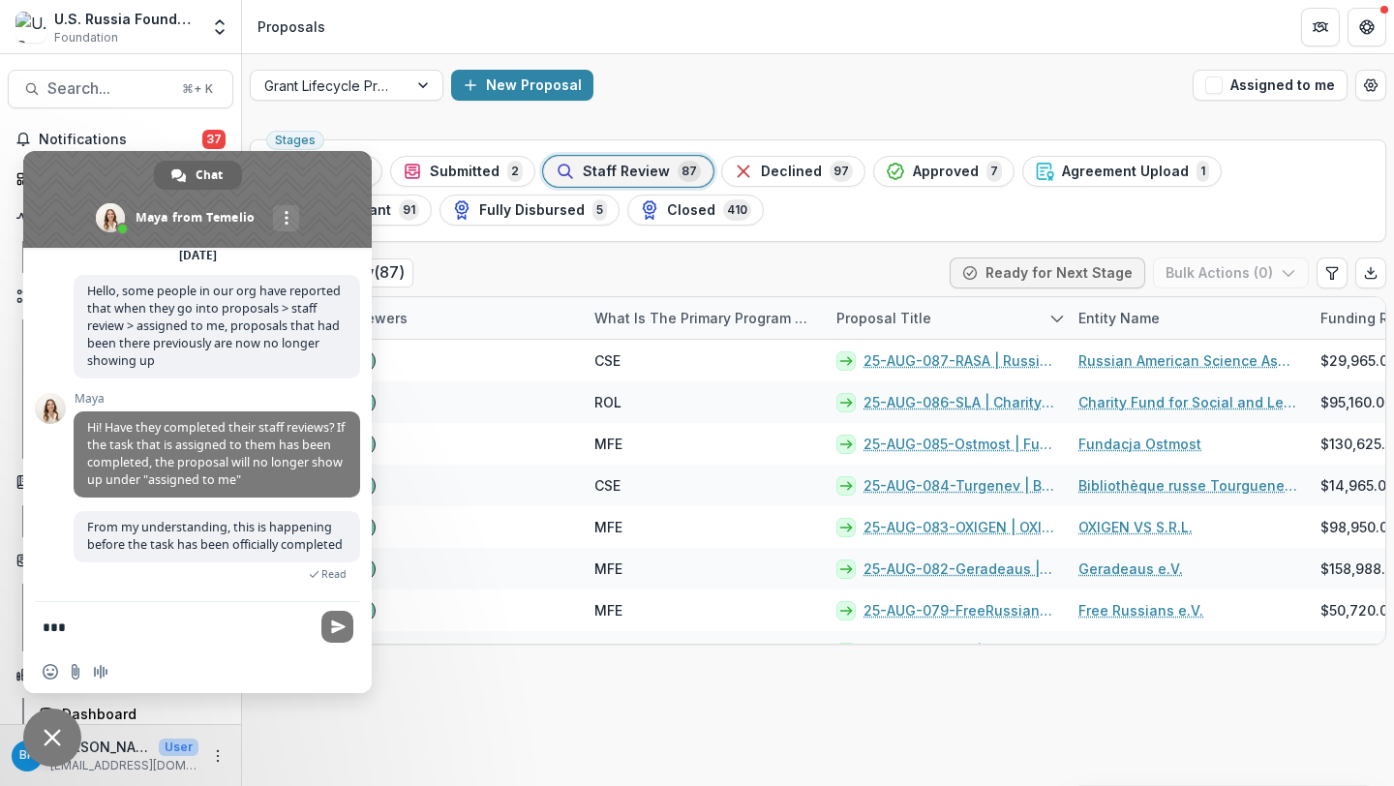
scroll to position [113, 0]
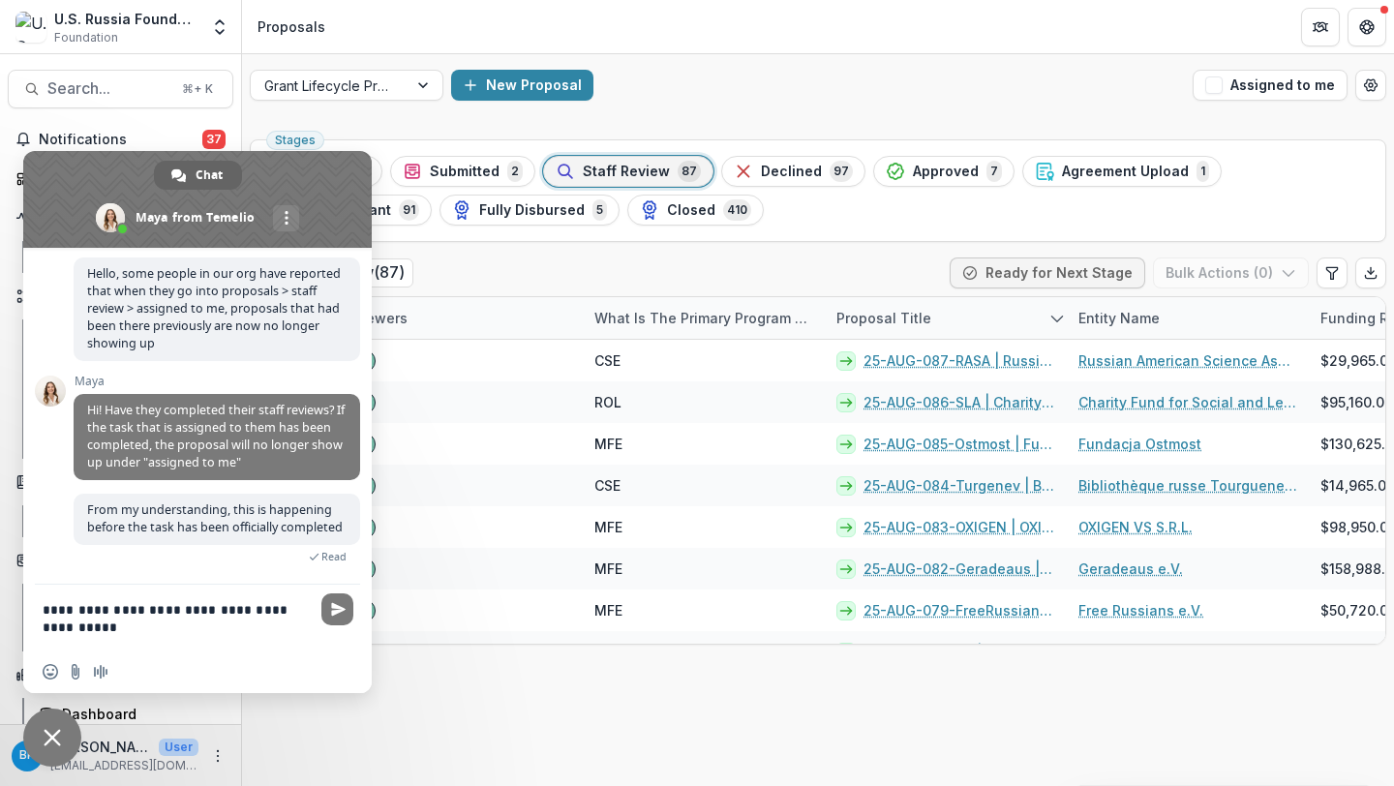
click at [134, 632] on textarea "**********" at bounding box center [178, 618] width 271 height 66
type textarea "**********"
click at [338, 600] on span "Send" at bounding box center [337, 610] width 32 height 32
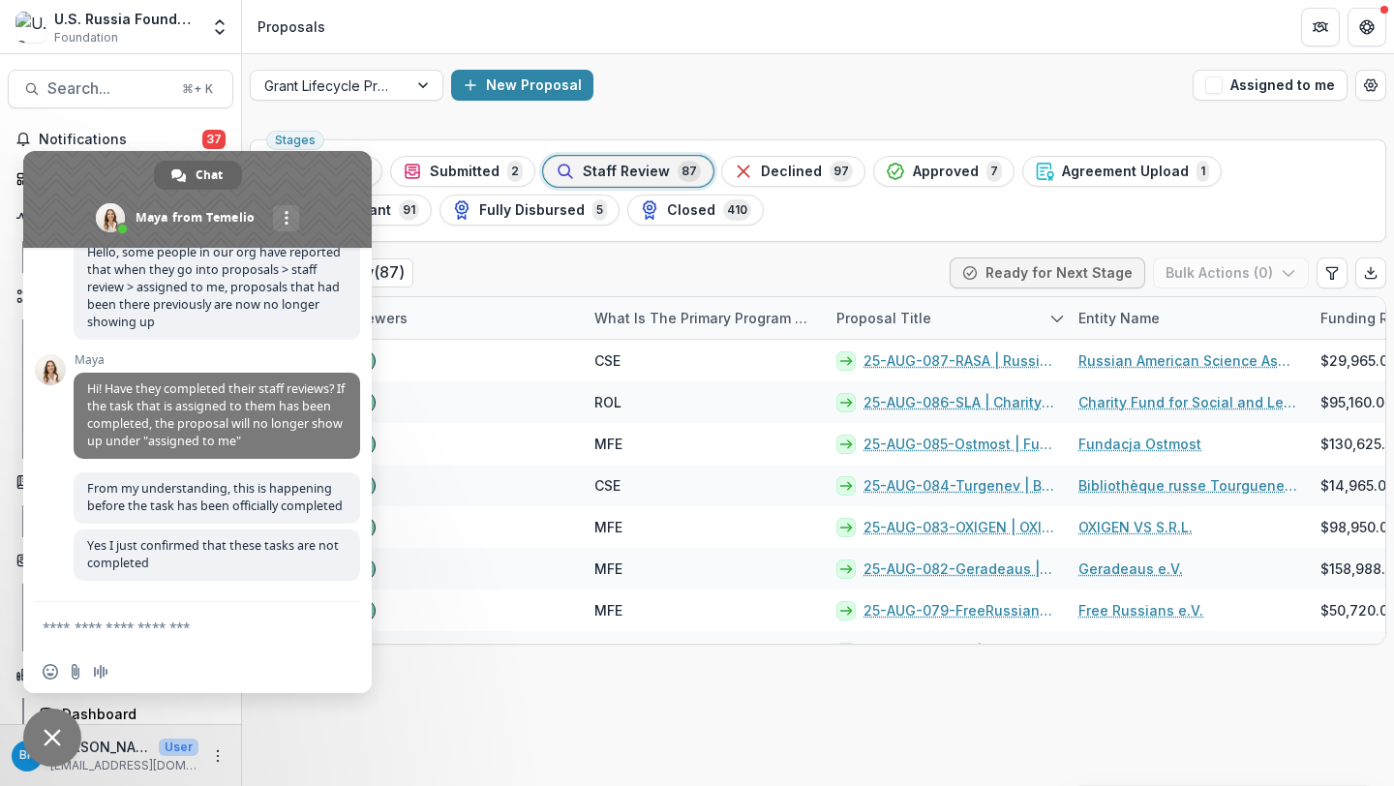
scroll to position [153, 0]
click at [723, 198] on ul "Stages Draft 57 Submitted 2 Staff Review 87 Declined 97 Approved 7 Agreement Up…" at bounding box center [818, 191] width 1104 height 70
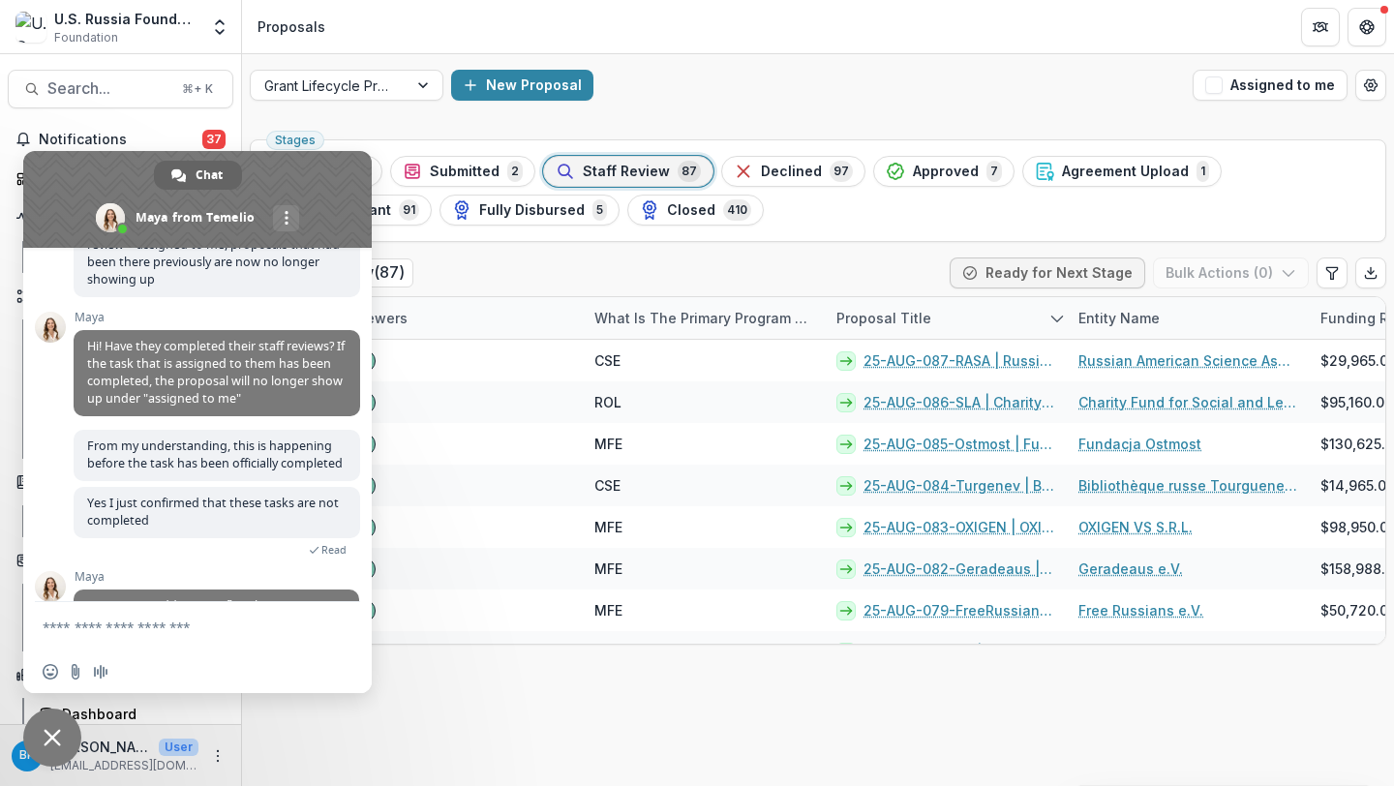
scroll to position [257, 0]
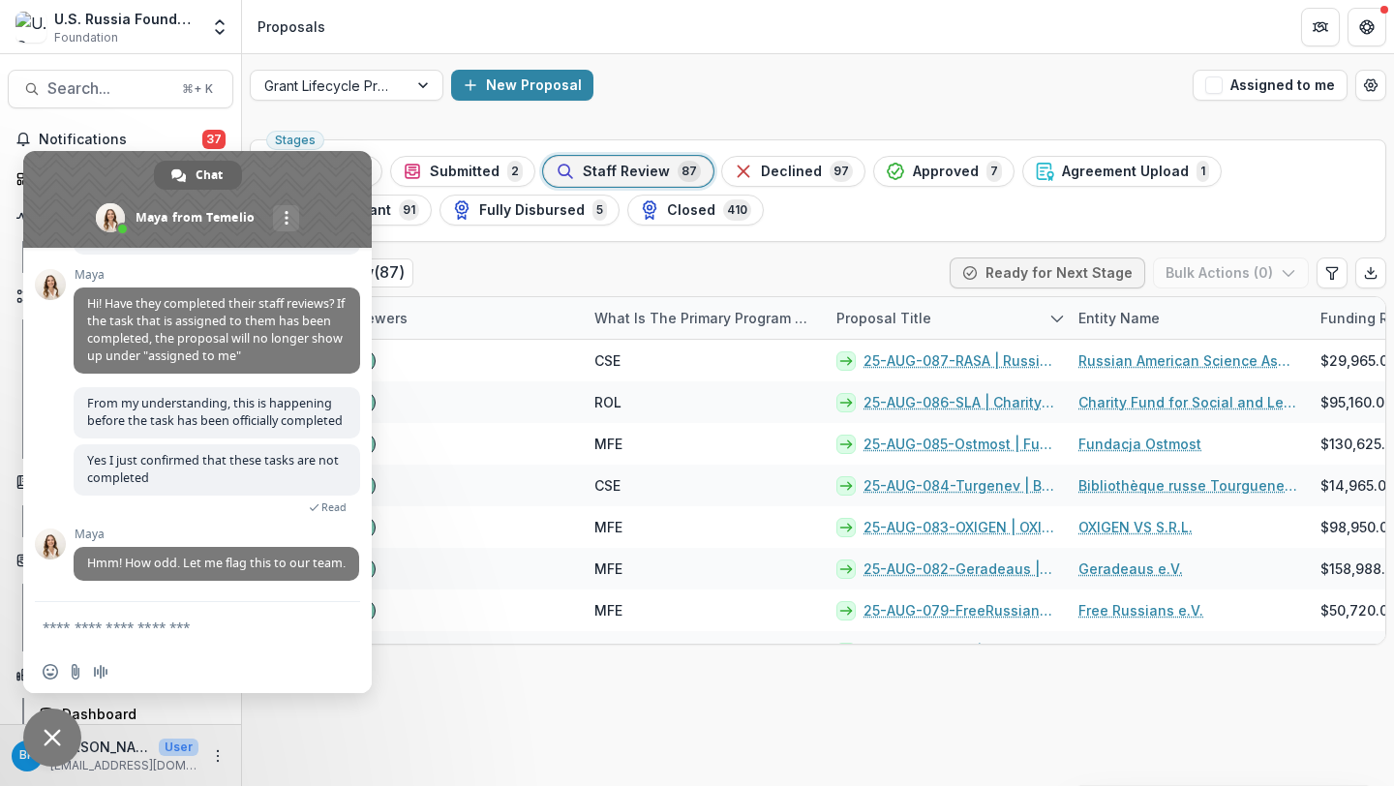
click at [123, 640] on textarea "Compose your message..." at bounding box center [178, 626] width 271 height 48
type textarea "*********"
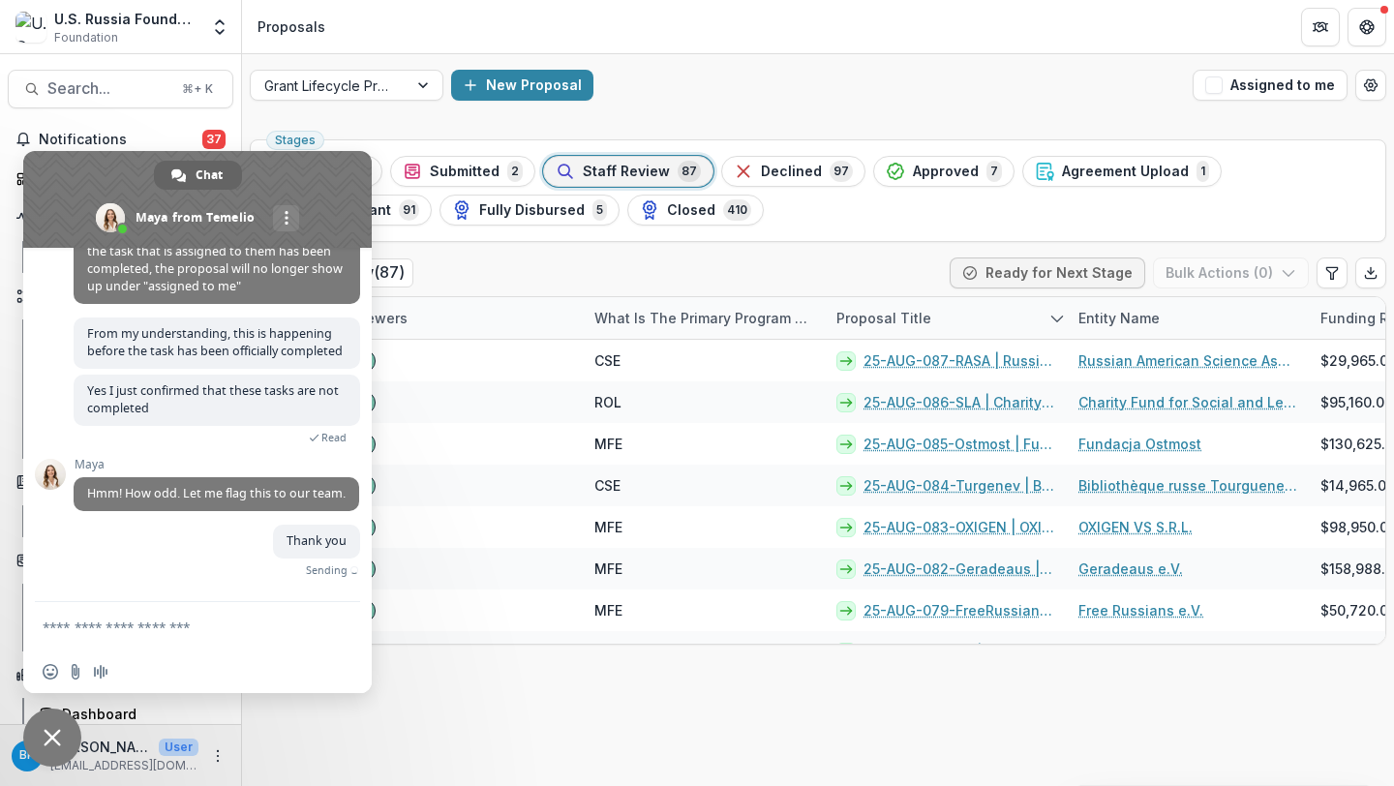
scroll to position [305, 0]
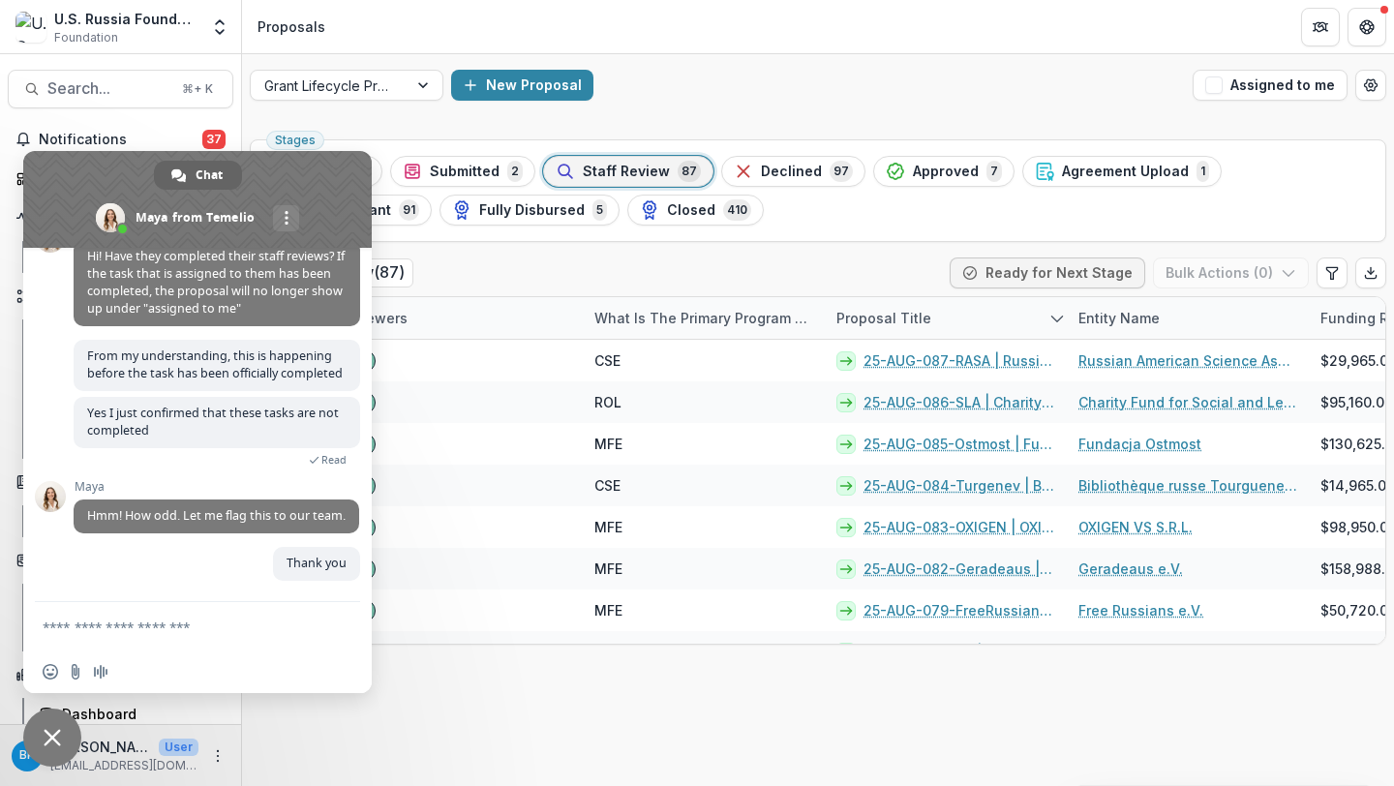
click at [61, 726] on span "Close chat" at bounding box center [52, 738] width 58 height 58
